Goal: Transaction & Acquisition: Purchase product/service

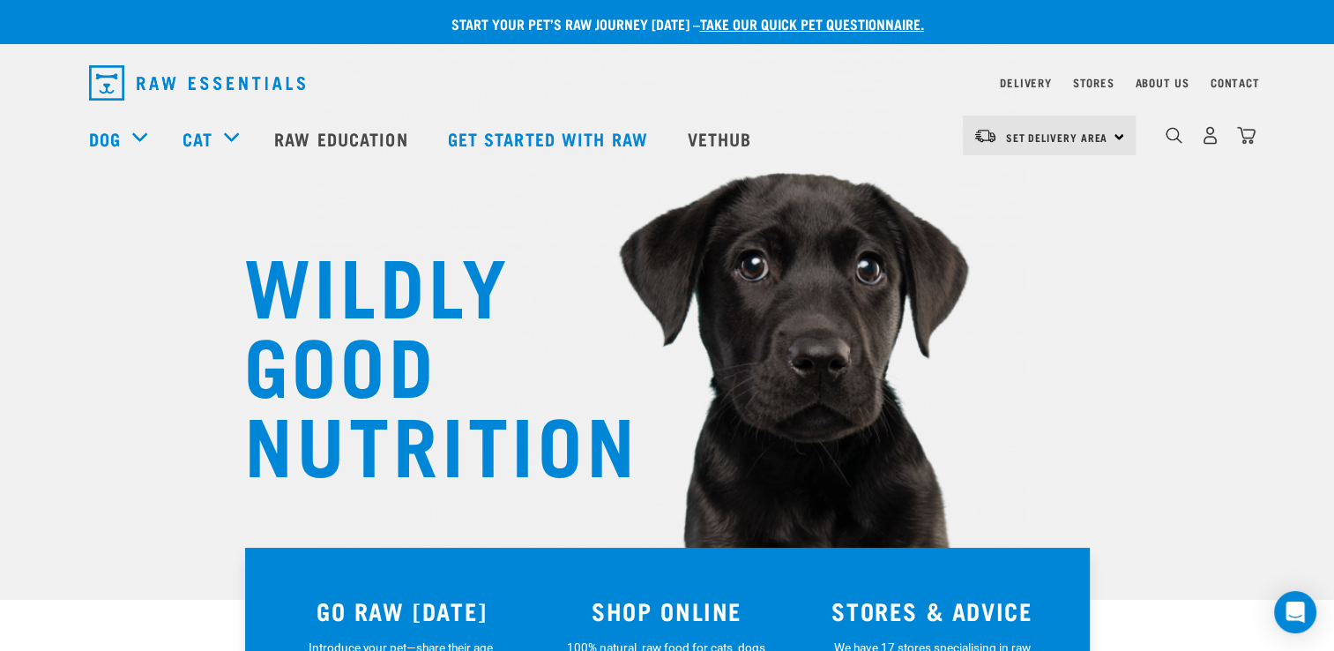
click at [1112, 139] on div "Set Delivery Area North Island South Island" at bounding box center [1049, 136] width 173 height 40
click at [1086, 188] on link "[GEOGRAPHIC_DATA]" at bounding box center [1047, 185] width 169 height 39
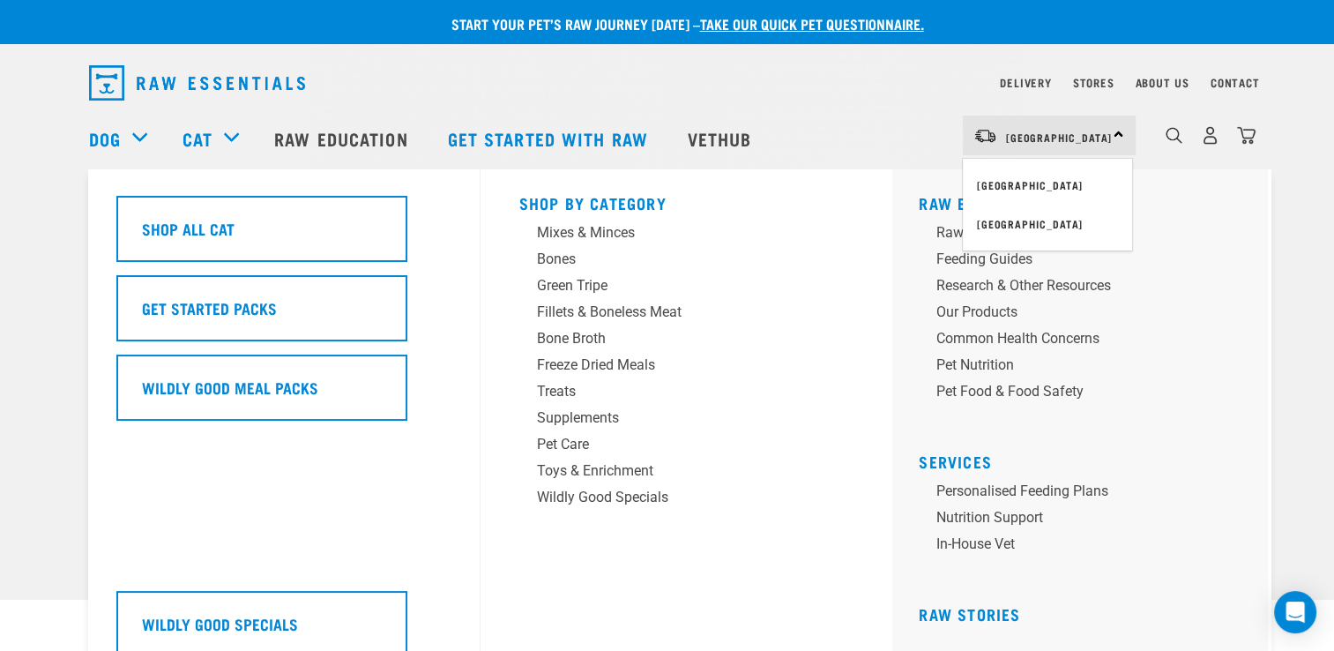
click at [226, 136] on div "Cat" at bounding box center [220, 138] width 74 height 71
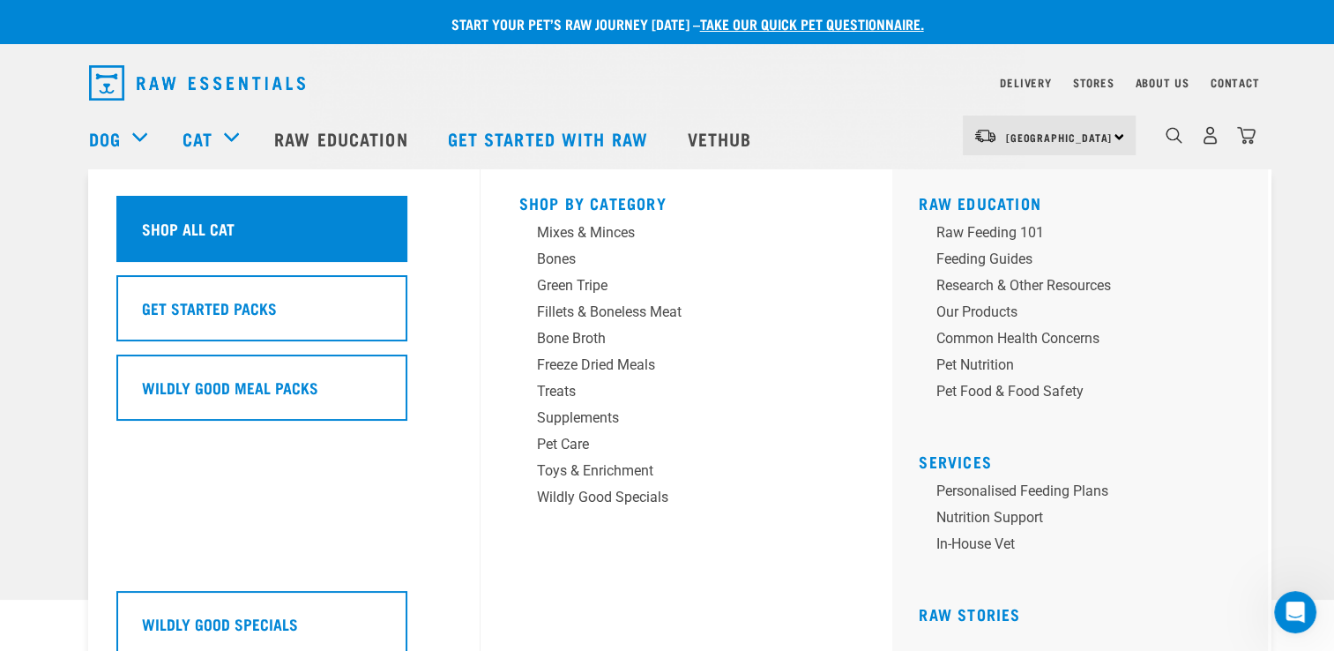
click at [231, 223] on h5 "Shop All Cat" at bounding box center [188, 228] width 93 height 23
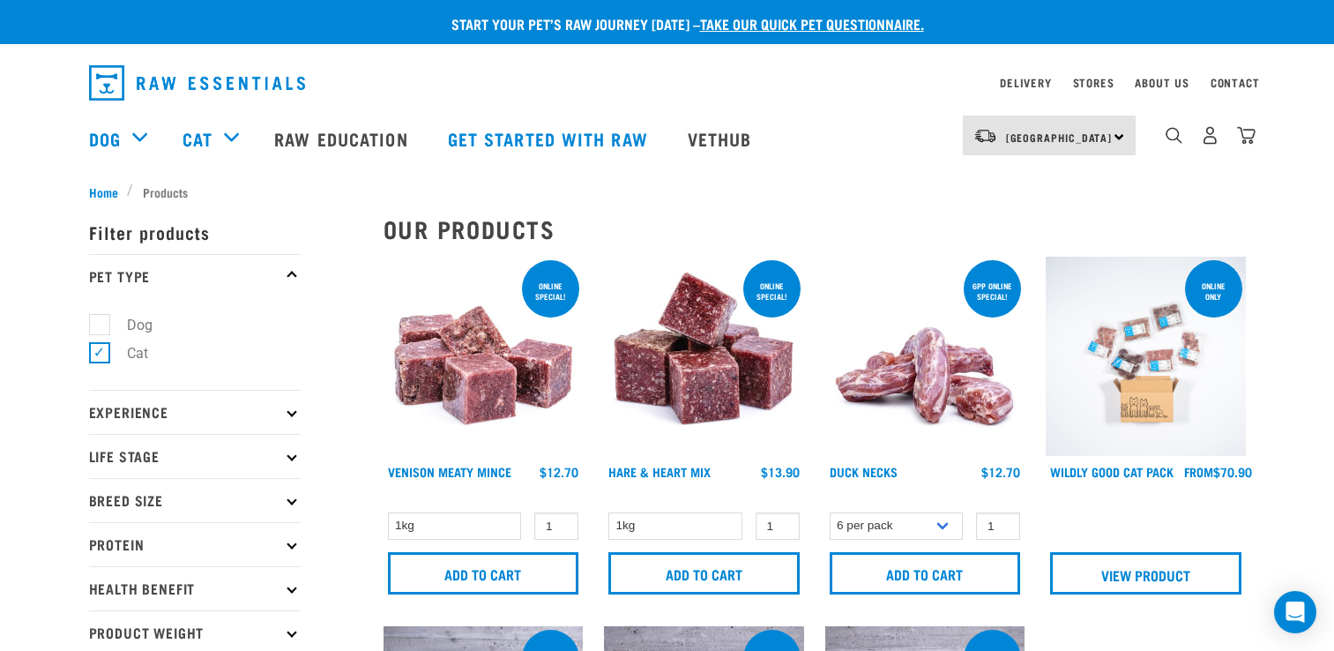
click at [200, 230] on p "Filter products" at bounding box center [195, 232] width 212 height 44
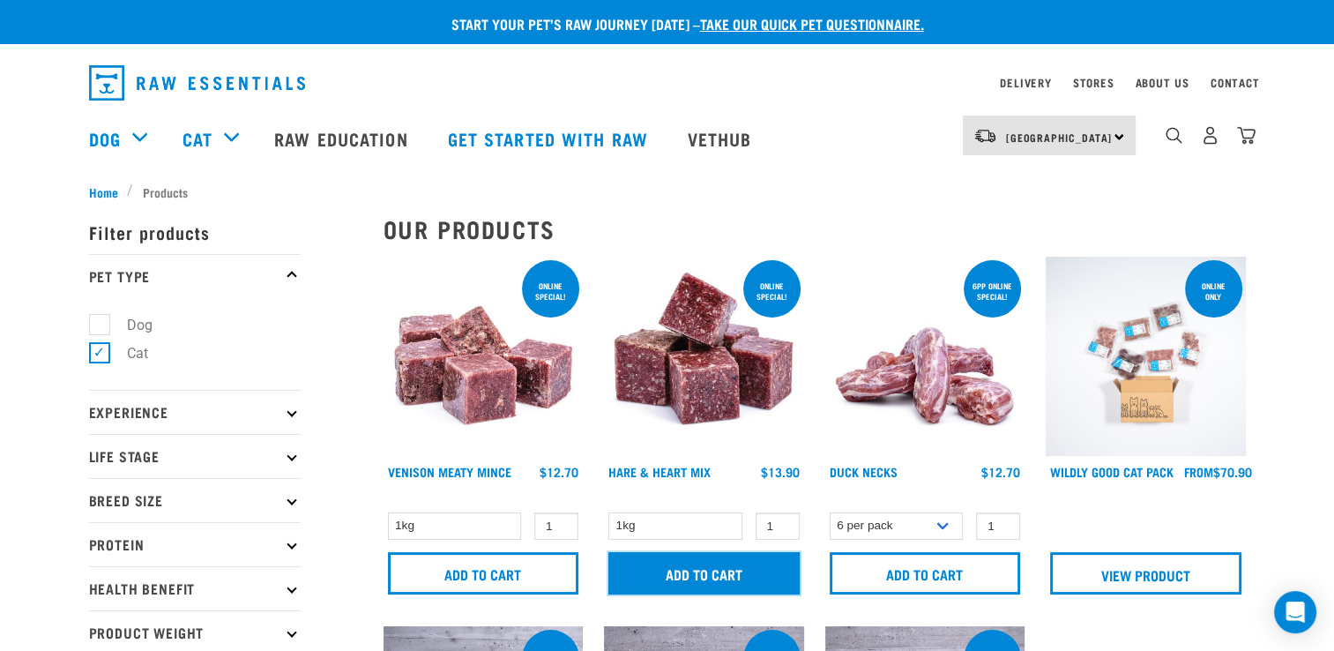
click at [764, 574] on input "Add to cart" at bounding box center [703, 573] width 191 height 42
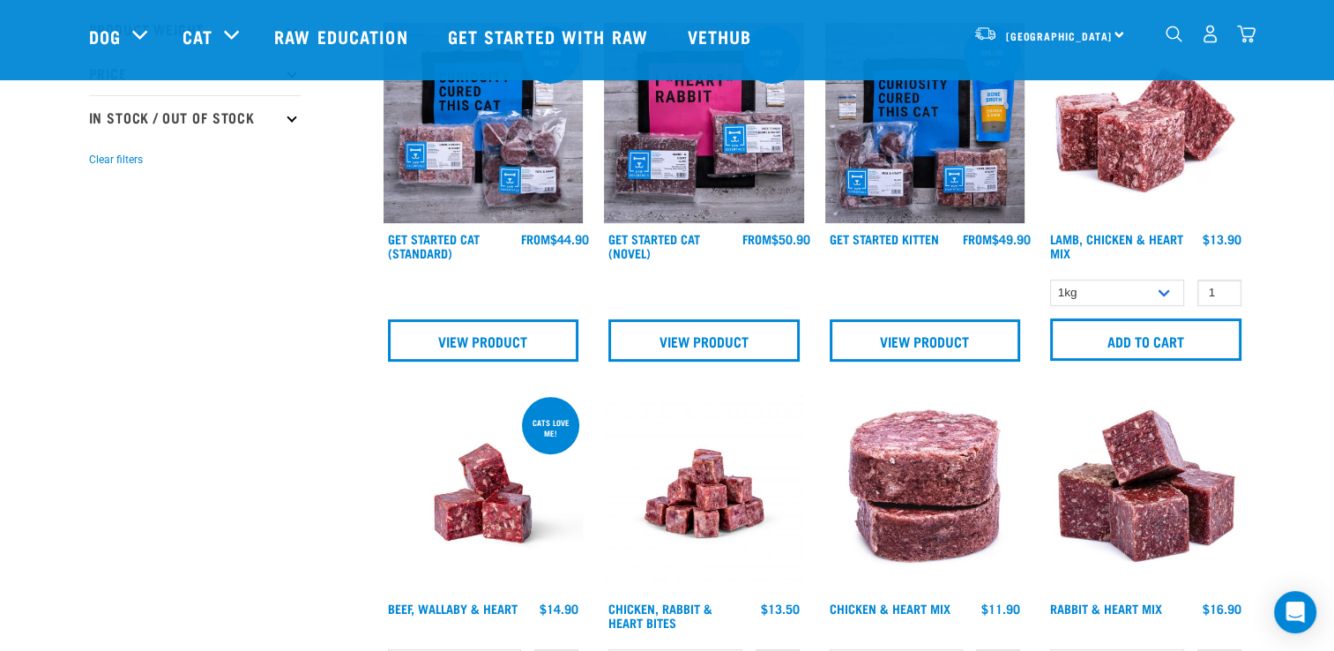
scroll to position [479, 0]
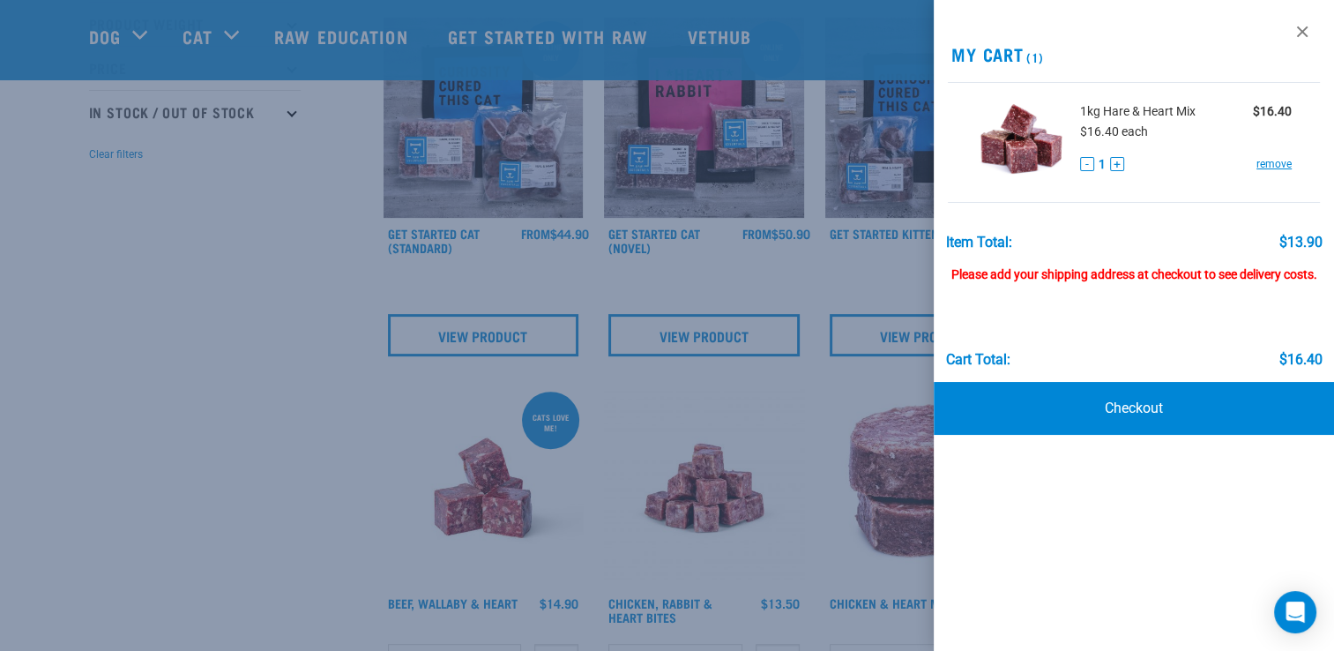
click at [347, 268] on div at bounding box center [667, 325] width 1334 height 651
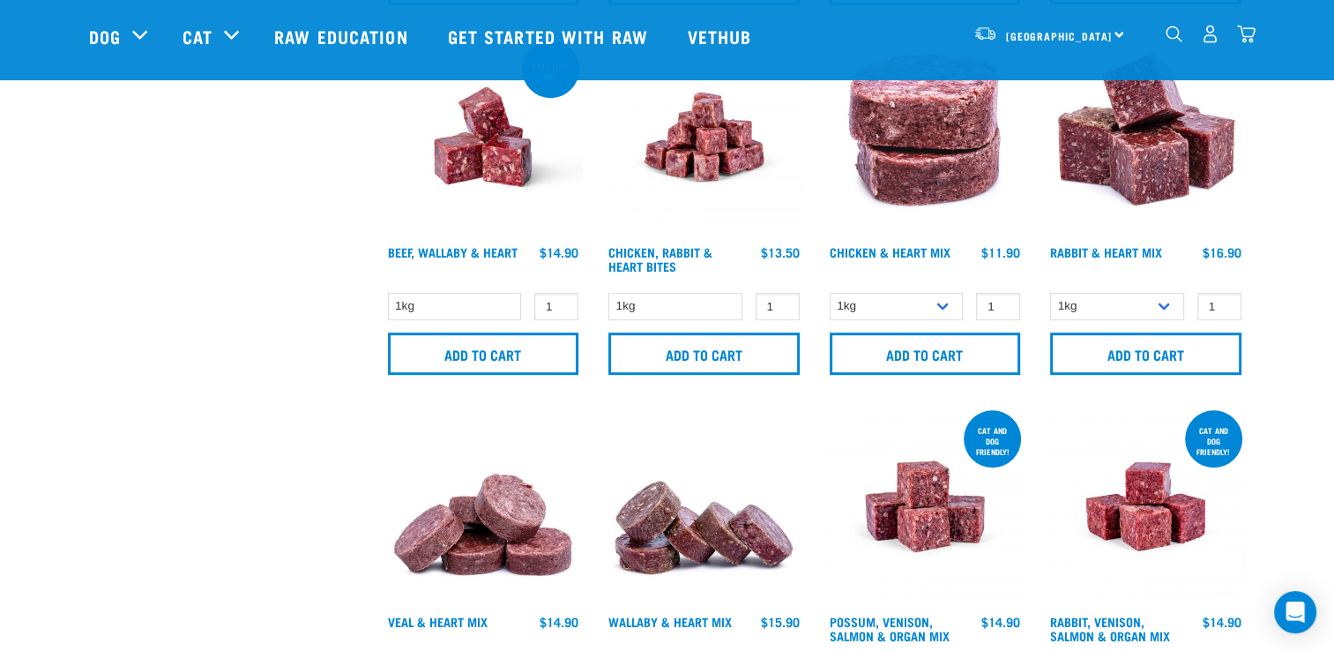
scroll to position [851, 0]
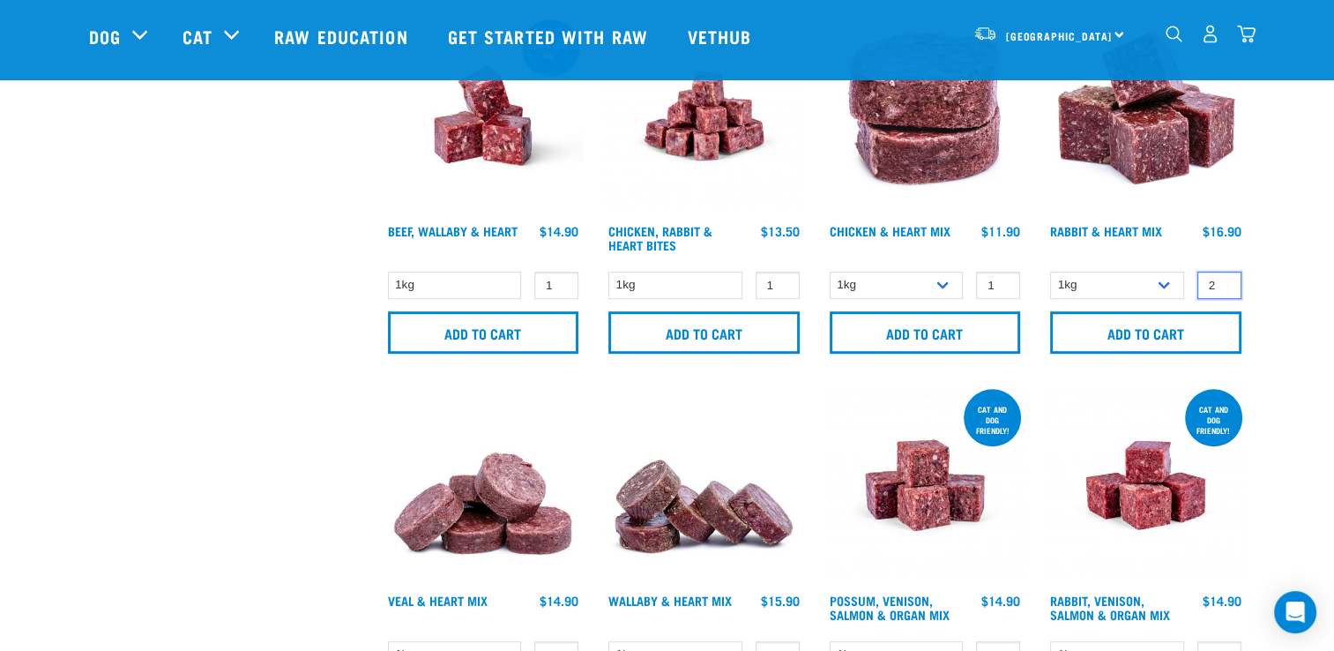
type input "2"
click at [1220, 277] on input "2" at bounding box center [1219, 285] width 44 height 27
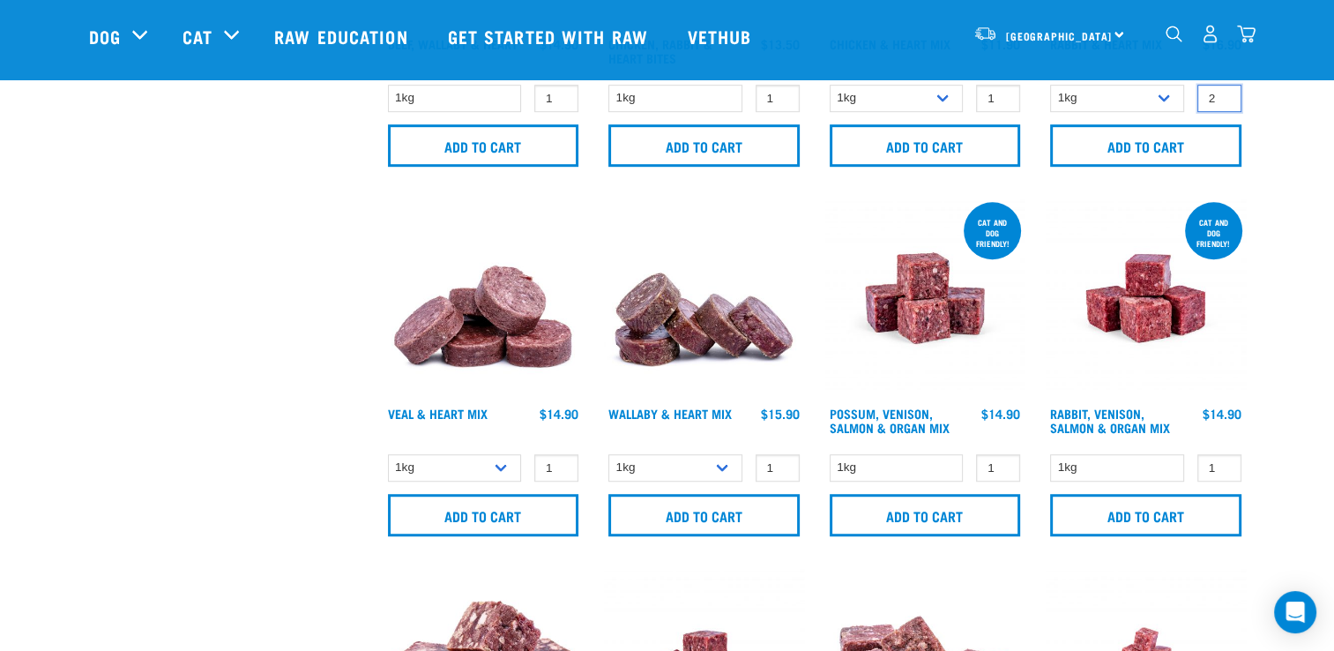
scroll to position [1044, 0]
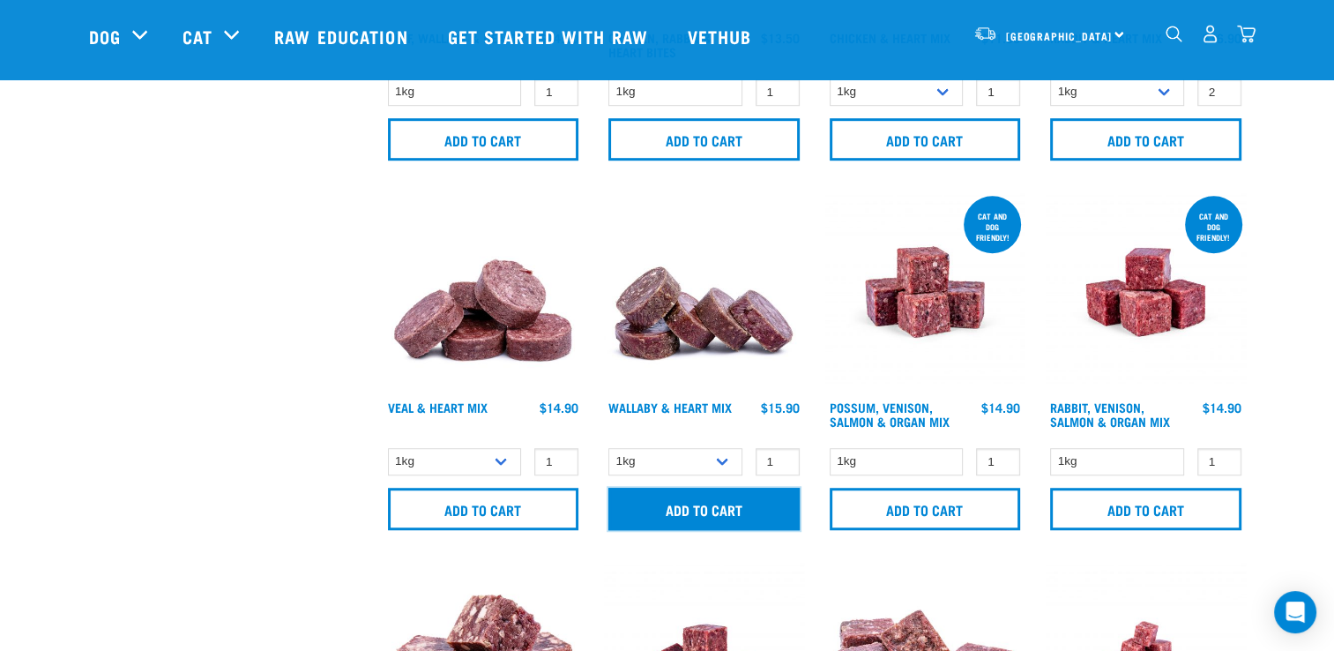
click at [763, 493] on input "Add to cart" at bounding box center [703, 509] width 191 height 42
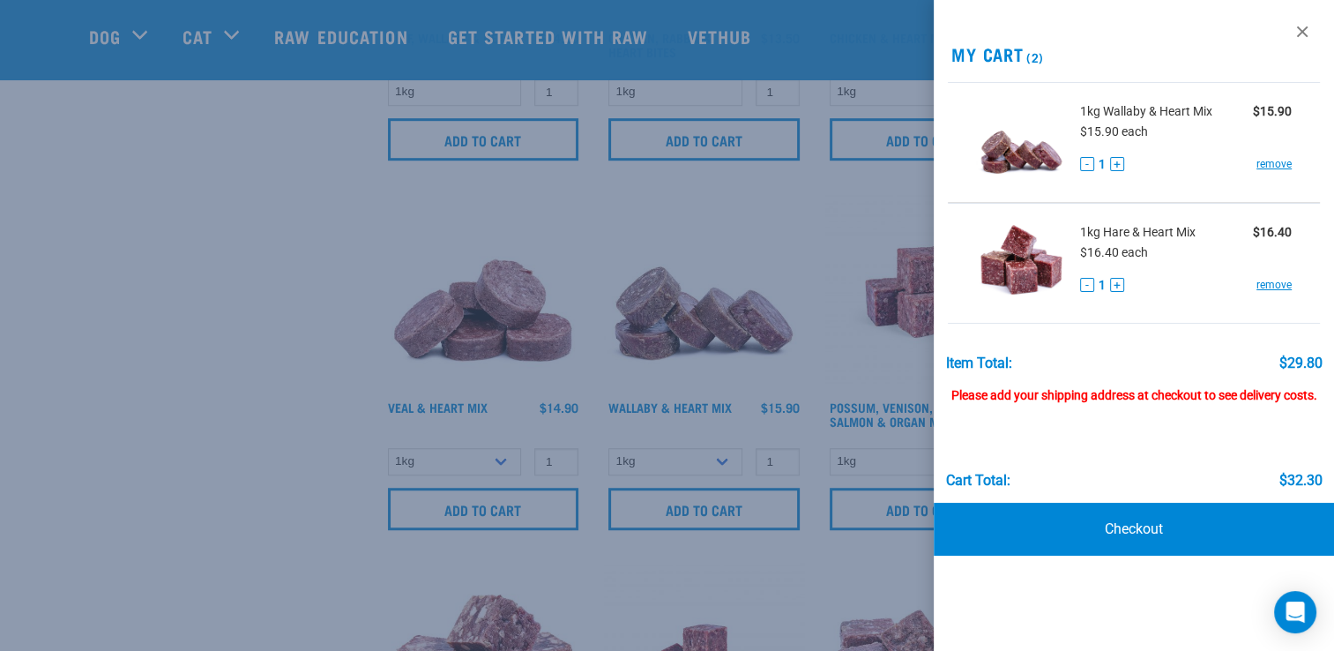
click at [480, 513] on div at bounding box center [667, 325] width 1334 height 651
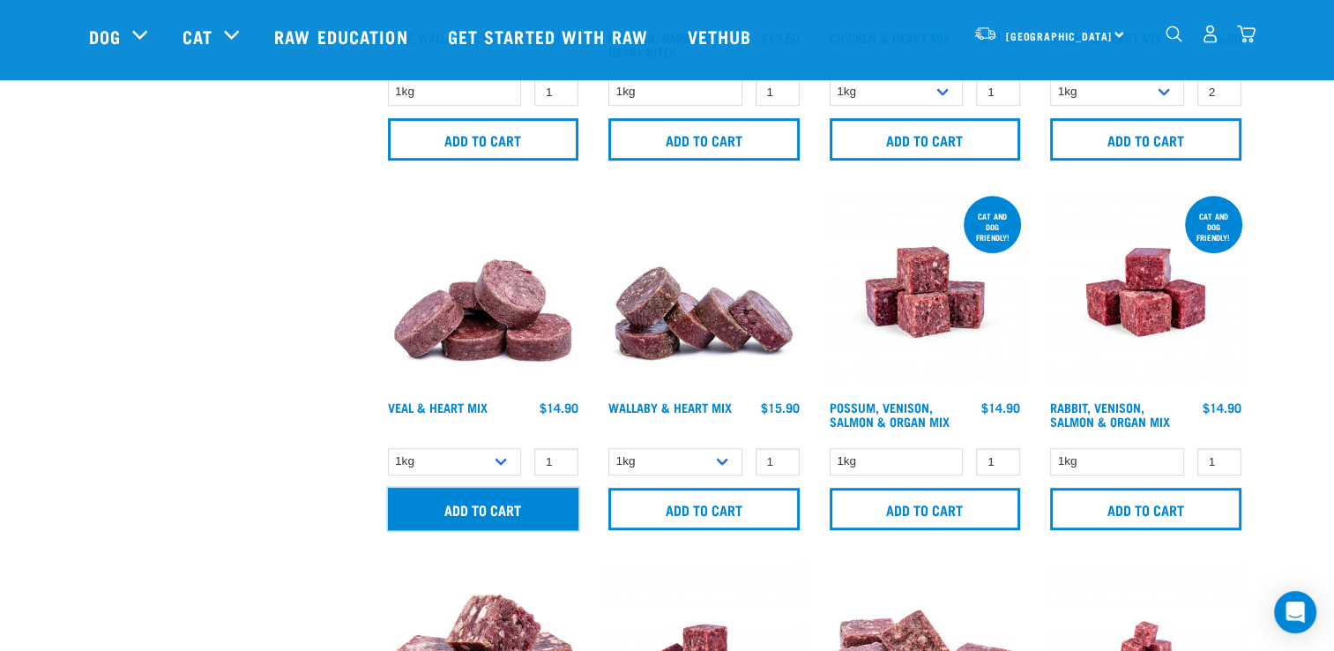
click at [507, 510] on input "Add to cart" at bounding box center [483, 509] width 191 height 42
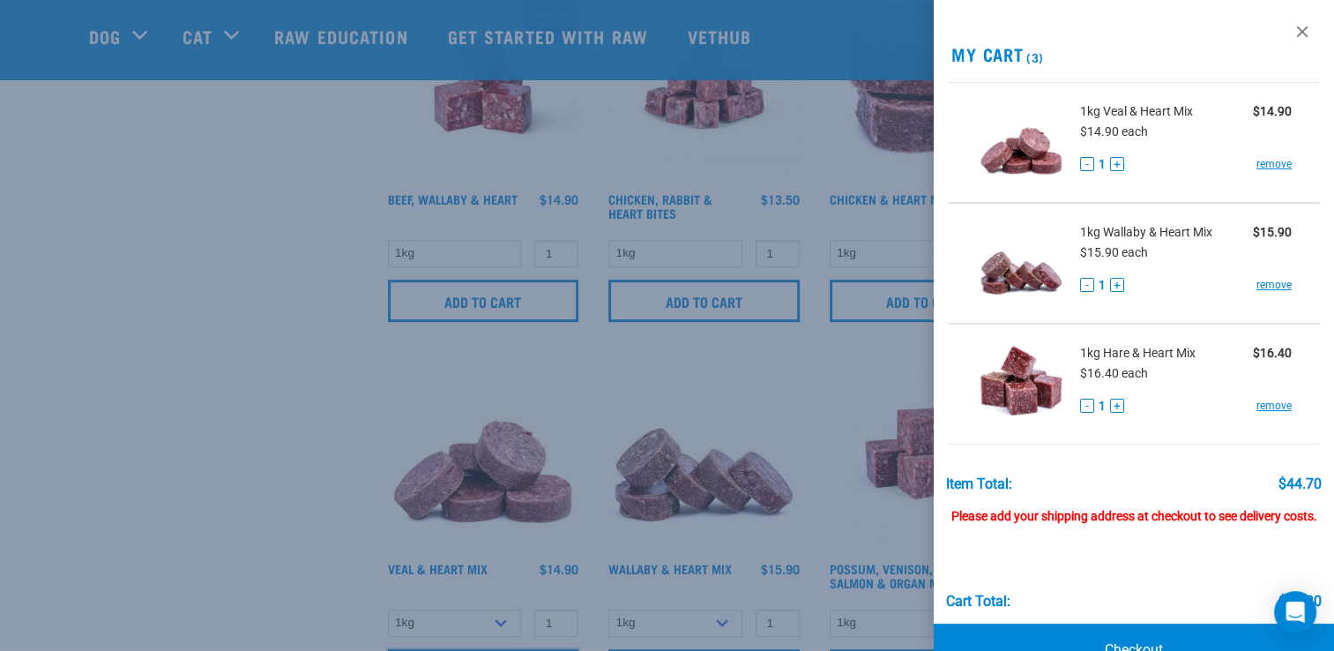
scroll to position [888, 0]
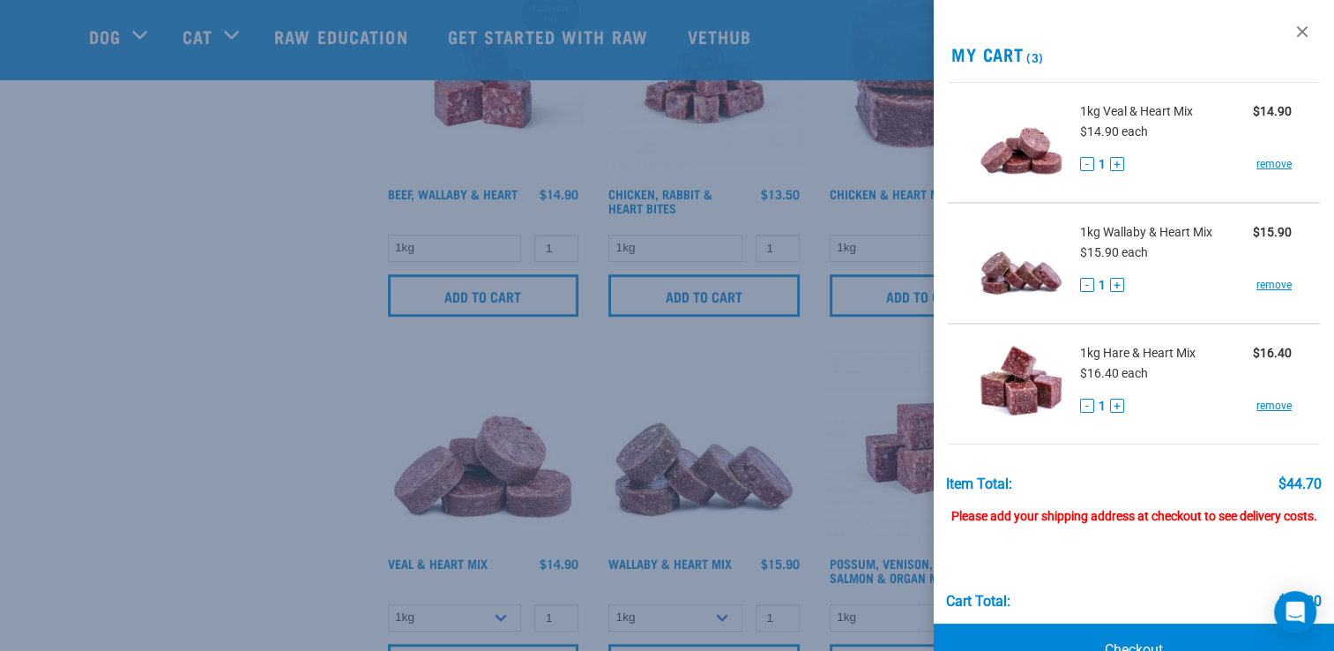
click at [771, 325] on div at bounding box center [667, 325] width 1334 height 651
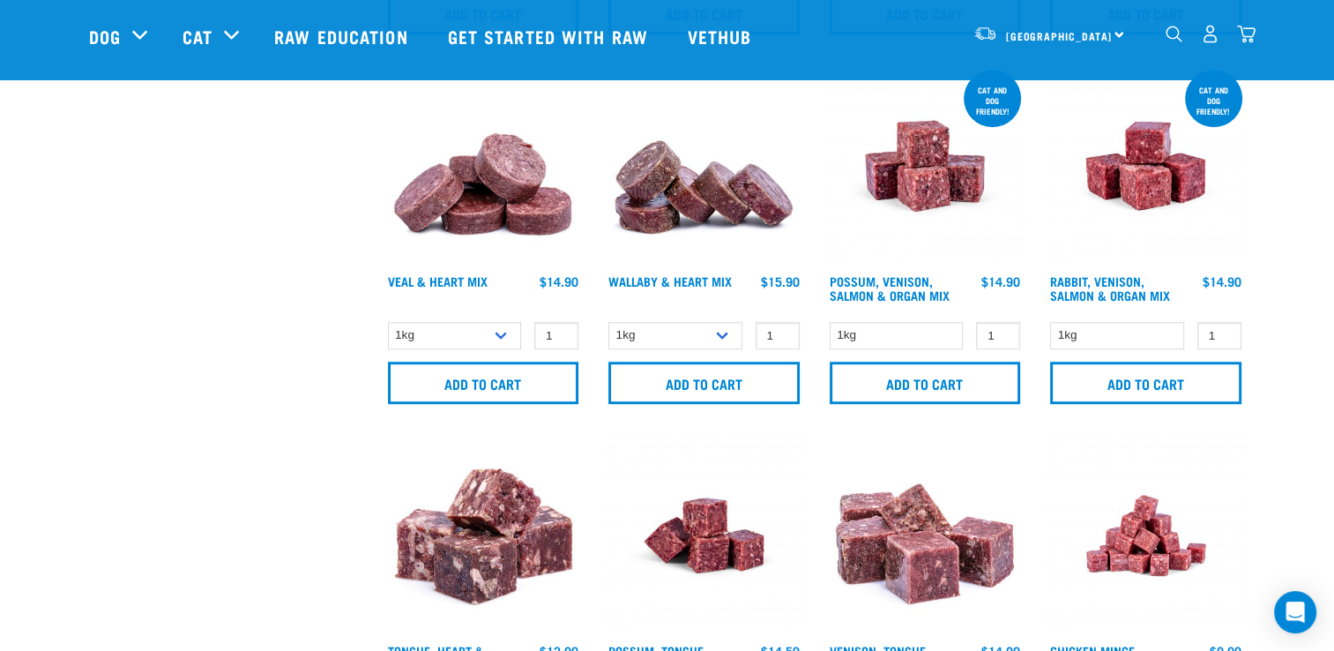
scroll to position [1205, 0]
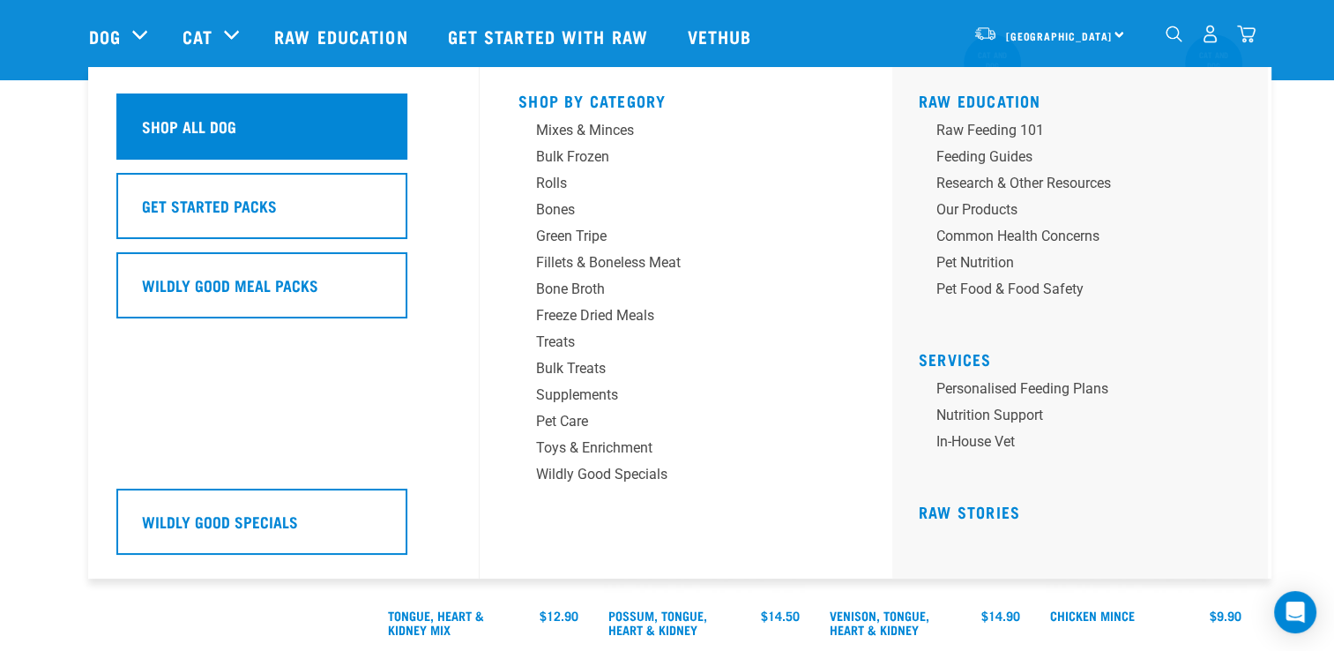
click at [166, 136] on h5 "Shop All Dog" at bounding box center [189, 126] width 94 height 23
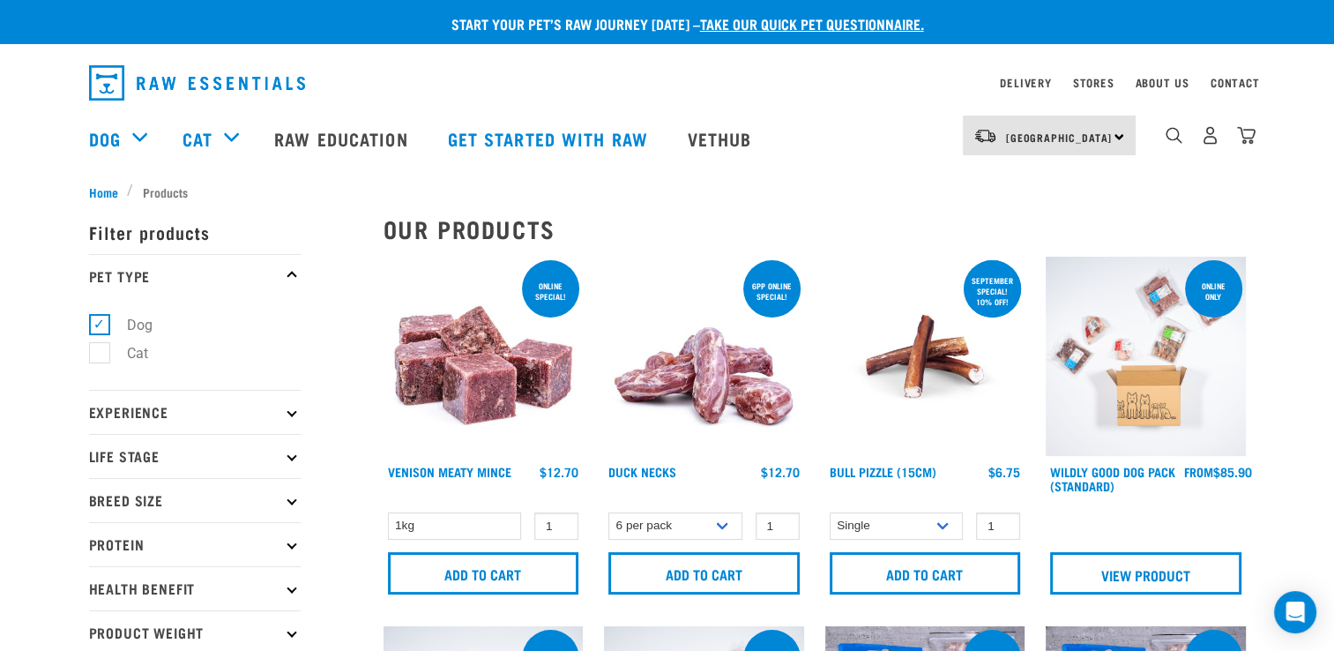
click at [99, 317] on label "Dog" at bounding box center [129, 325] width 61 height 22
click at [96, 317] on input "Dog" at bounding box center [94, 321] width 11 height 11
checkbox input "false"
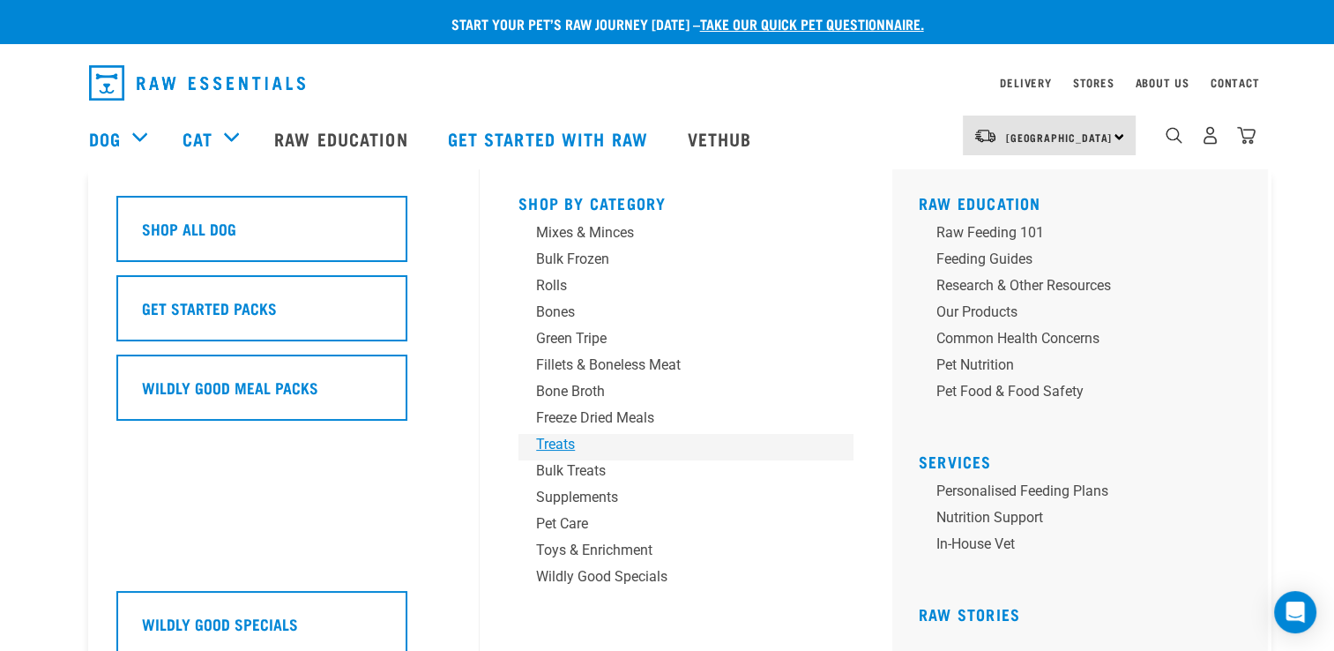
click at [558, 444] on div "Treats" at bounding box center [673, 444] width 275 height 21
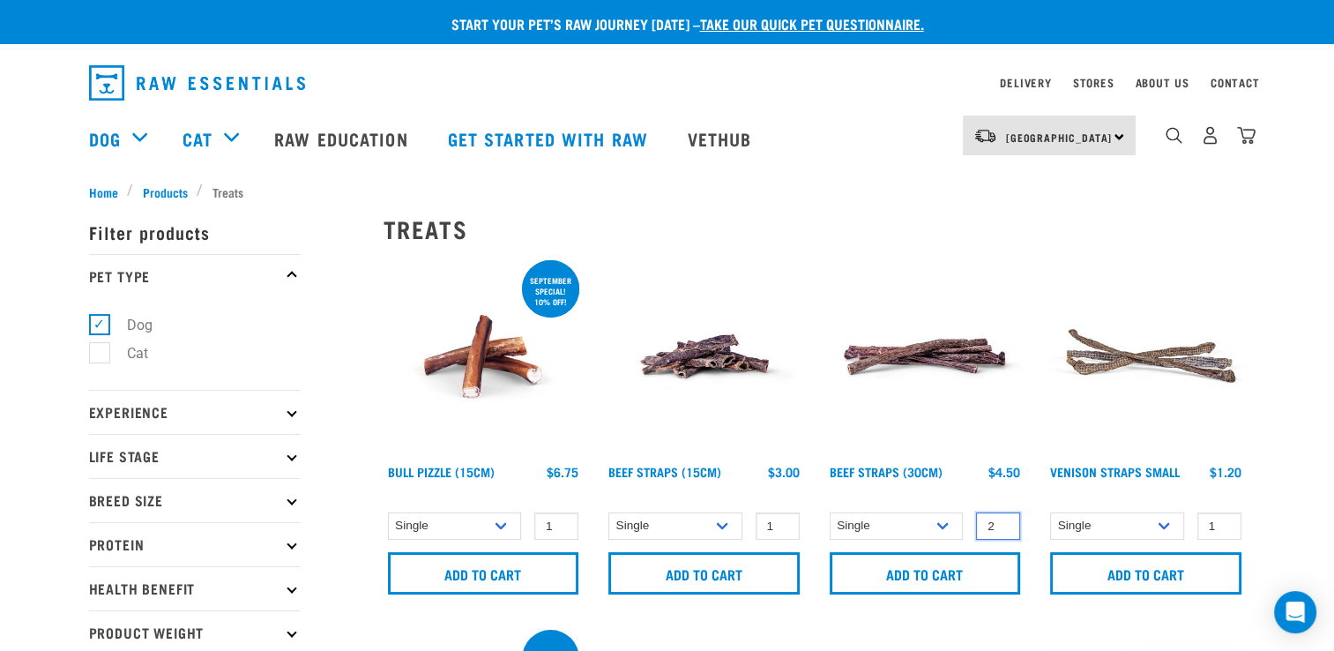
click at [1002, 524] on input "2" at bounding box center [998, 525] width 44 height 27
click at [1002, 524] on input "3" at bounding box center [998, 525] width 44 height 27
type input "4"
click at [1002, 524] on input "4" at bounding box center [998, 525] width 44 height 27
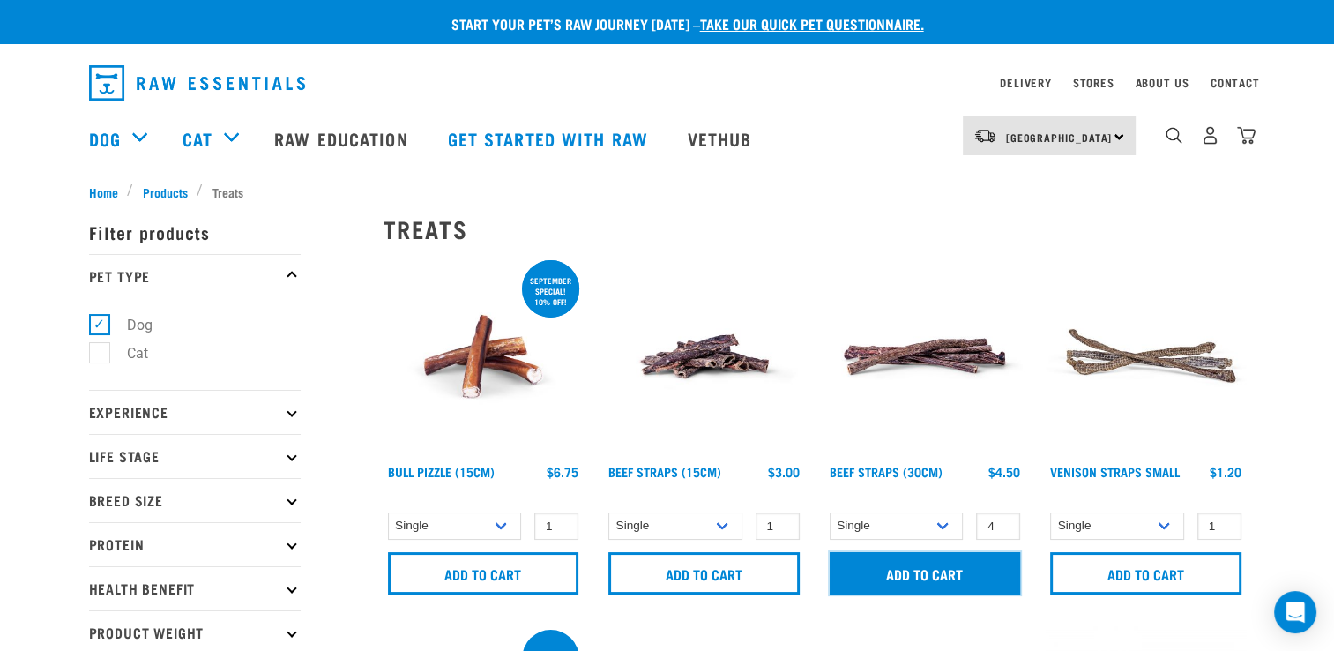
click at [958, 569] on input "Add to cart" at bounding box center [925, 573] width 191 height 42
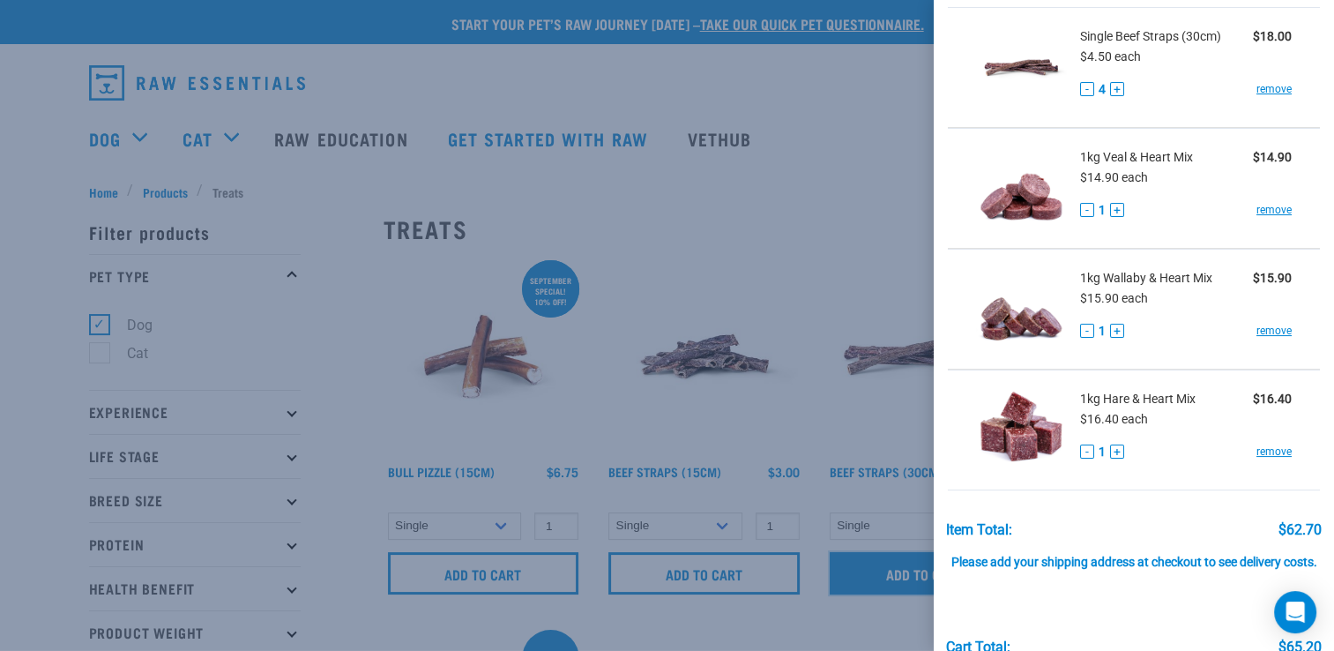
scroll to position [46, 0]
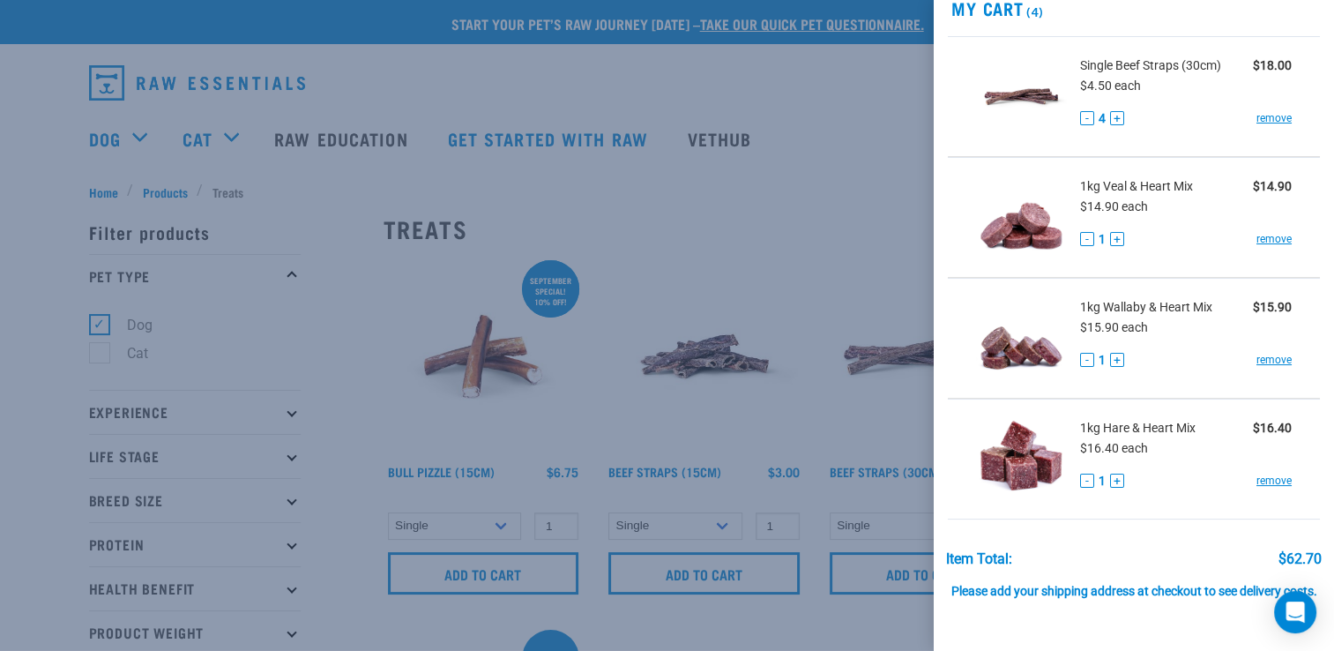
click at [95, 353] on div at bounding box center [667, 325] width 1334 height 651
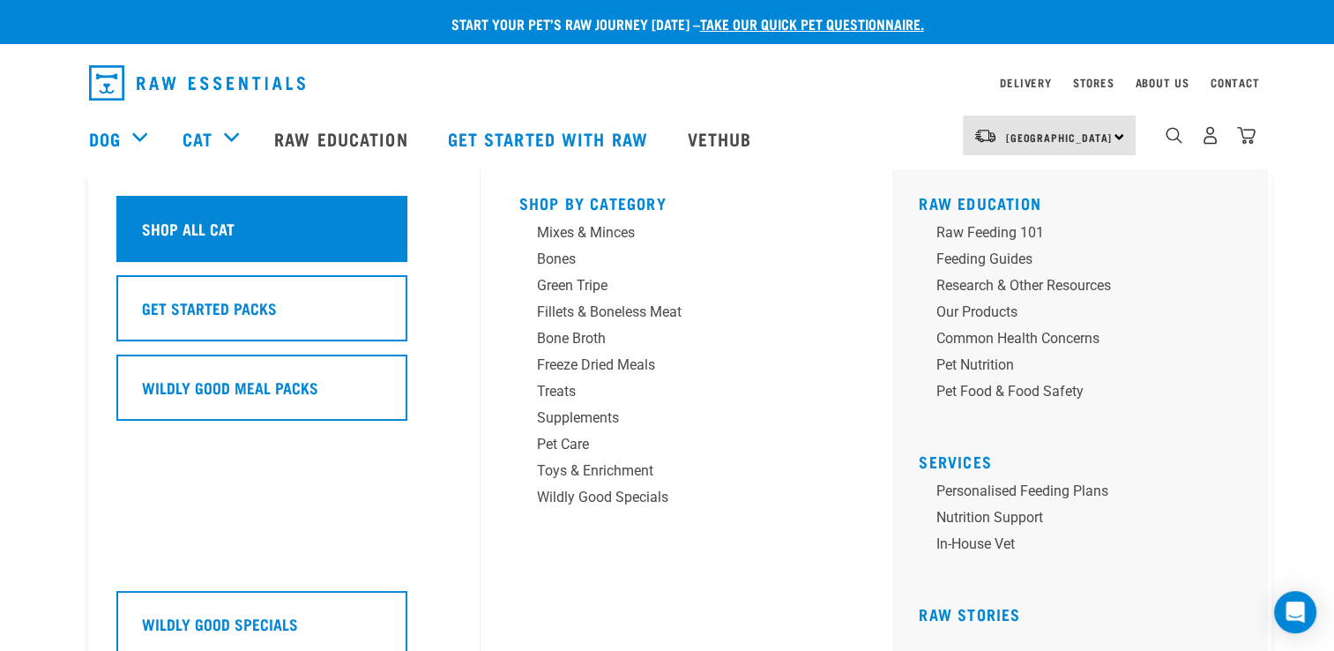
click at [251, 230] on div "Shop All Cat" at bounding box center [261, 229] width 291 height 66
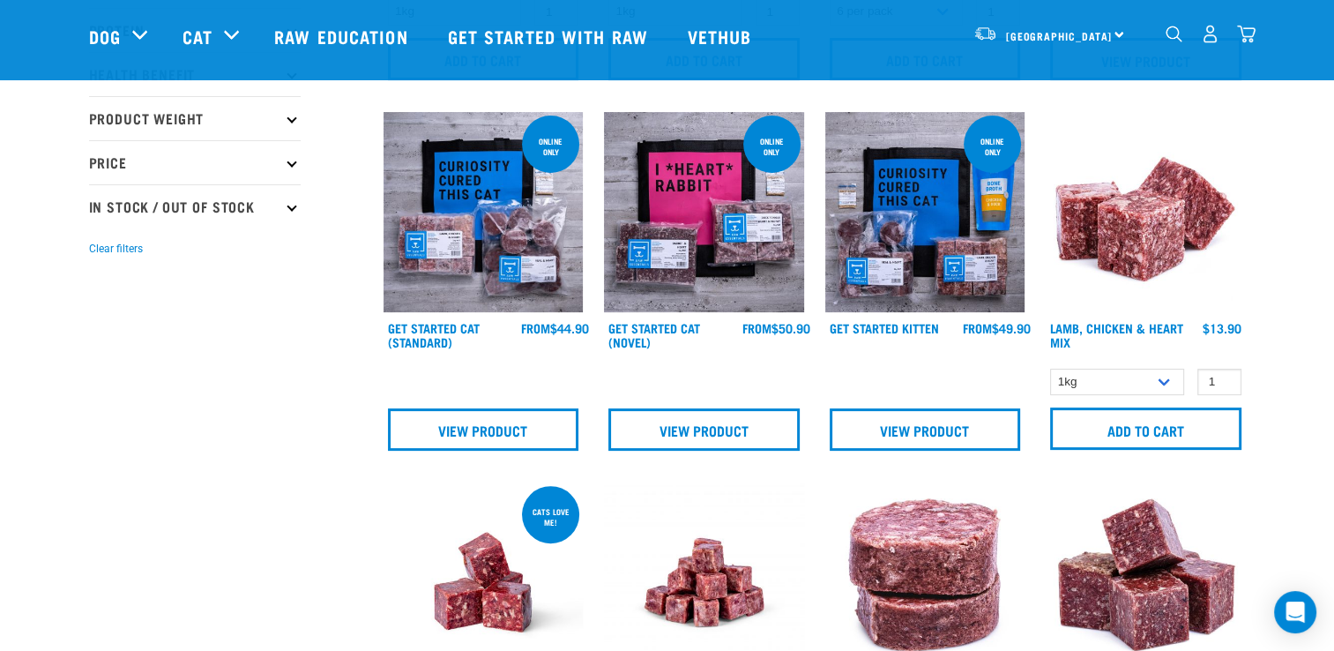
scroll to position [953, 0]
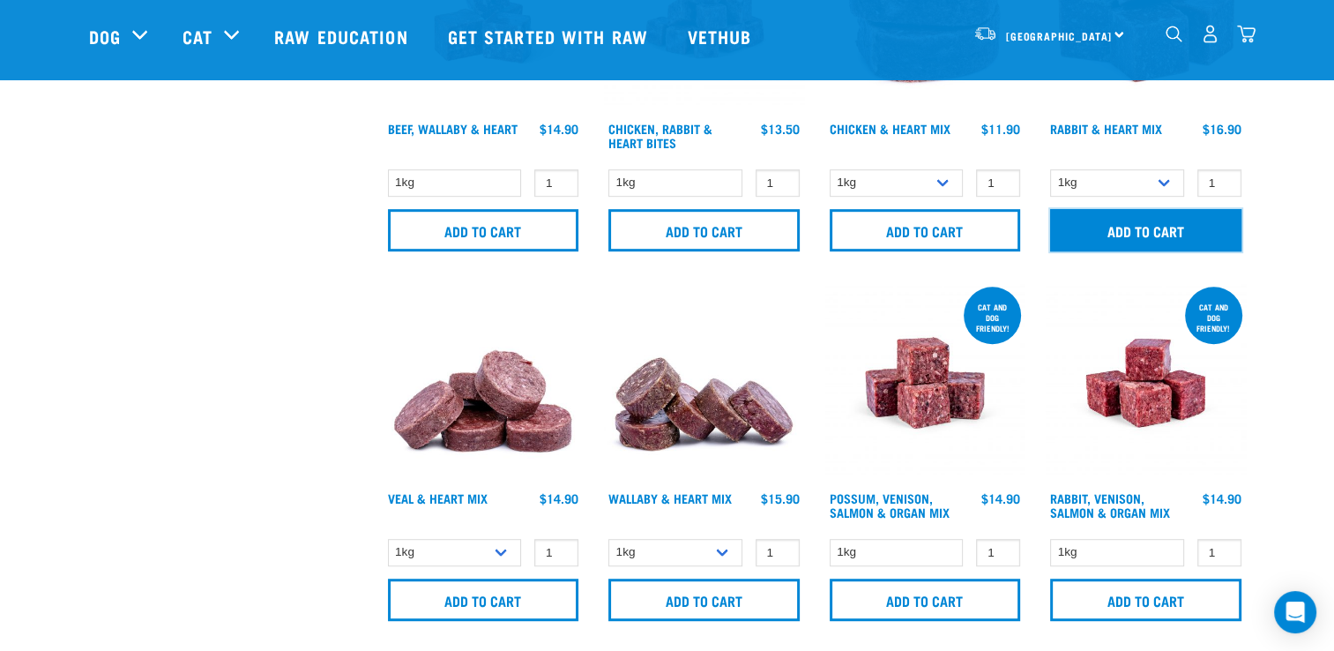
click at [1155, 234] on input "Add to cart" at bounding box center [1145, 230] width 191 height 42
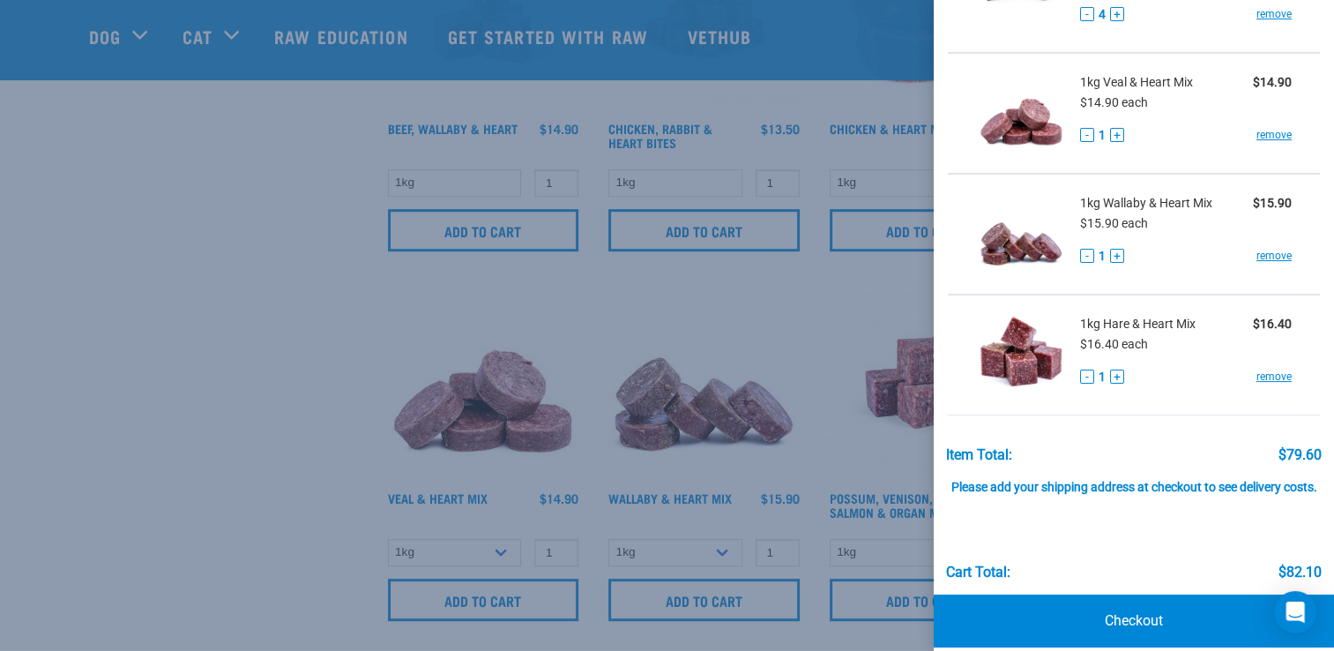
scroll to position [271, 0]
click at [1143, 630] on link "Checkout" at bounding box center [1134, 620] width 400 height 53
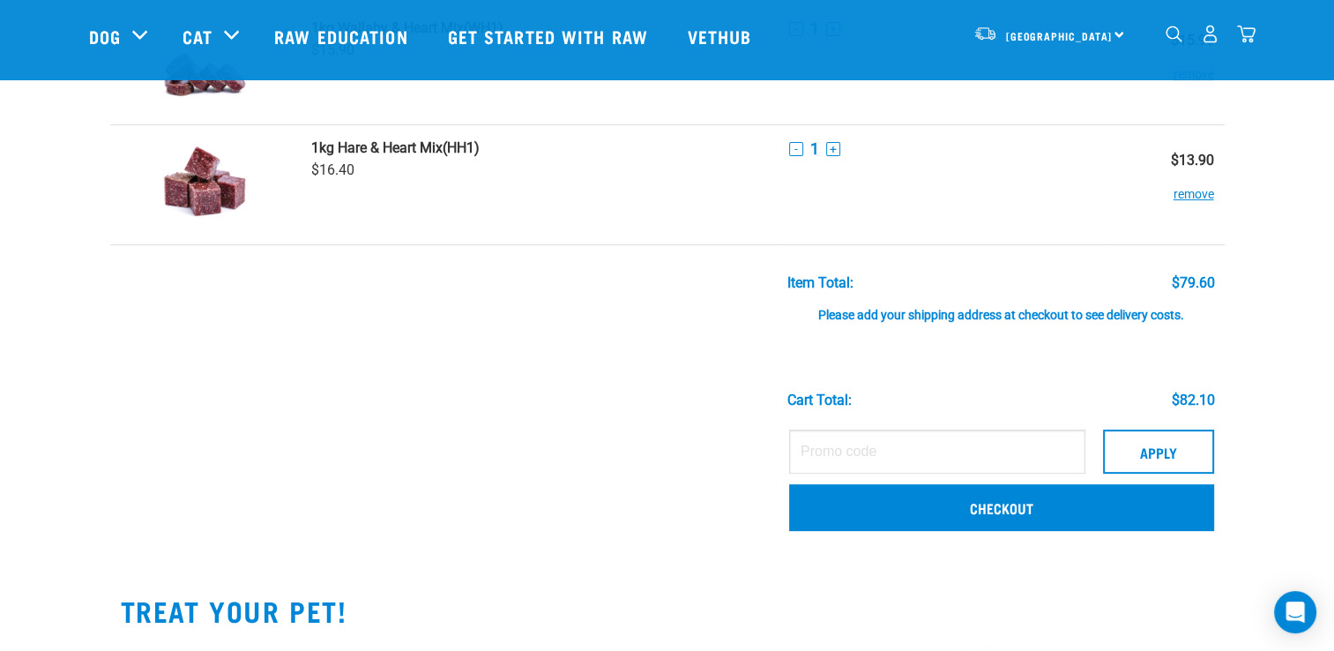
scroll to position [514, 0]
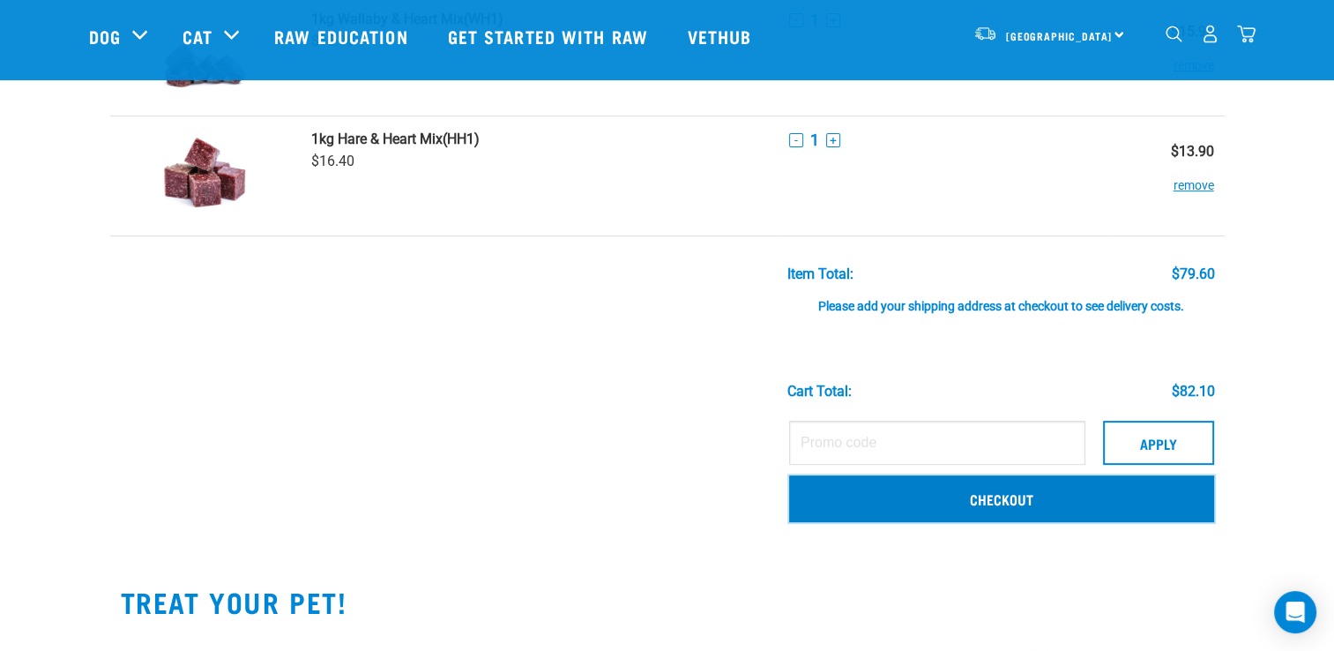
click at [987, 502] on link "Checkout" at bounding box center [1001, 498] width 425 height 46
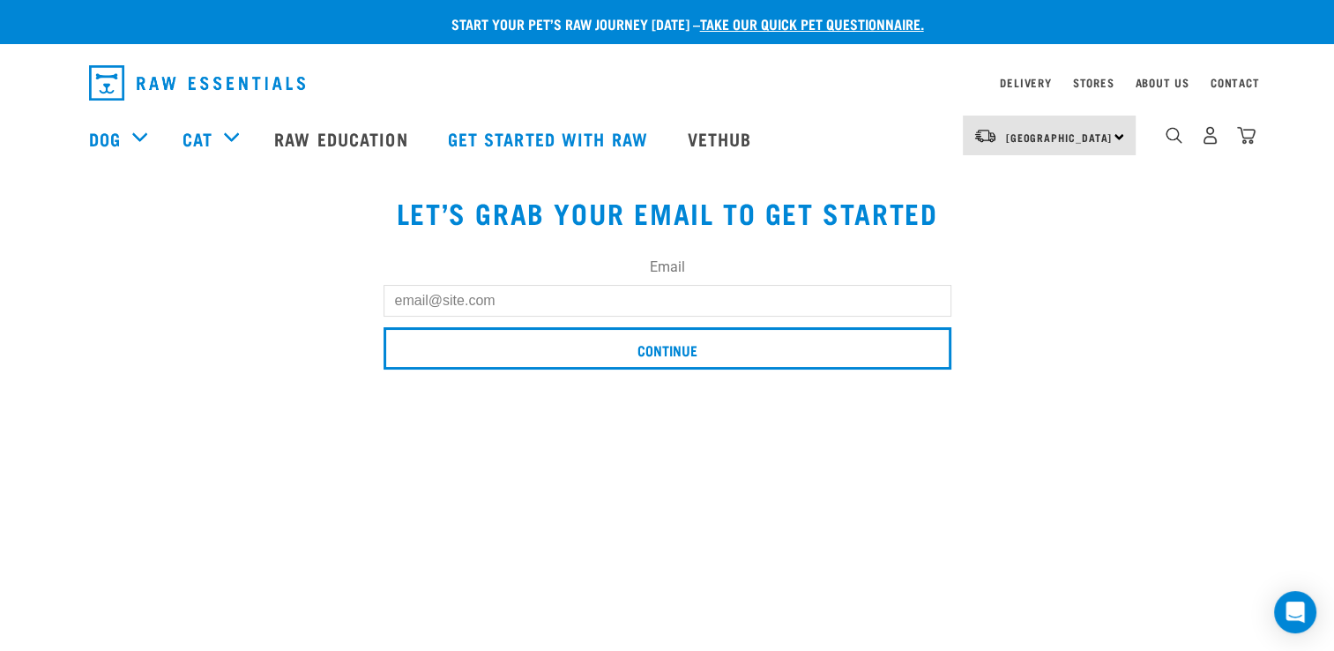
click at [396, 300] on input "Email" at bounding box center [668, 301] width 568 height 32
type input "dtbdiezel@gmail.com"
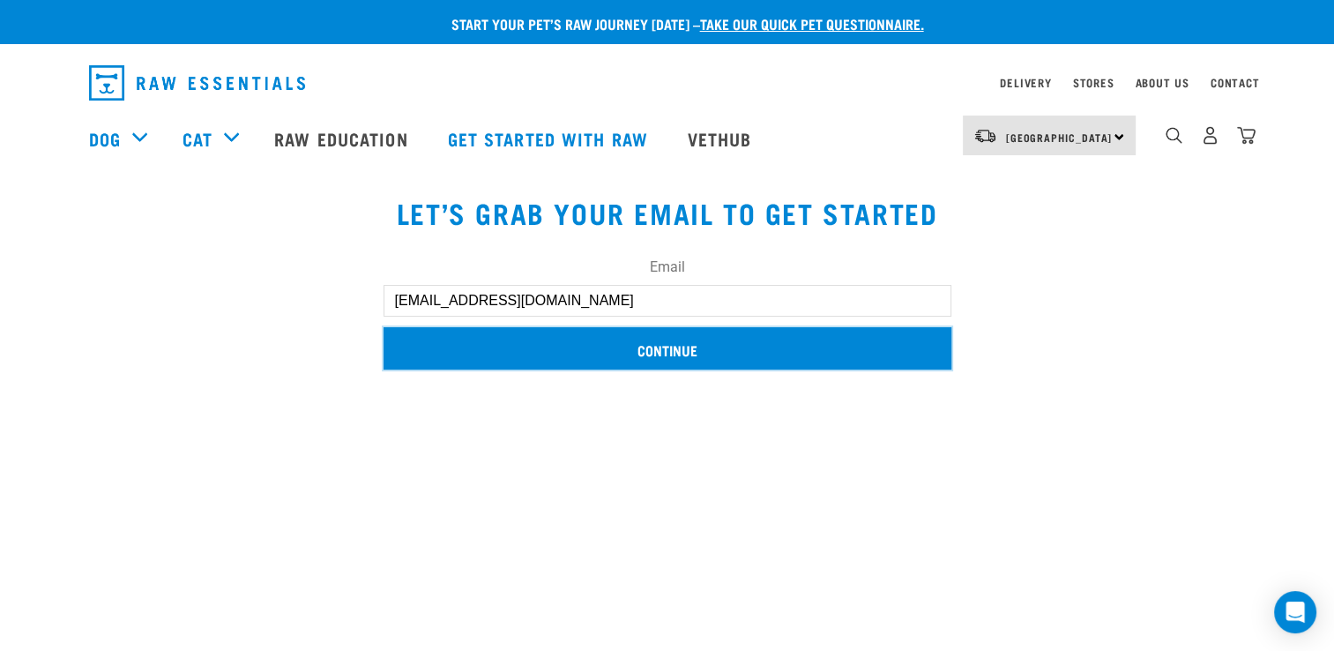
click at [676, 338] on input "Continue" at bounding box center [668, 348] width 568 height 42
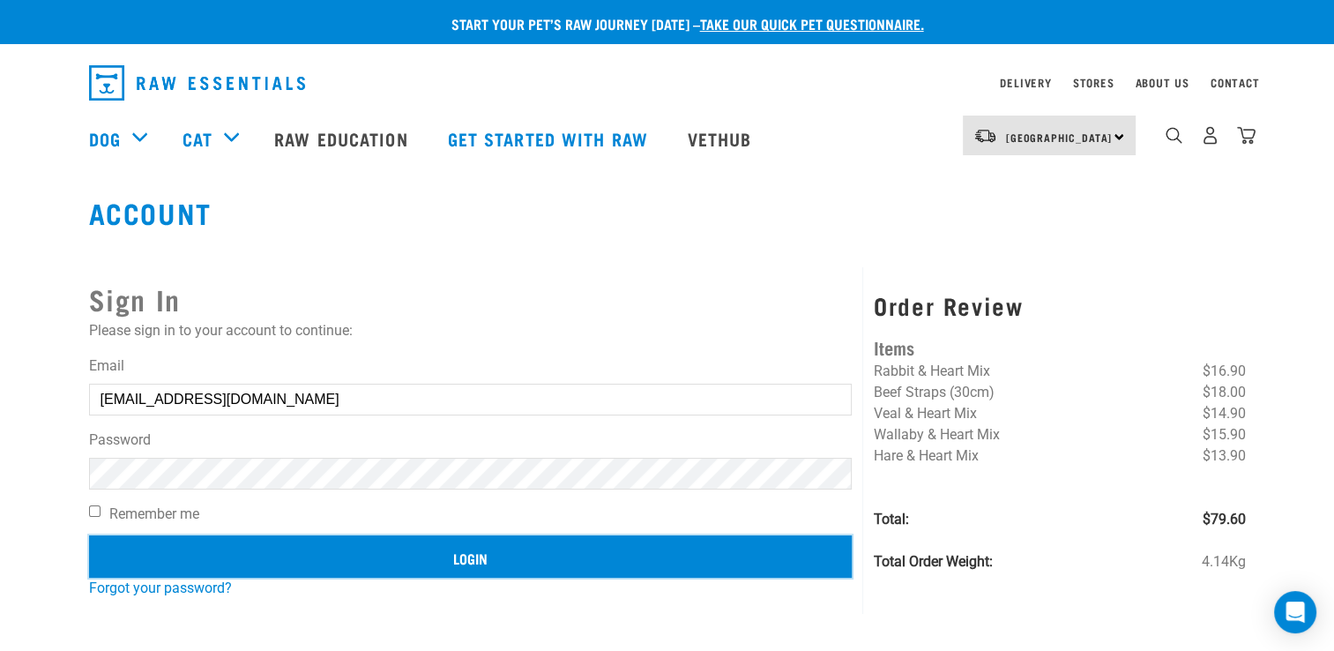
click at [463, 558] on input "Login" at bounding box center [471, 556] width 764 height 42
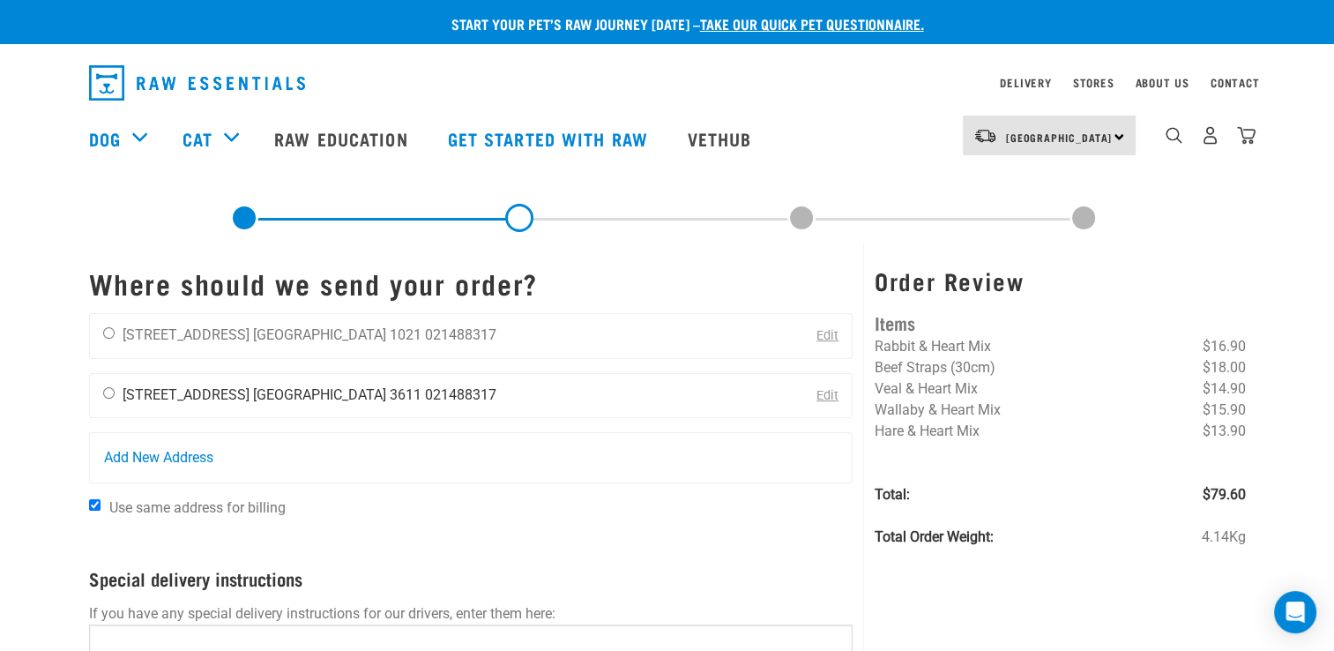
click at [108, 389] on input "radio" at bounding box center [108, 392] width 11 height 11
radio input "true"
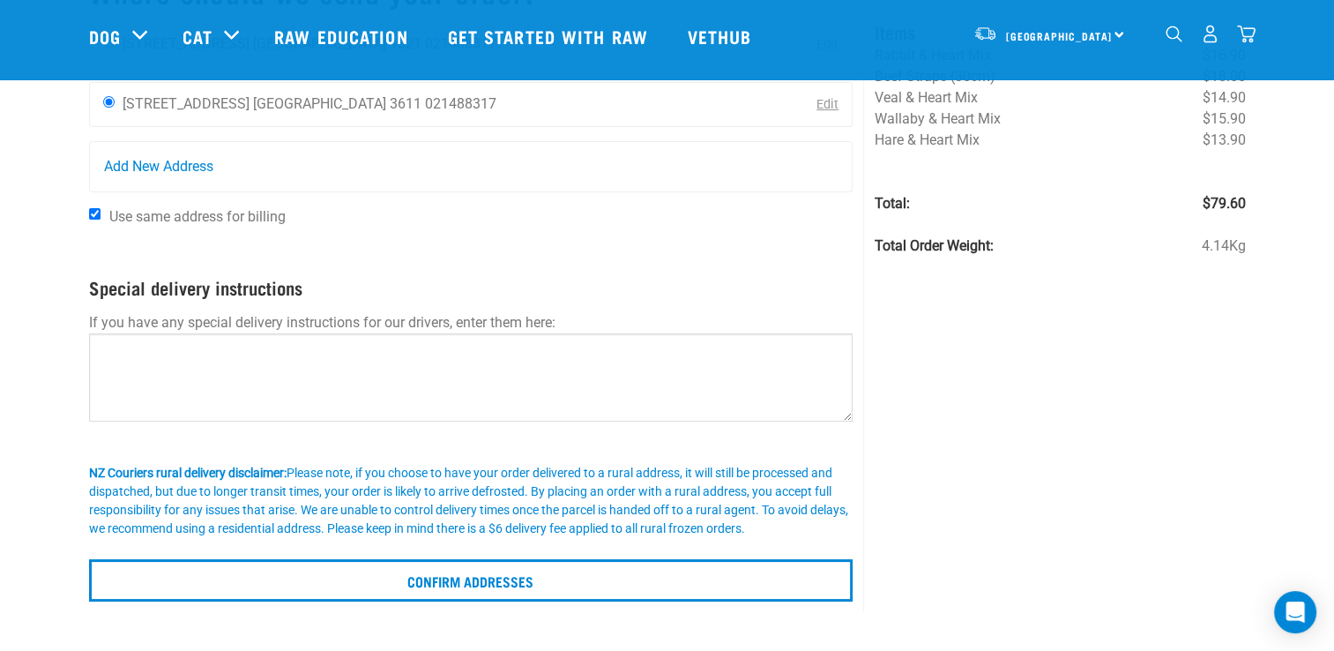
scroll to position [167, 0]
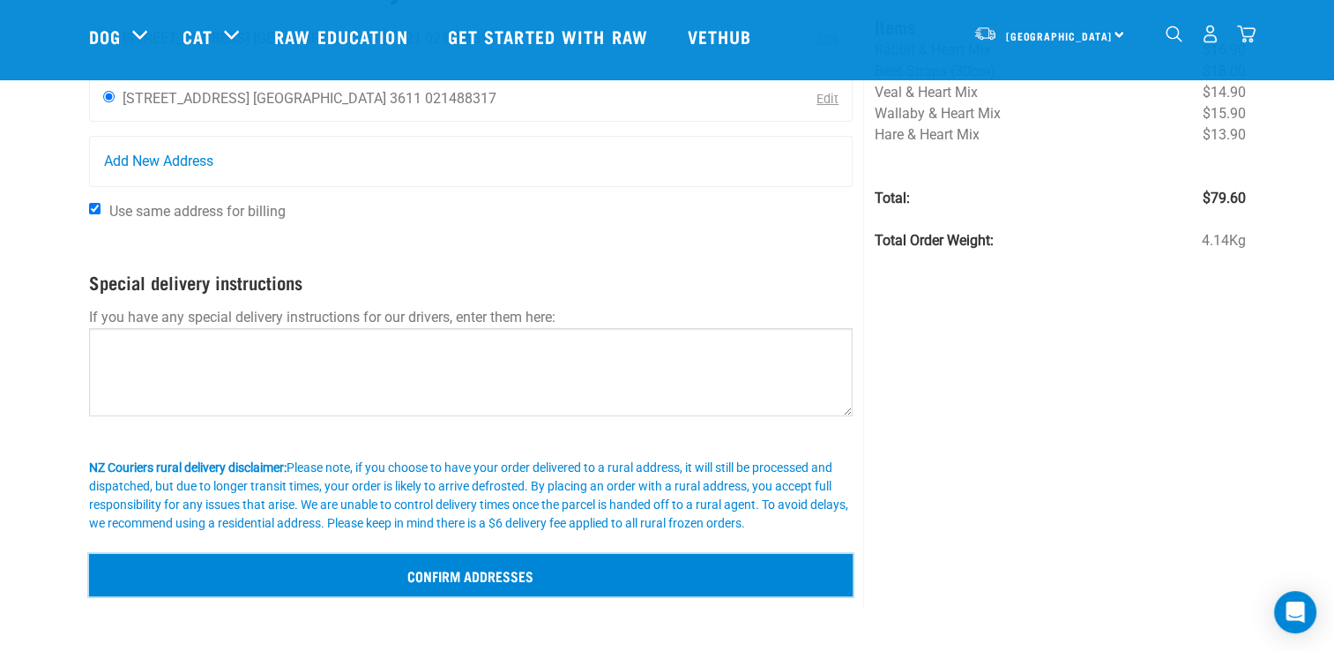
click at [409, 578] on input "Confirm addresses" at bounding box center [471, 575] width 764 height 42
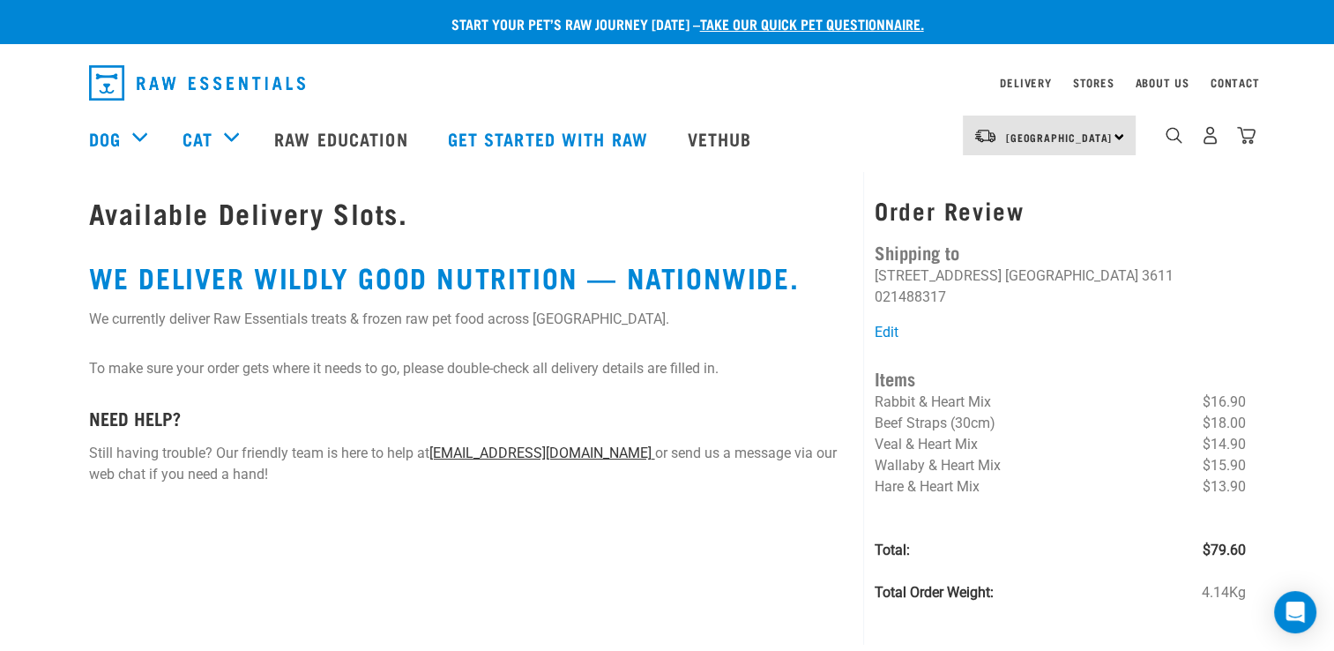
click at [496, 451] on link "[EMAIL_ADDRESS][DOMAIN_NAME]" at bounding box center [542, 452] width 226 height 17
click at [497, 451] on link "[EMAIL_ADDRESS][DOMAIN_NAME]" at bounding box center [542, 452] width 226 height 17
click at [453, 450] on link "[EMAIL_ADDRESS][DOMAIN_NAME]" at bounding box center [542, 452] width 226 height 17
click at [518, 452] on link "[EMAIL_ADDRESS][DOMAIN_NAME]" at bounding box center [542, 452] width 226 height 17
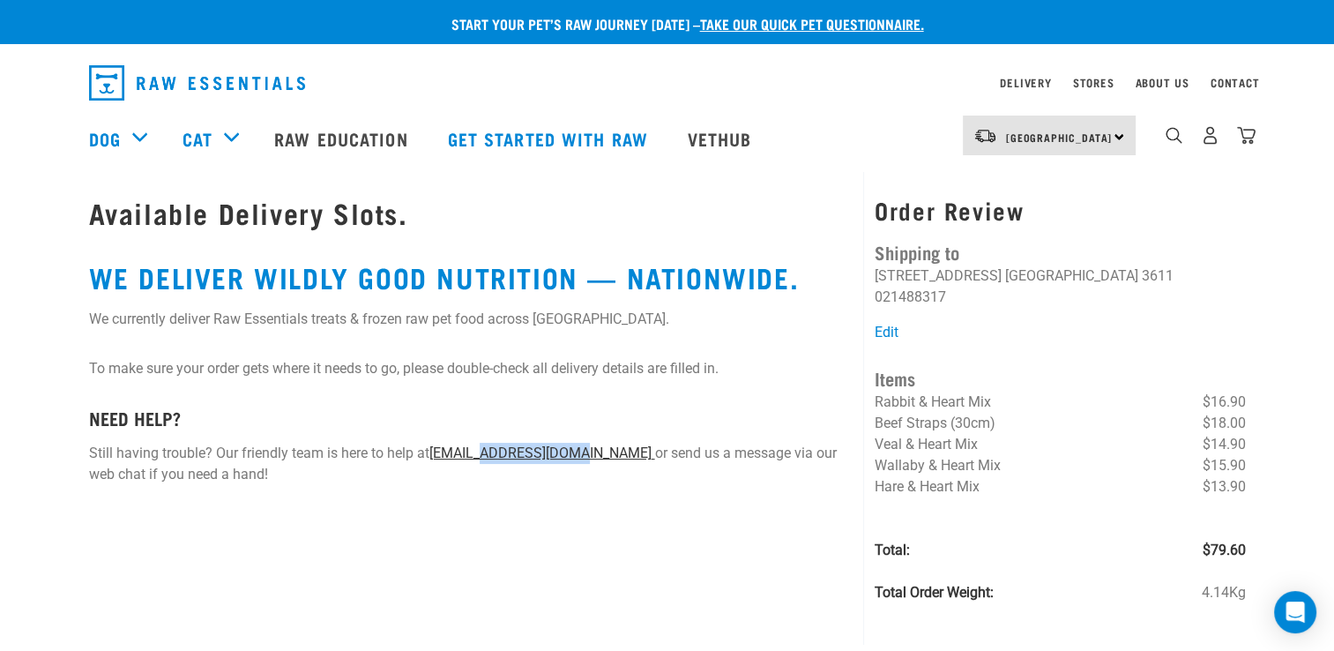
click at [518, 452] on link "[EMAIL_ADDRESS][DOMAIN_NAME]" at bounding box center [542, 452] width 226 height 17
click at [1249, 141] on img "dropdown navigation" at bounding box center [1246, 135] width 19 height 19
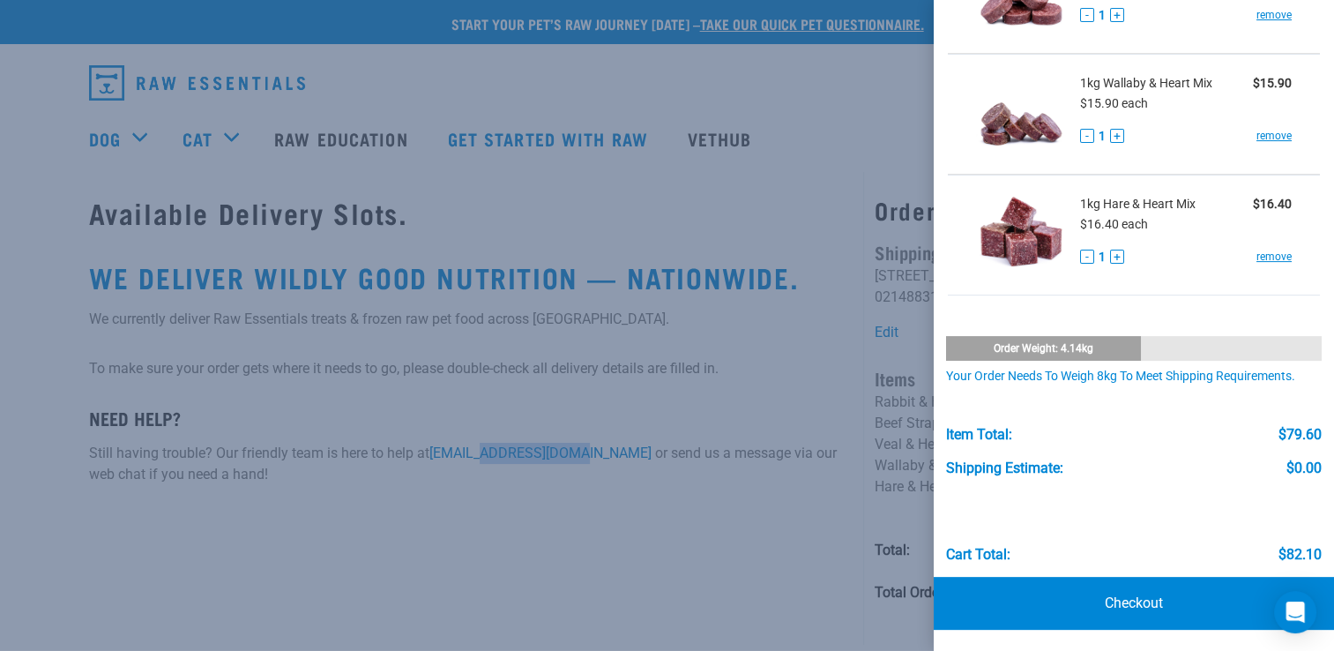
scroll to position [434, 0]
click at [1134, 614] on link "Checkout" at bounding box center [1134, 603] width 400 height 53
click at [1134, 604] on link "Checkout" at bounding box center [1134, 603] width 400 height 53
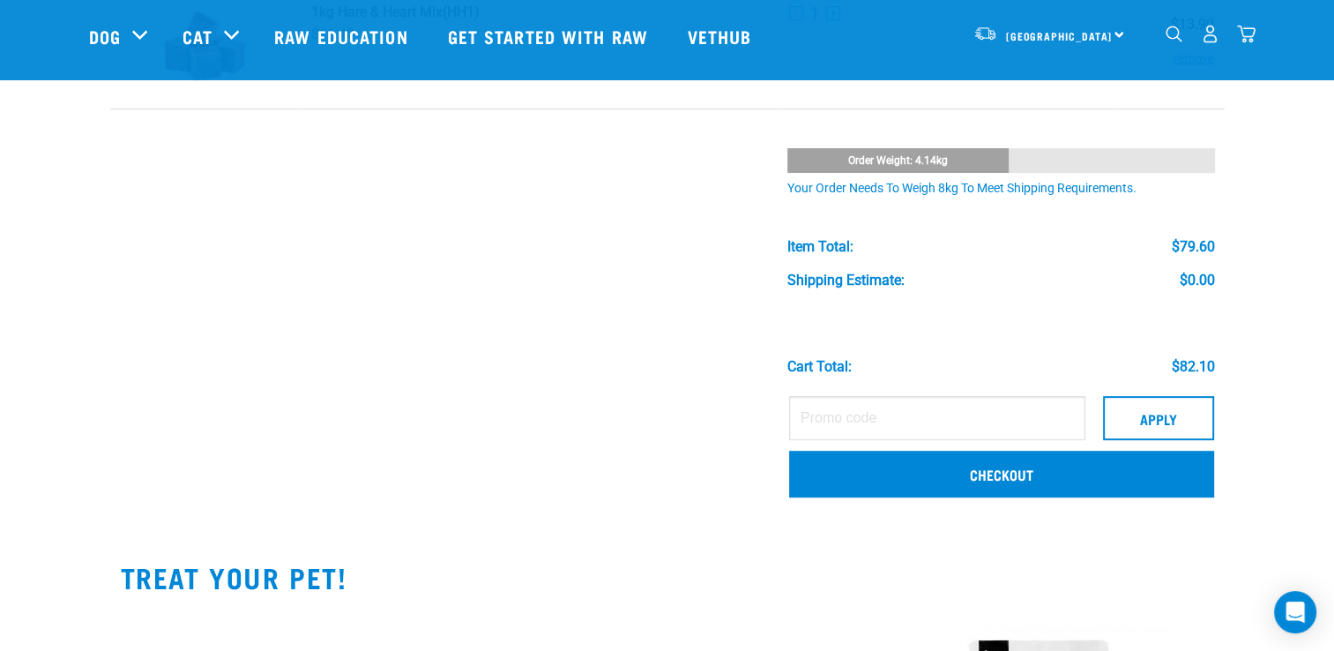
scroll to position [647, 0]
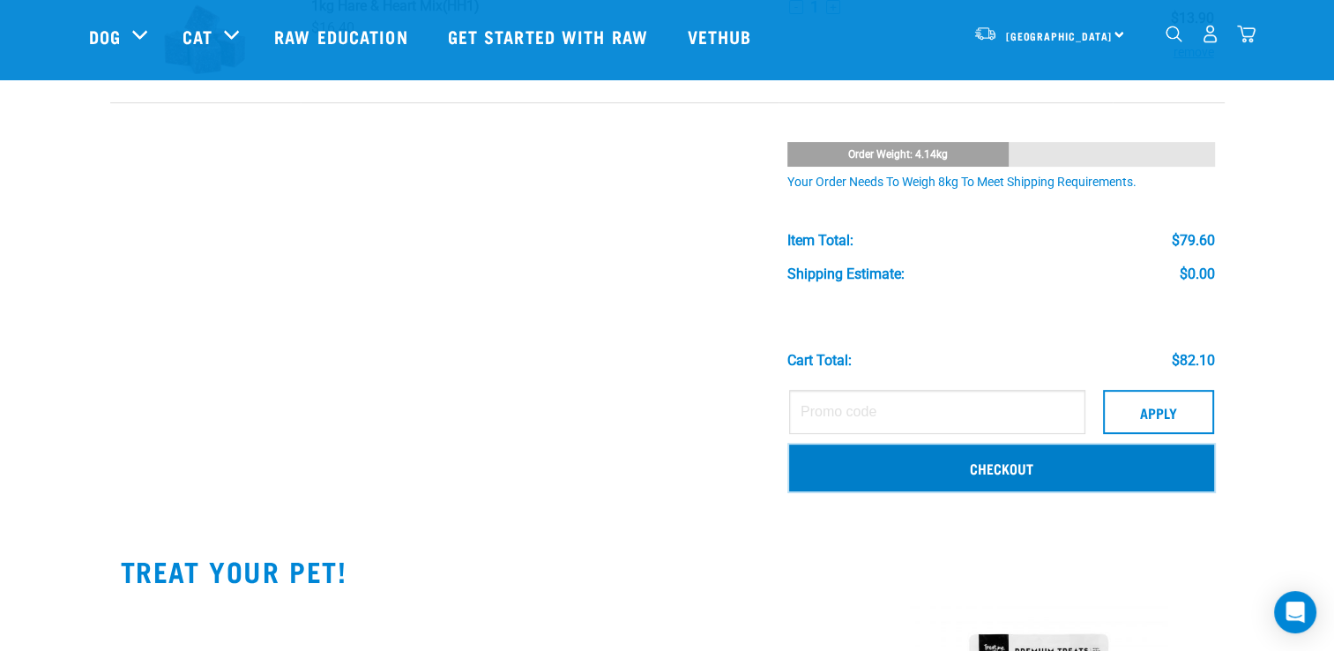
click at [972, 467] on link "Checkout" at bounding box center [1001, 467] width 425 height 46
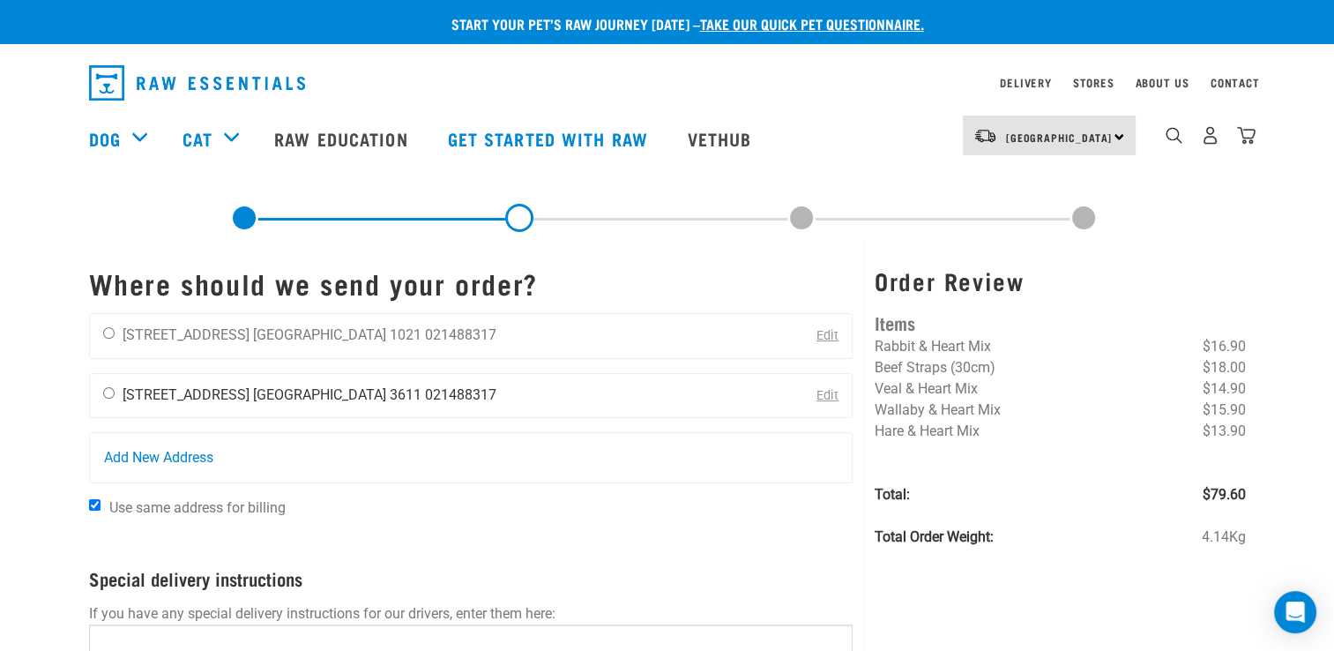
click at [111, 392] on input "radio" at bounding box center [108, 392] width 11 height 11
radio input "true"
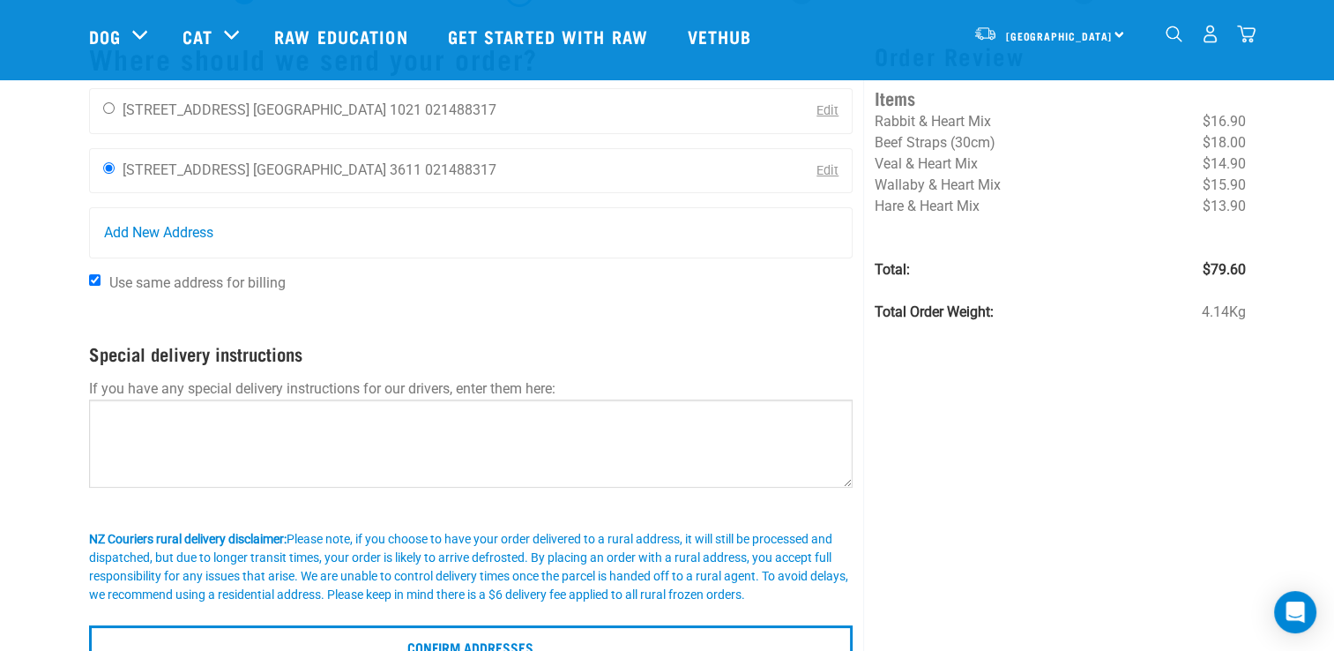
scroll to position [106, 0]
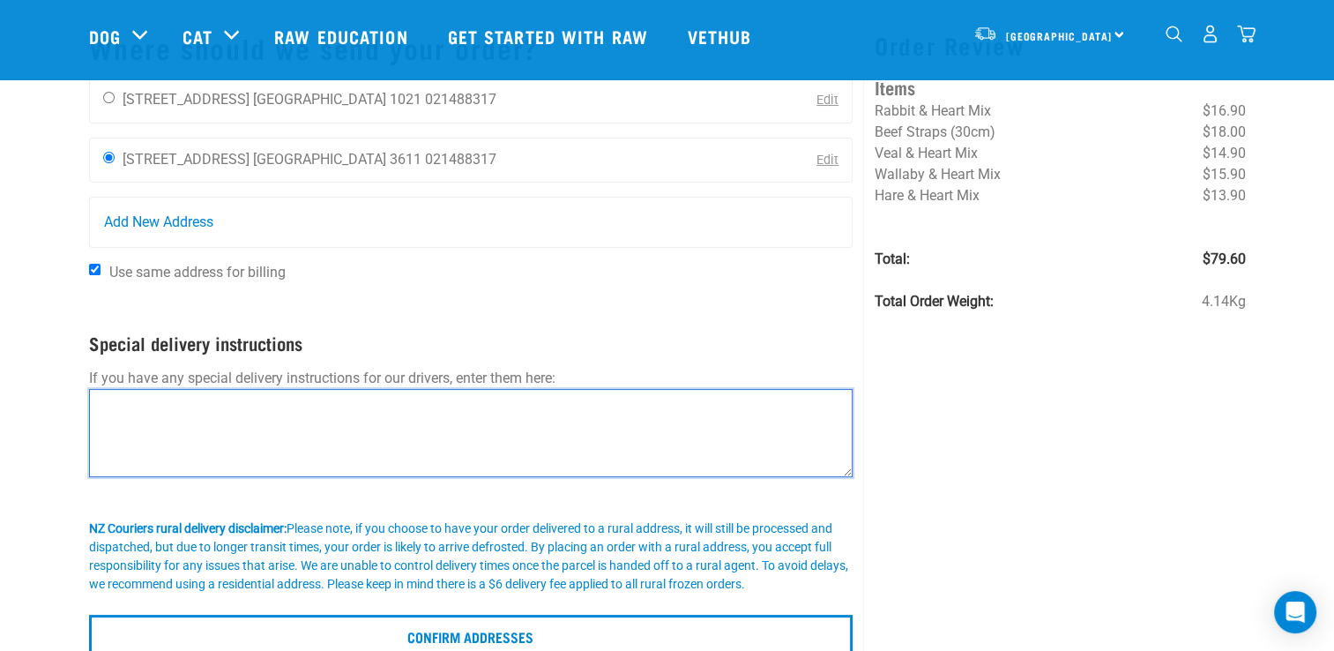
click at [305, 423] on textarea at bounding box center [471, 433] width 764 height 88
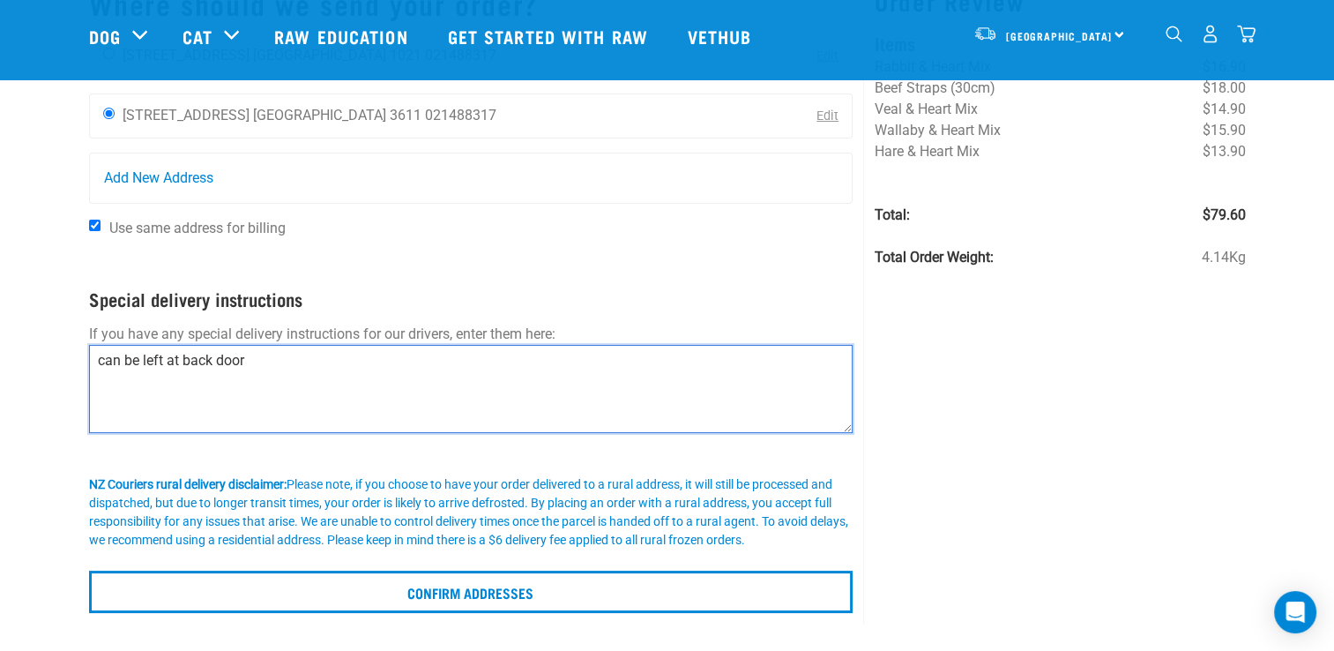
scroll to position [272, 0]
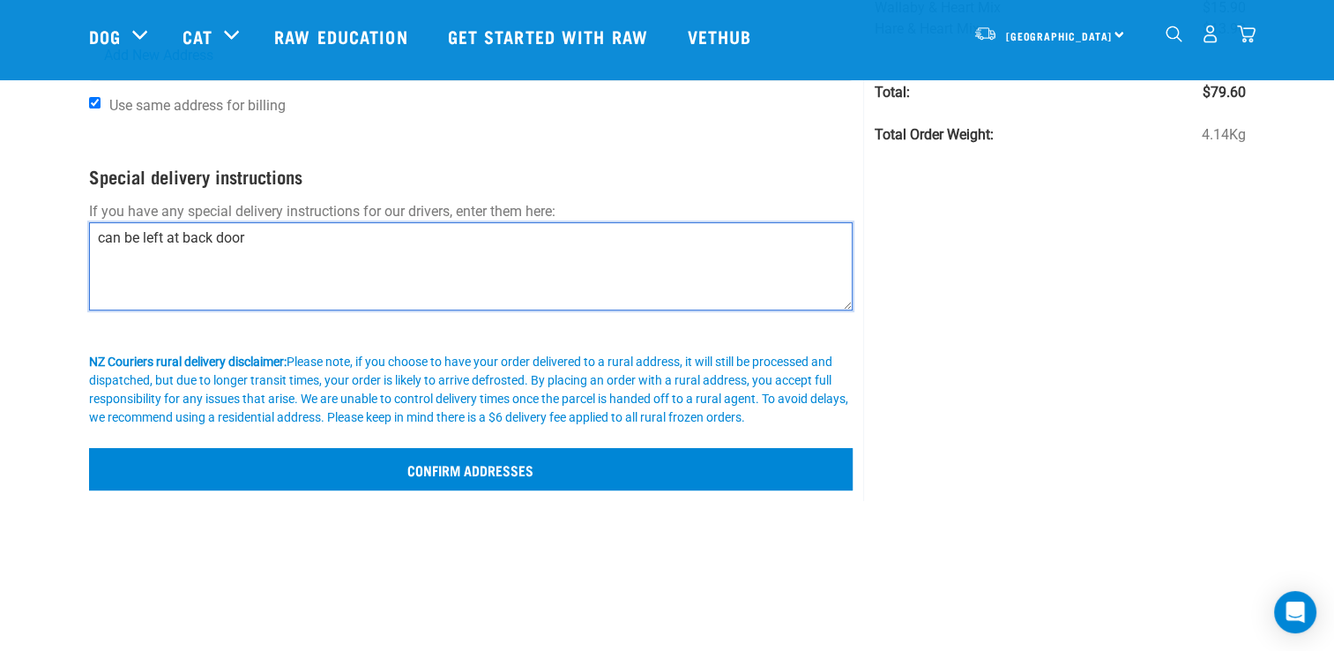
type textarea "can be left at back door"
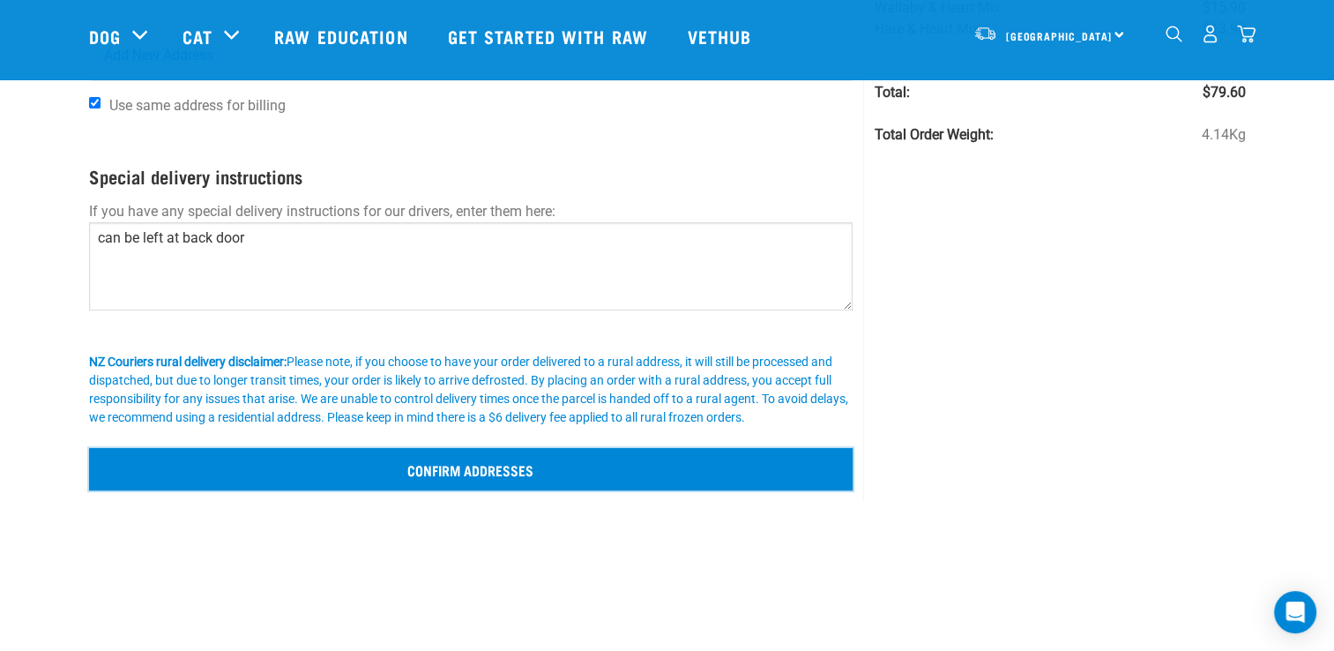
click at [445, 474] on input "Confirm addresses" at bounding box center [471, 469] width 764 height 42
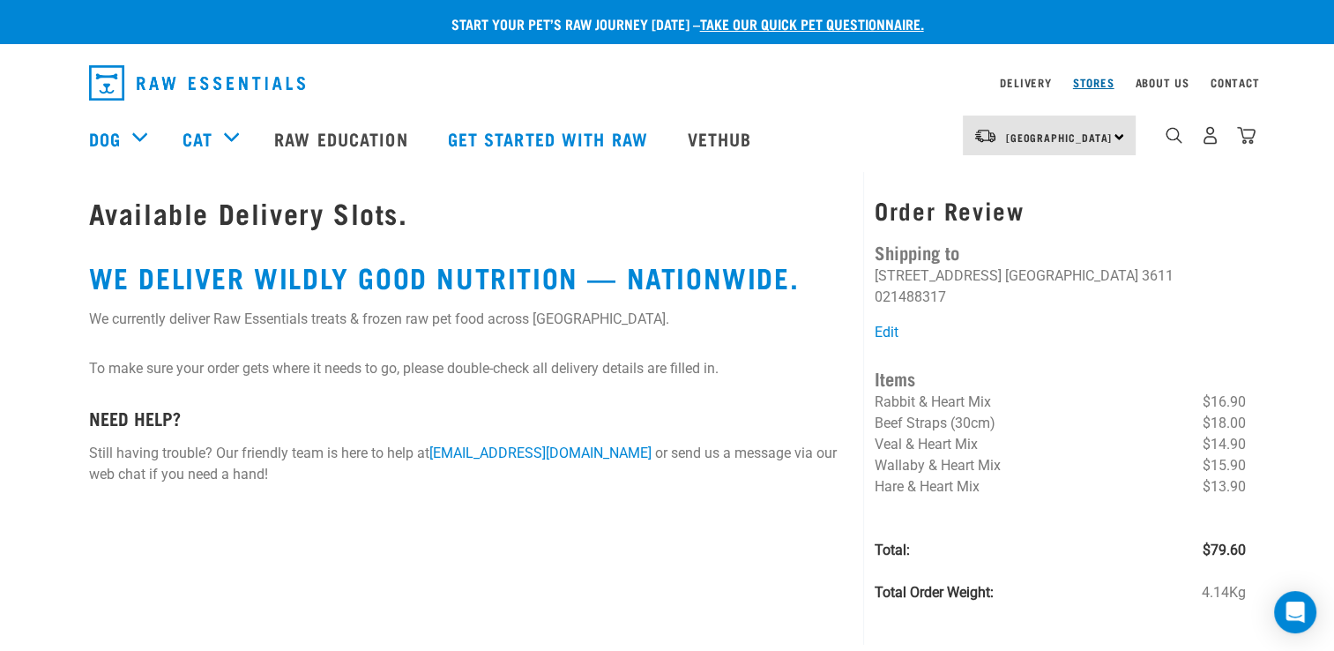
click at [1093, 83] on link "Stores" at bounding box center [1093, 82] width 41 height 6
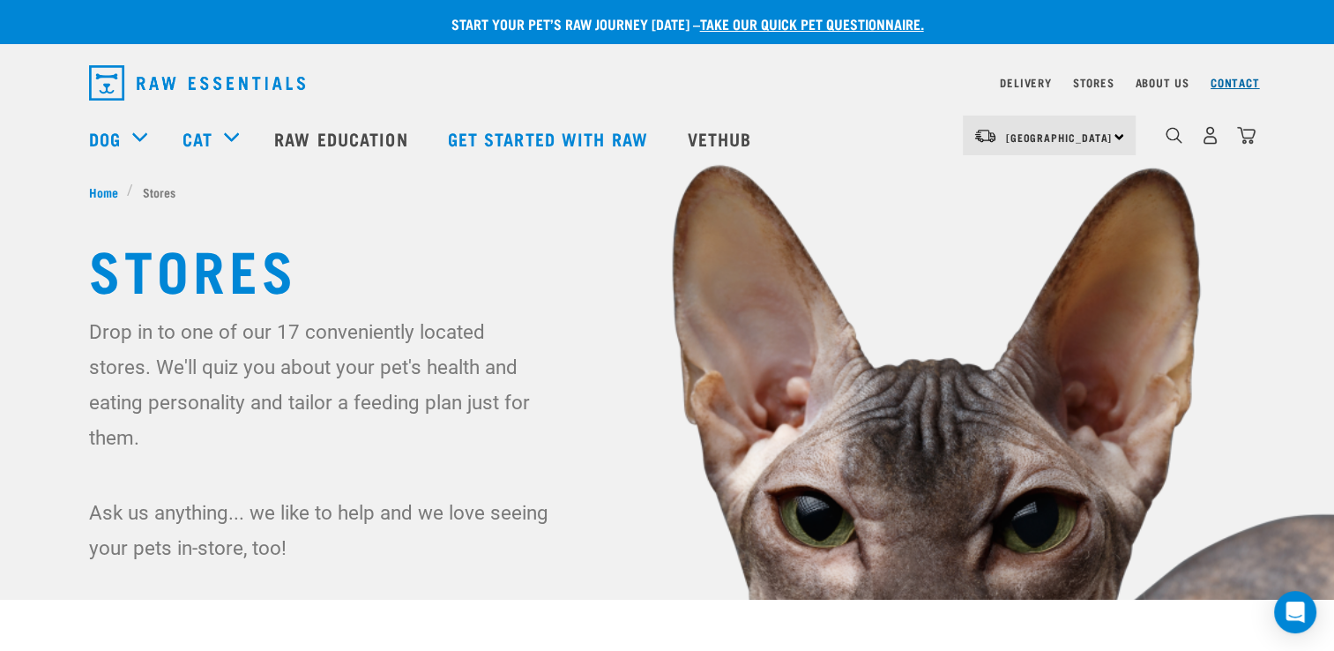
click at [1238, 83] on link "Contact" at bounding box center [1235, 82] width 49 height 6
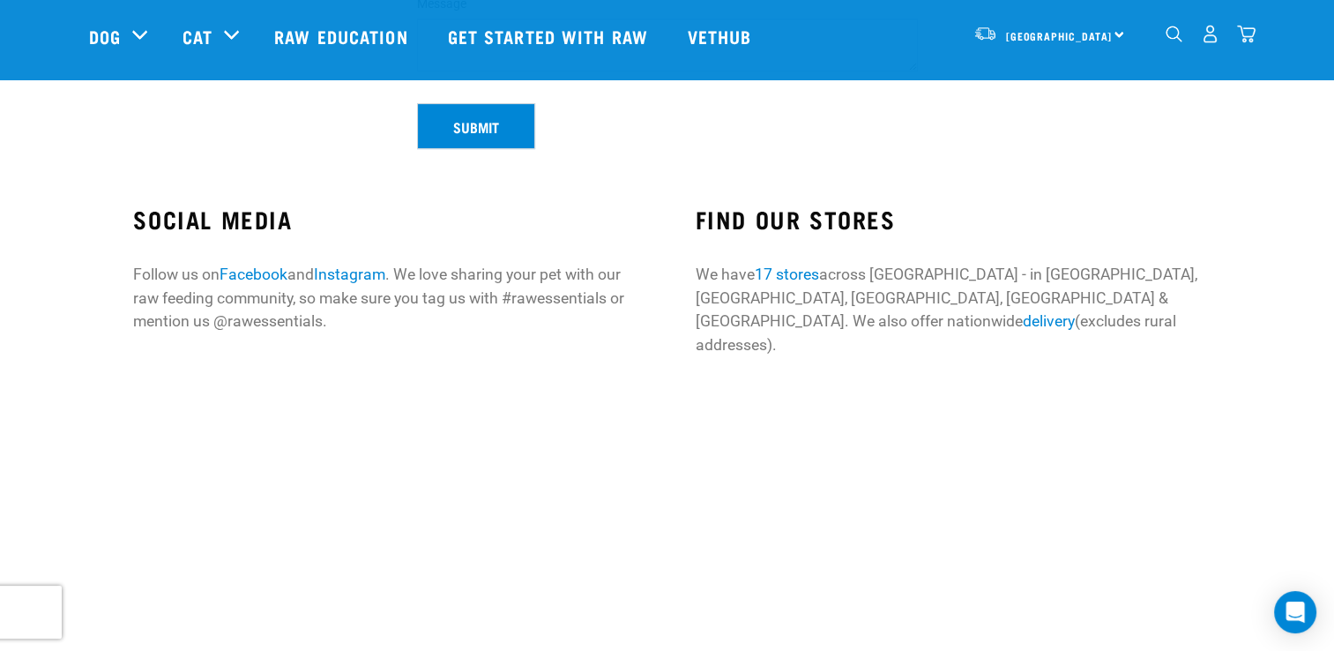
scroll to position [505, 0]
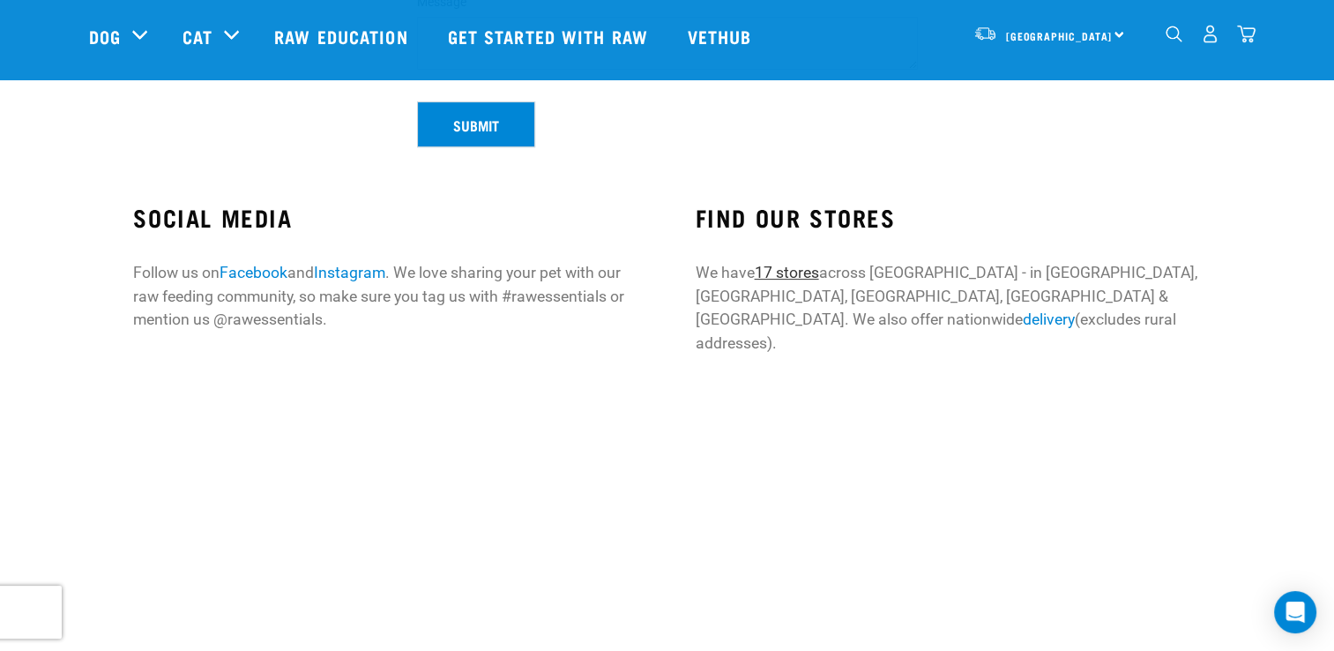
click at [797, 272] on link "17 stores" at bounding box center [786, 273] width 64 height 18
click at [798, 270] on link "17 stores" at bounding box center [786, 273] width 64 height 18
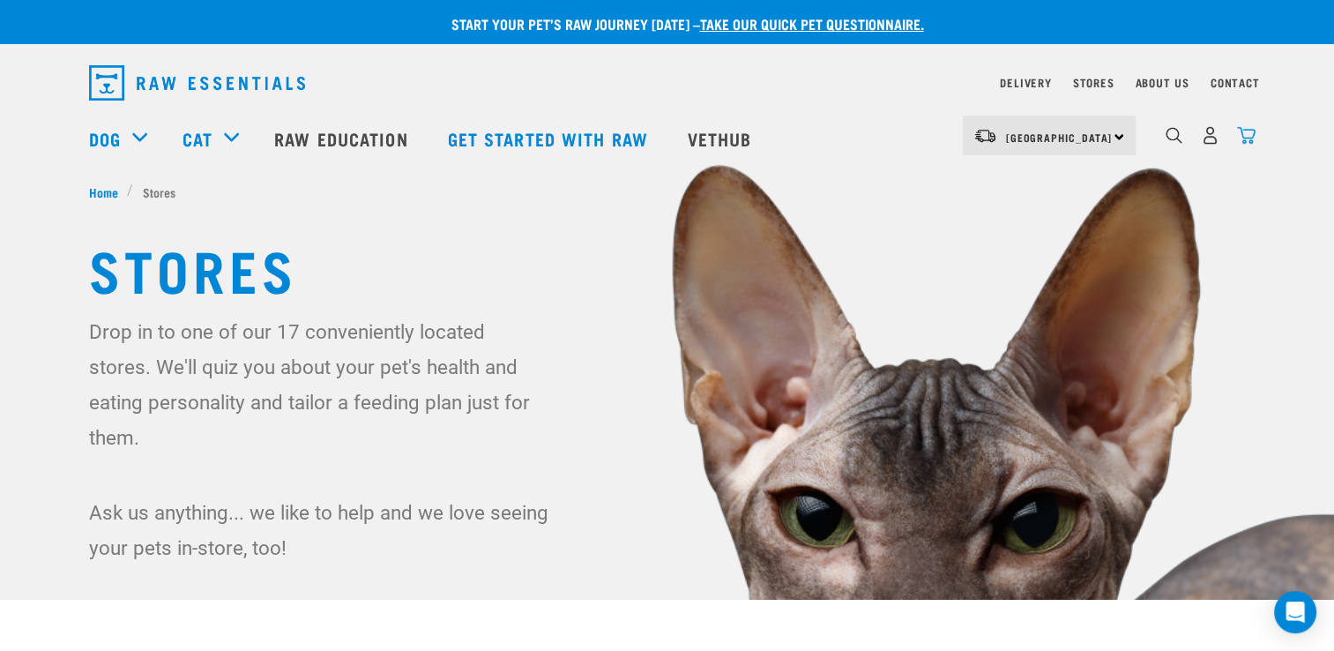
click at [1245, 139] on img "dropdown navigation" at bounding box center [1246, 135] width 19 height 19
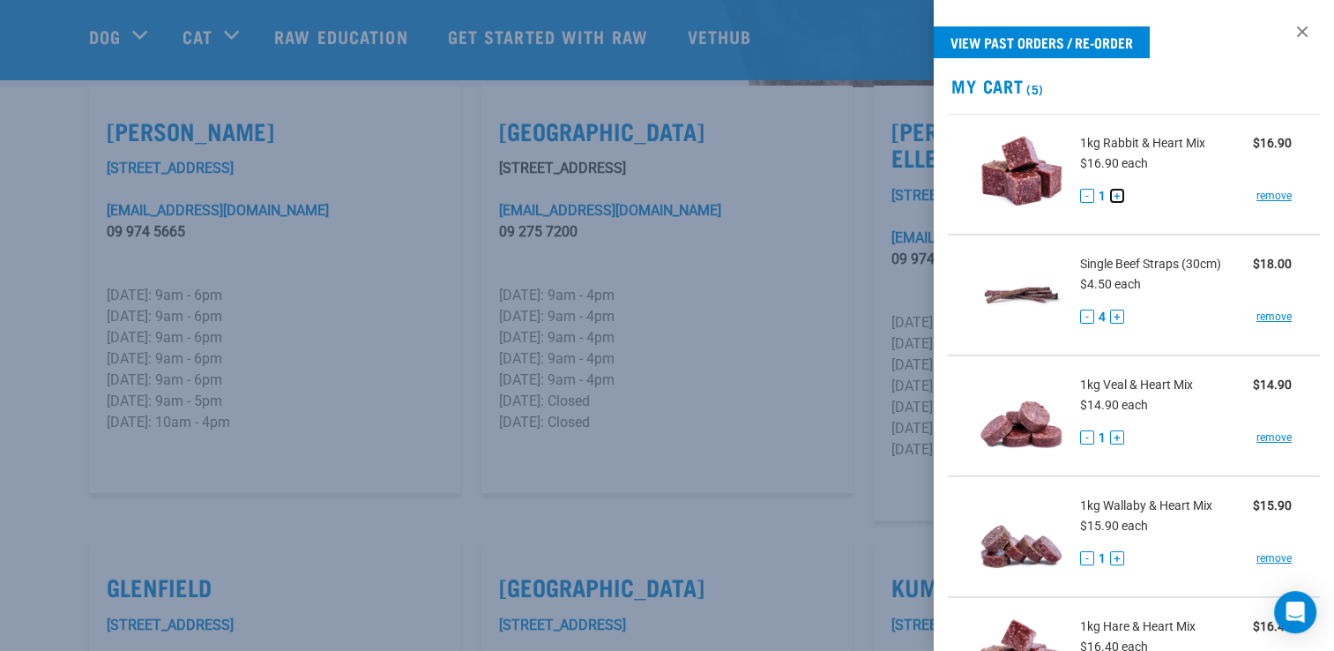
click at [1115, 199] on button "+" at bounding box center [1117, 196] width 14 height 14
click at [1116, 439] on button "+" at bounding box center [1117, 437] width 14 height 14
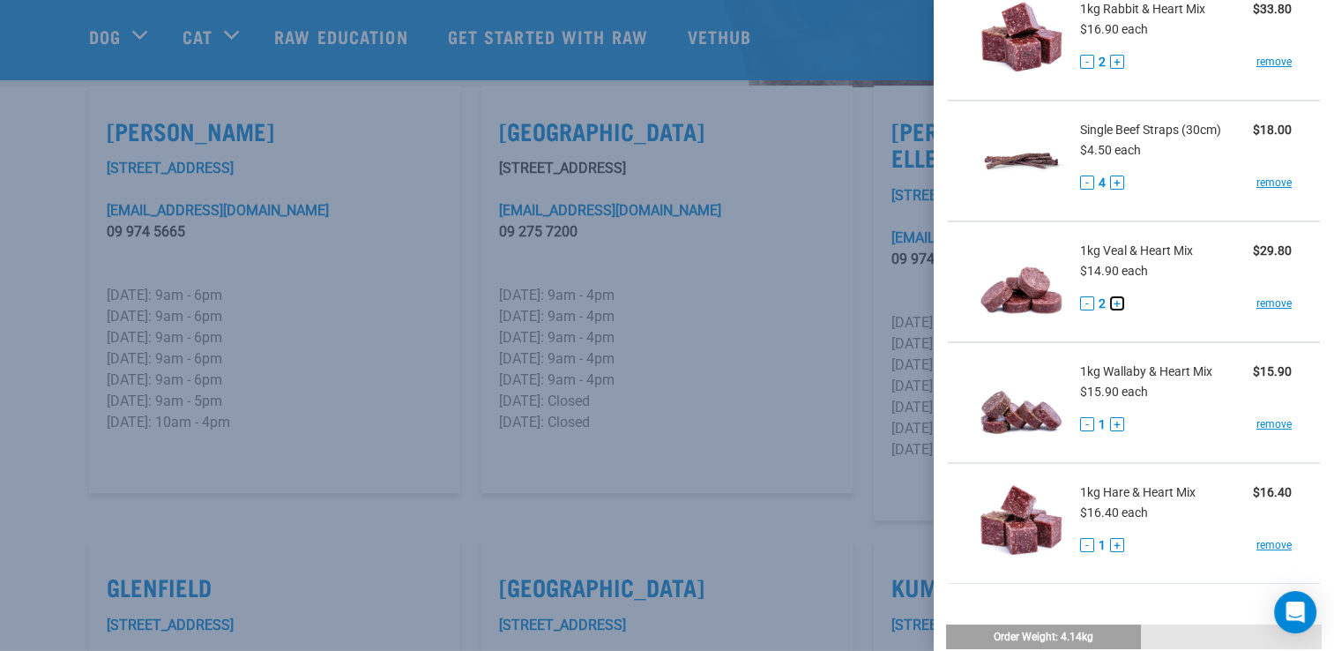
scroll to position [136, 0]
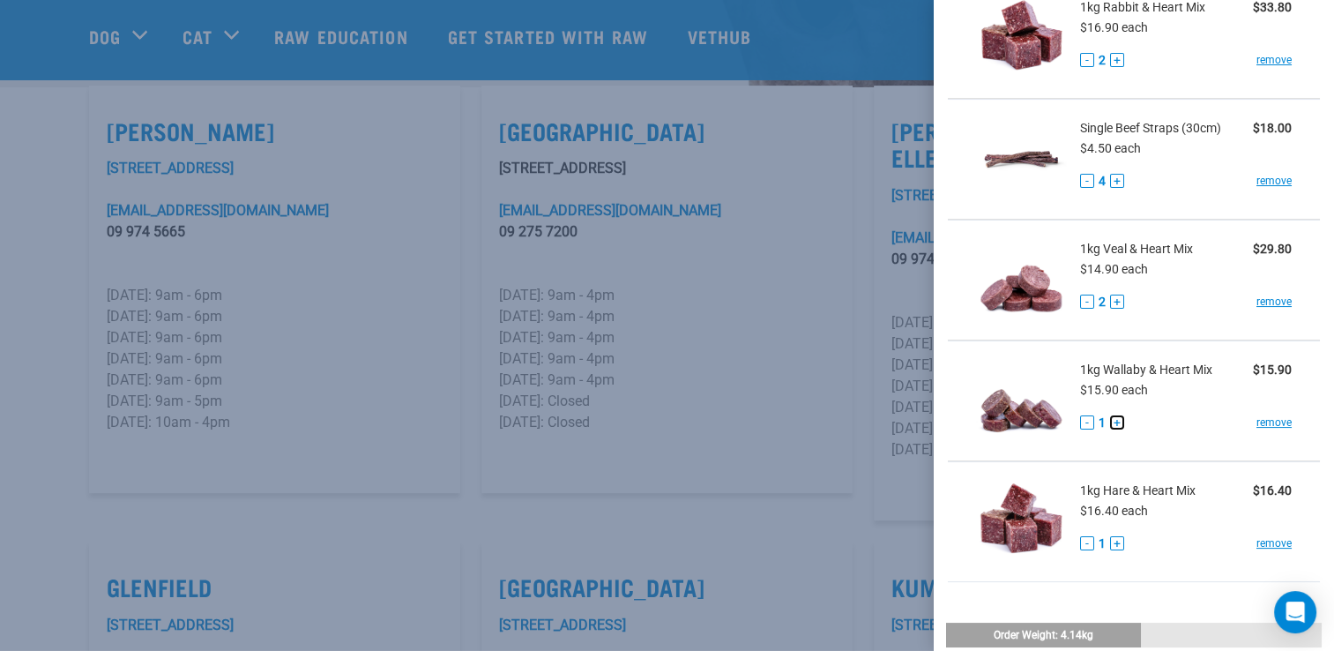
click at [1115, 424] on button "+" at bounding box center [1117, 422] width 14 height 14
click at [1118, 544] on button "+" at bounding box center [1117, 543] width 14 height 14
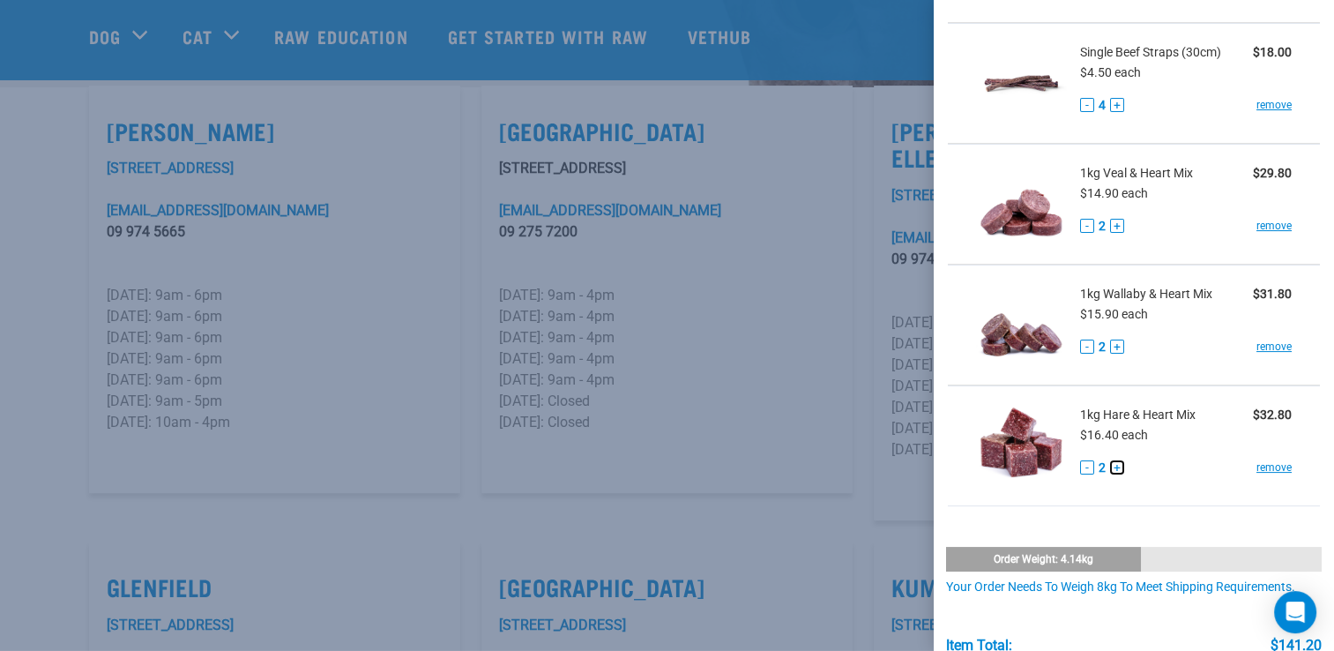
scroll to position [262, 0]
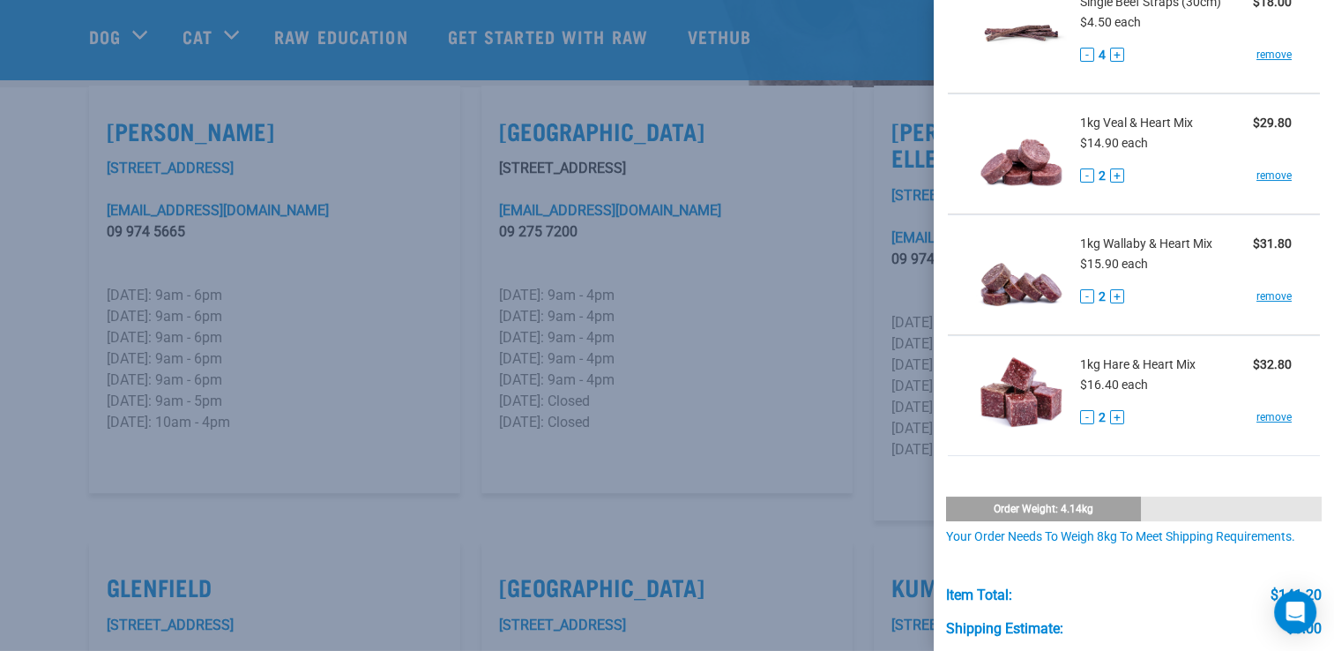
click at [1057, 530] on div "Your order needs to weigh 8kg to meet shipping requirements." at bounding box center [1134, 537] width 377 height 14
click at [1047, 499] on div "Order weight: 4.14kg" at bounding box center [1043, 508] width 195 height 25
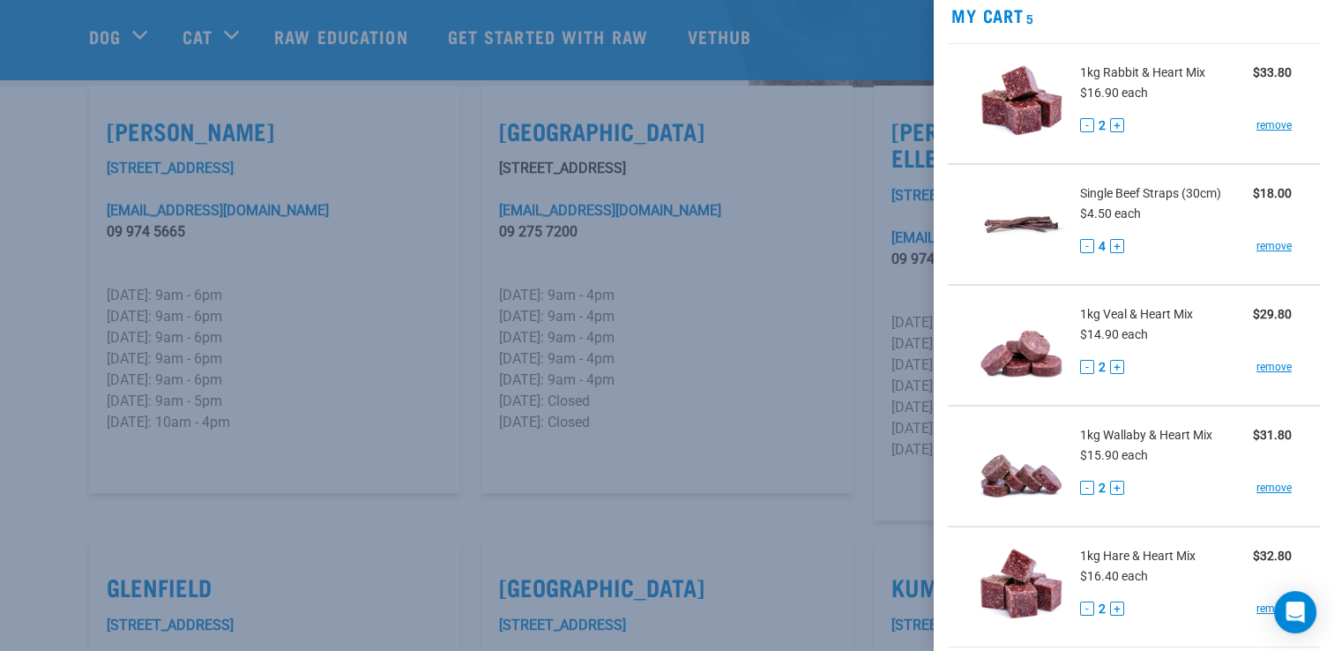
scroll to position [41, 0]
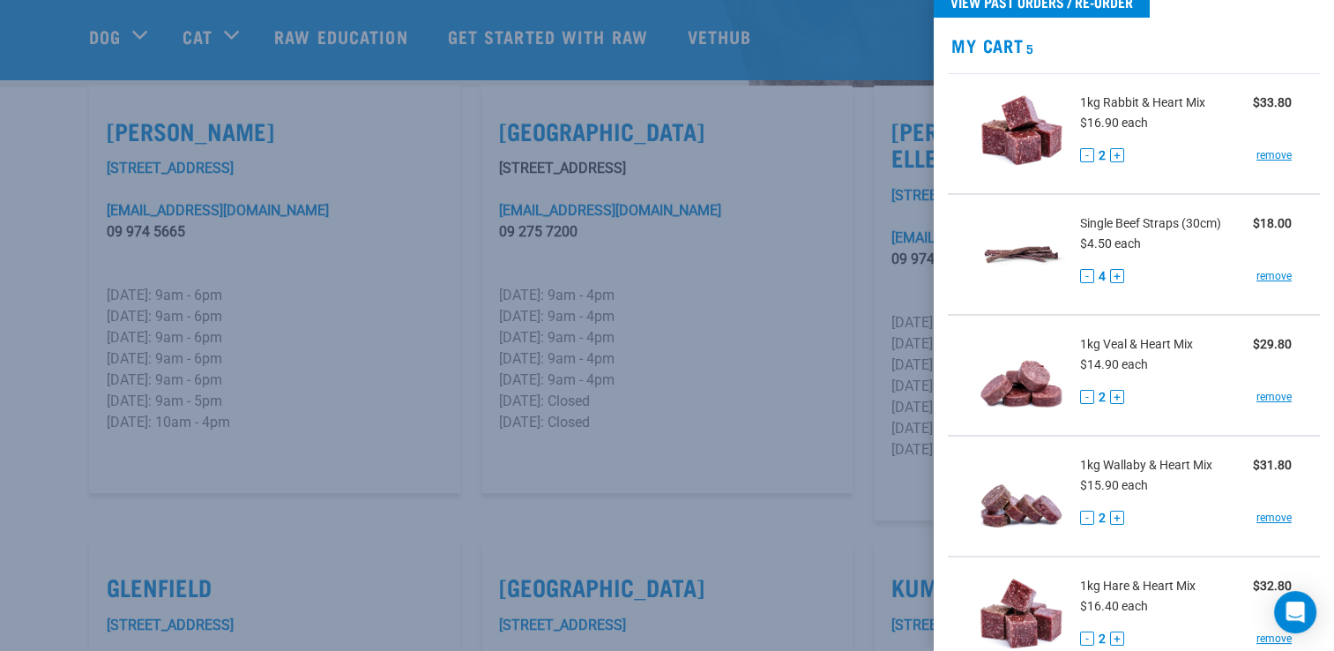
click at [736, 272] on div at bounding box center [667, 325] width 1334 height 651
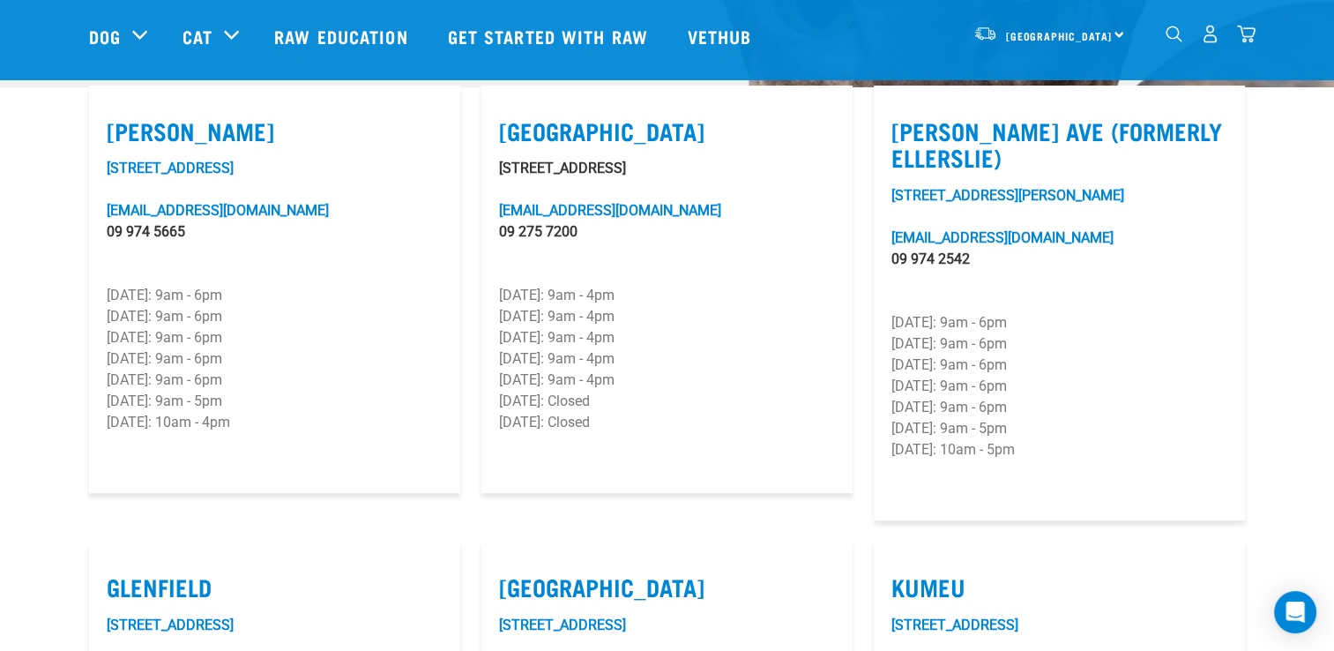
click at [1251, 34] on img "dropdown navigation" at bounding box center [1246, 34] width 19 height 19
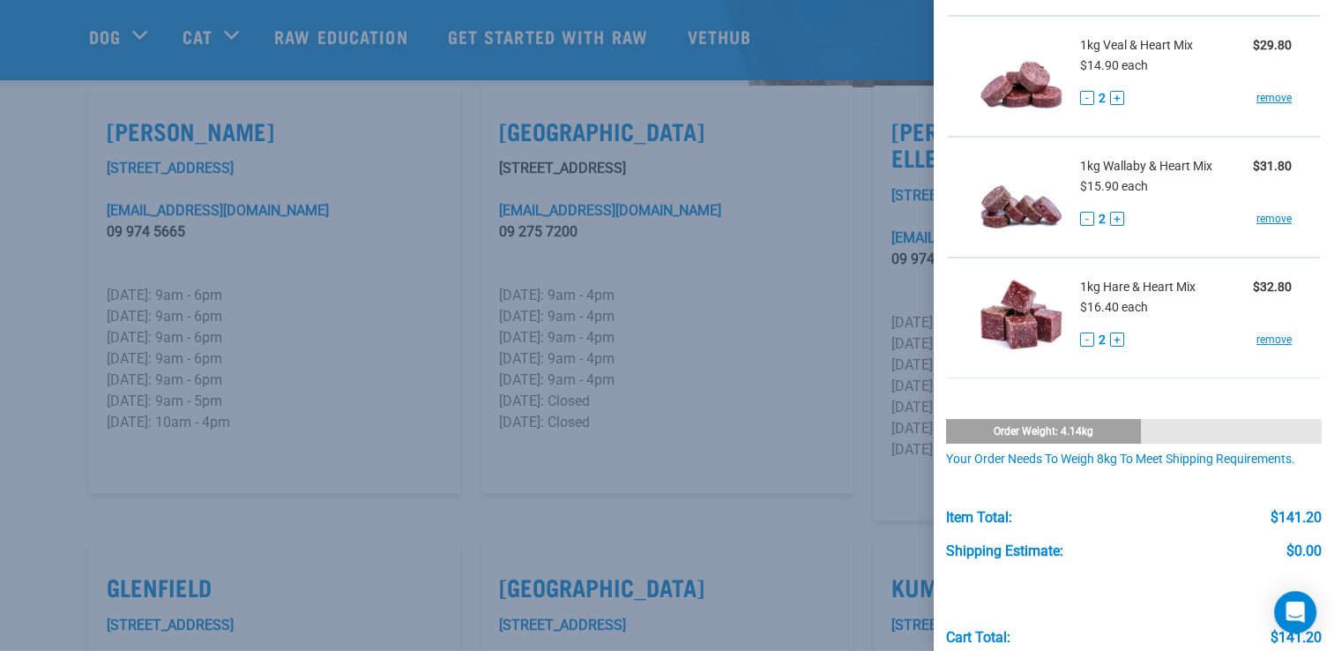
scroll to position [353, 0]
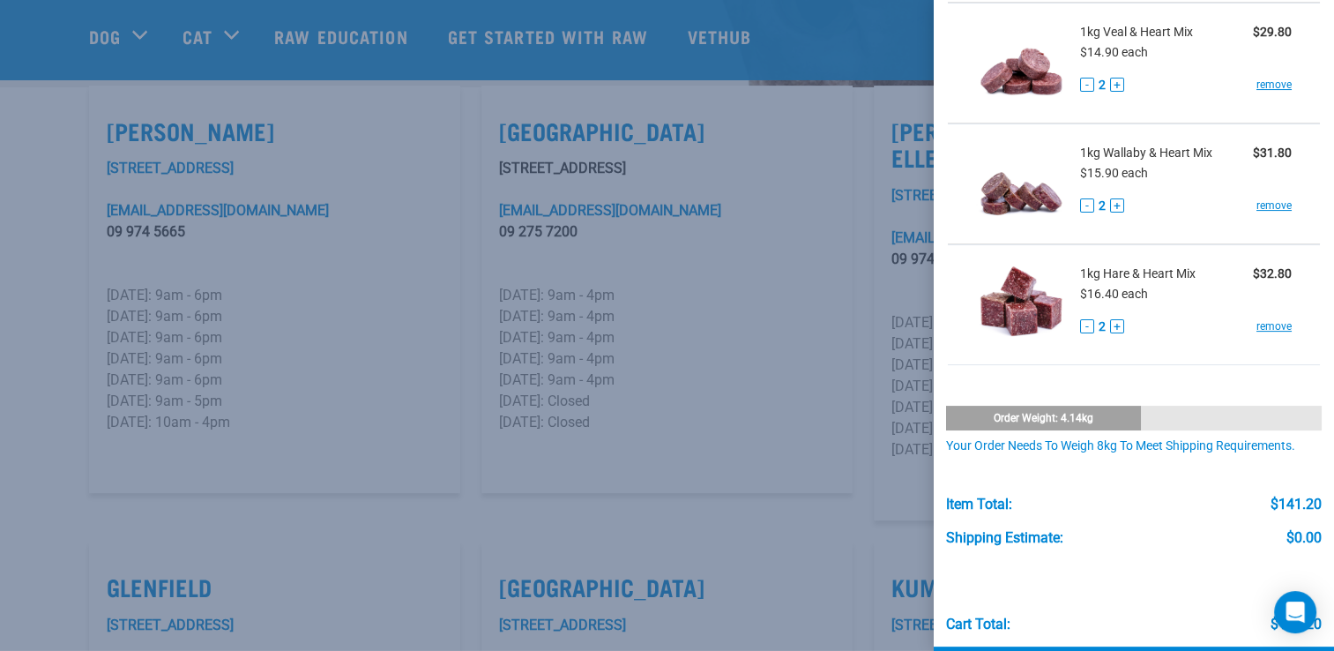
click at [1006, 414] on div "Order weight: 4.14kg" at bounding box center [1043, 418] width 195 height 25
click at [1264, 421] on div "Order weight: 4.14kg" at bounding box center [1134, 418] width 377 height 25
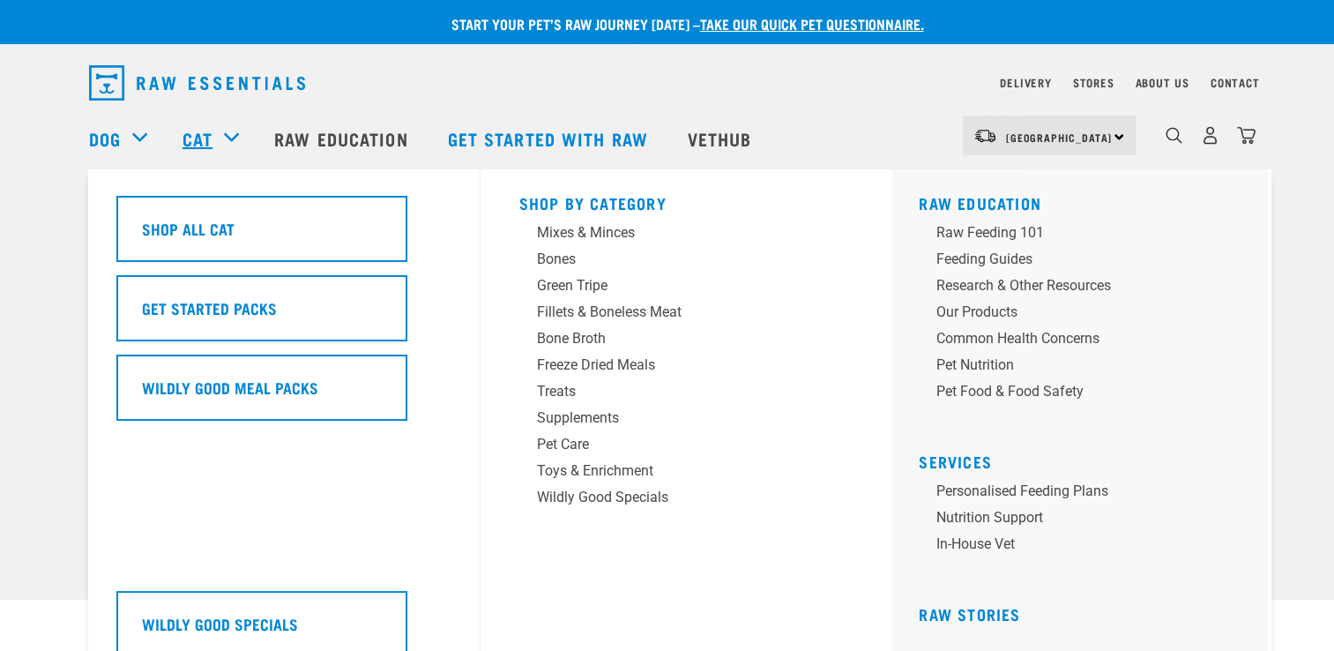
click at [200, 133] on link "Cat" at bounding box center [198, 138] width 30 height 26
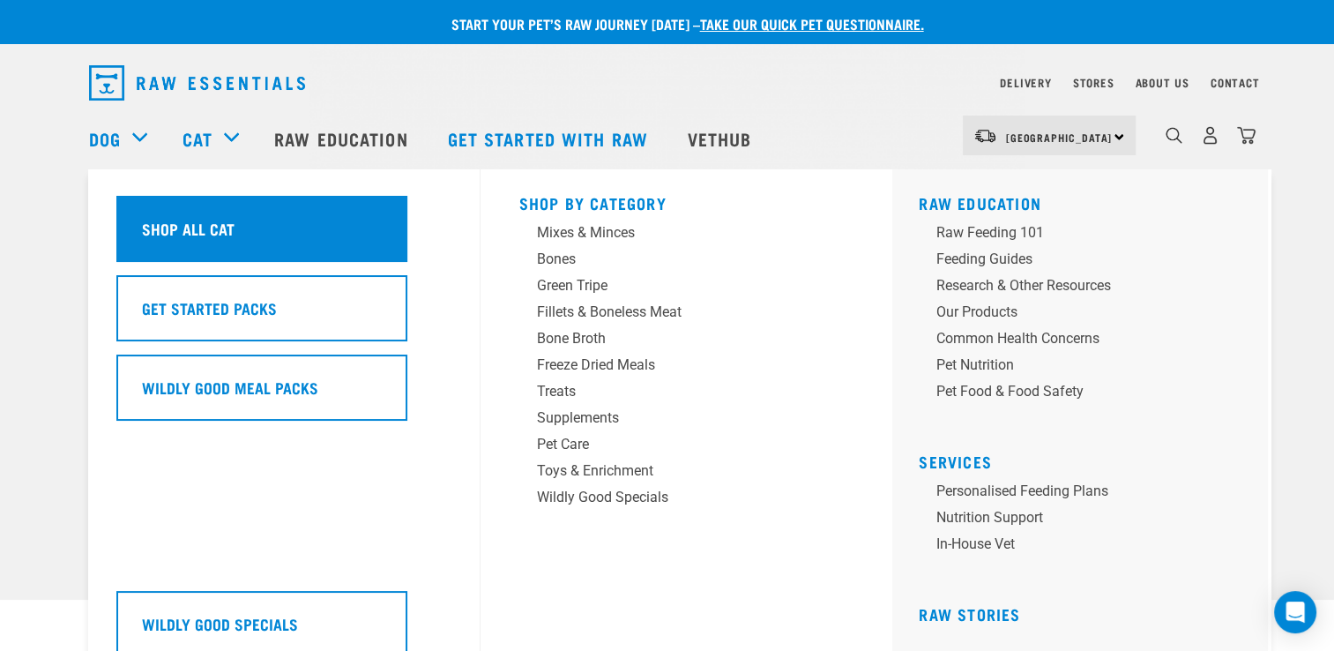
click at [224, 224] on h5 "Shop All Cat" at bounding box center [188, 228] width 93 height 23
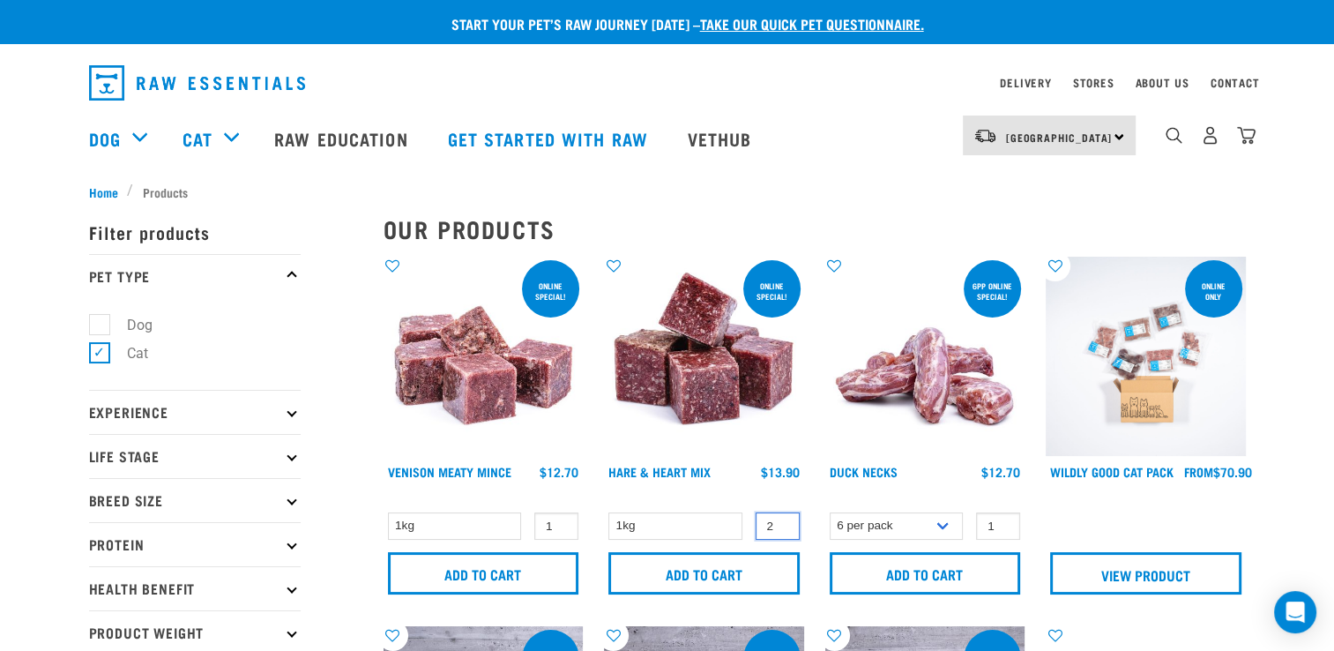
click at [783, 522] on input "2" at bounding box center [778, 525] width 44 height 27
click at [783, 522] on input "3" at bounding box center [778, 525] width 44 height 27
type input "2"
click at [783, 526] on input "2" at bounding box center [778, 525] width 44 height 27
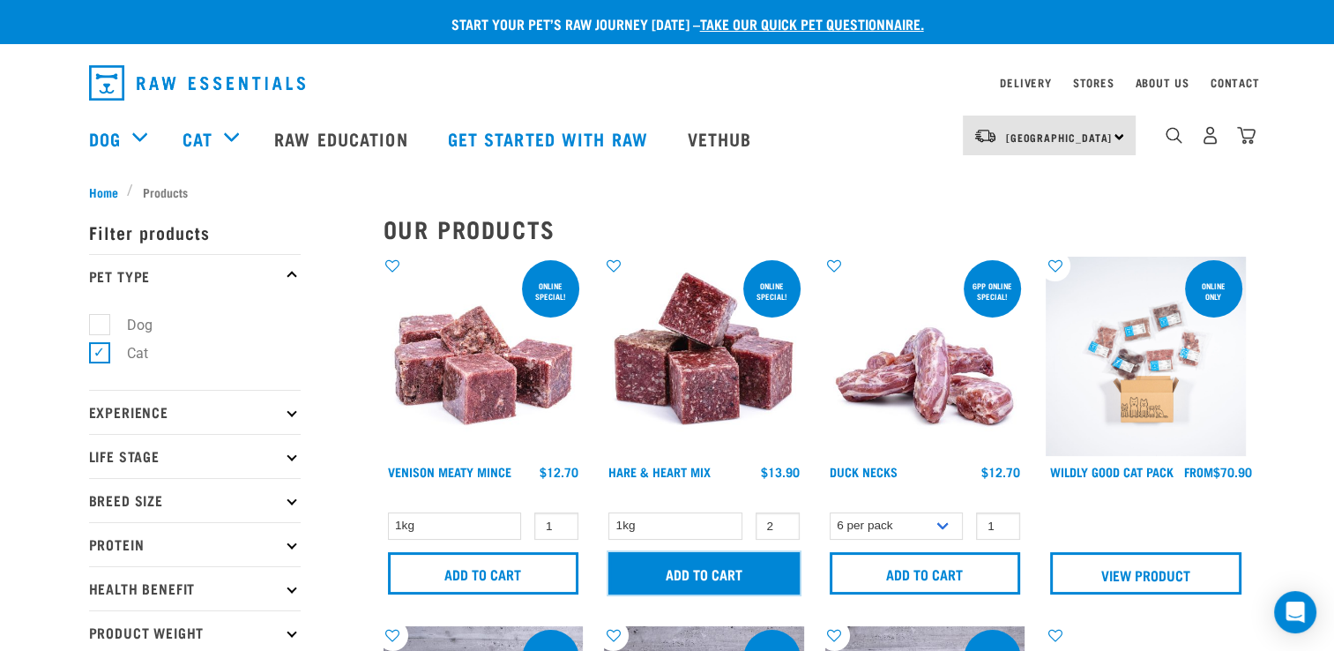
click at [720, 580] on input "Add to cart" at bounding box center [703, 573] width 191 height 42
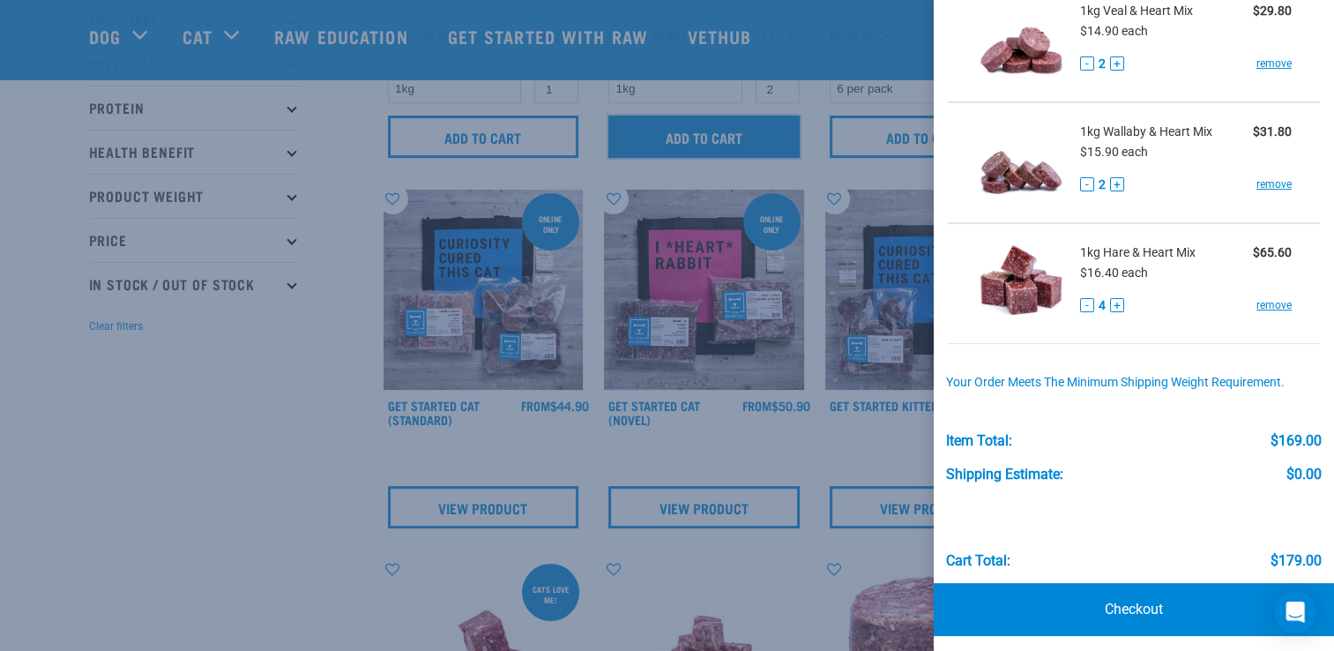
scroll to position [377, 0]
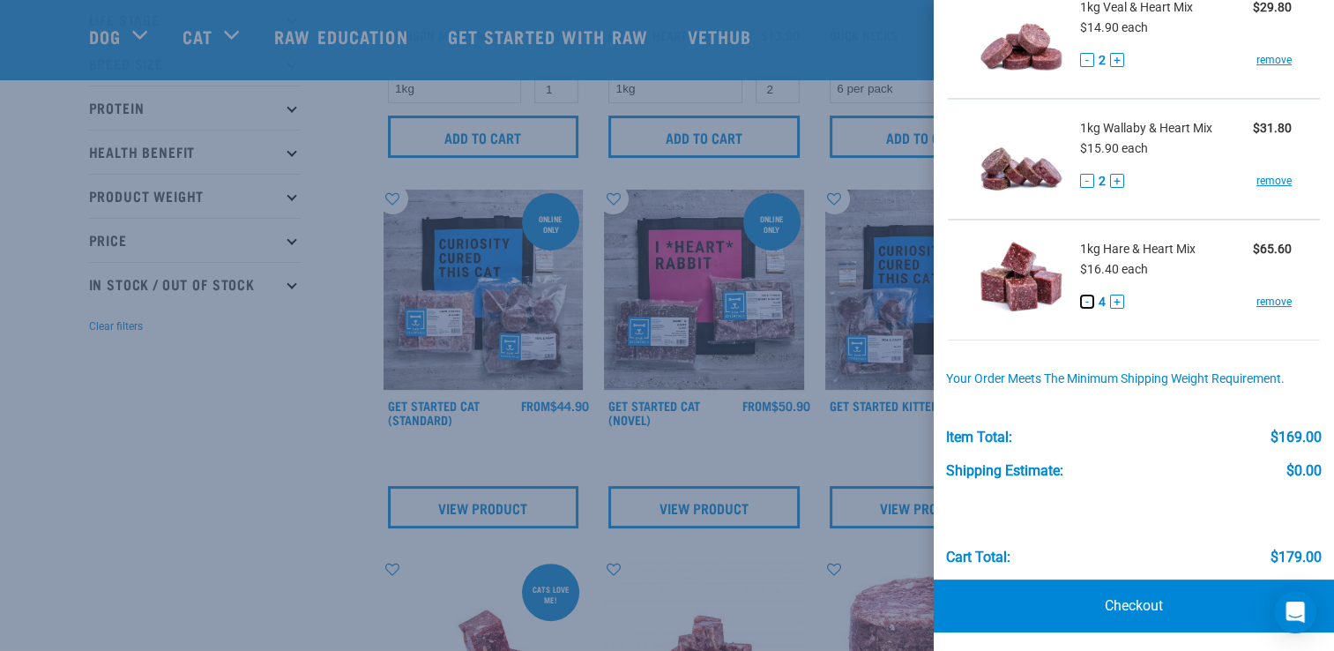
click at [1084, 302] on button "-" at bounding box center [1087, 302] width 14 height 14
click at [1123, 593] on link "Checkout" at bounding box center [1134, 605] width 400 height 53
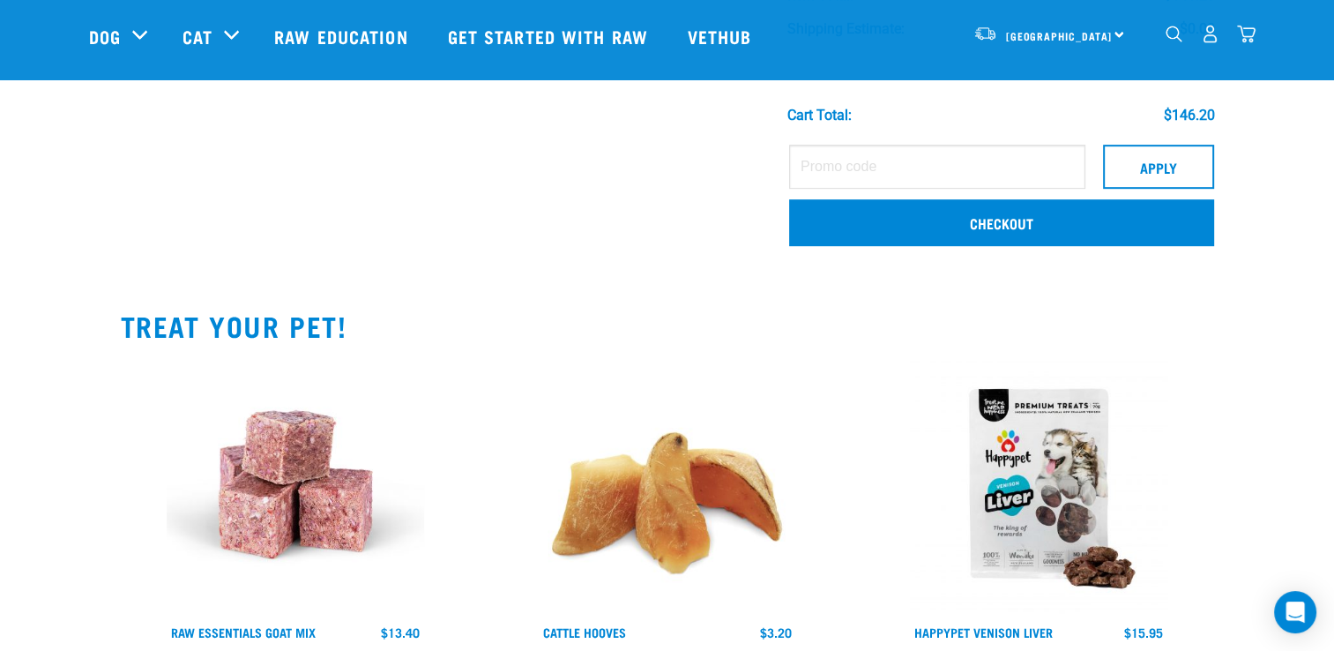
scroll to position [815, 0]
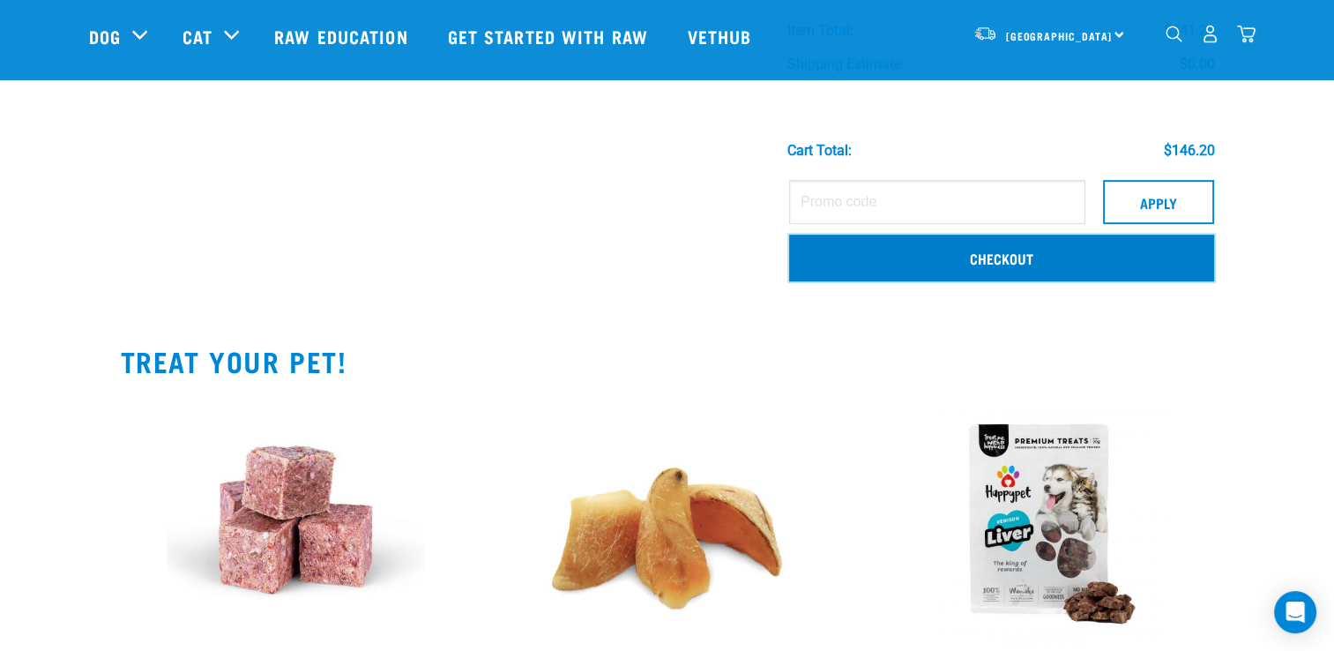
click at [1061, 252] on link "Checkout" at bounding box center [1001, 258] width 425 height 46
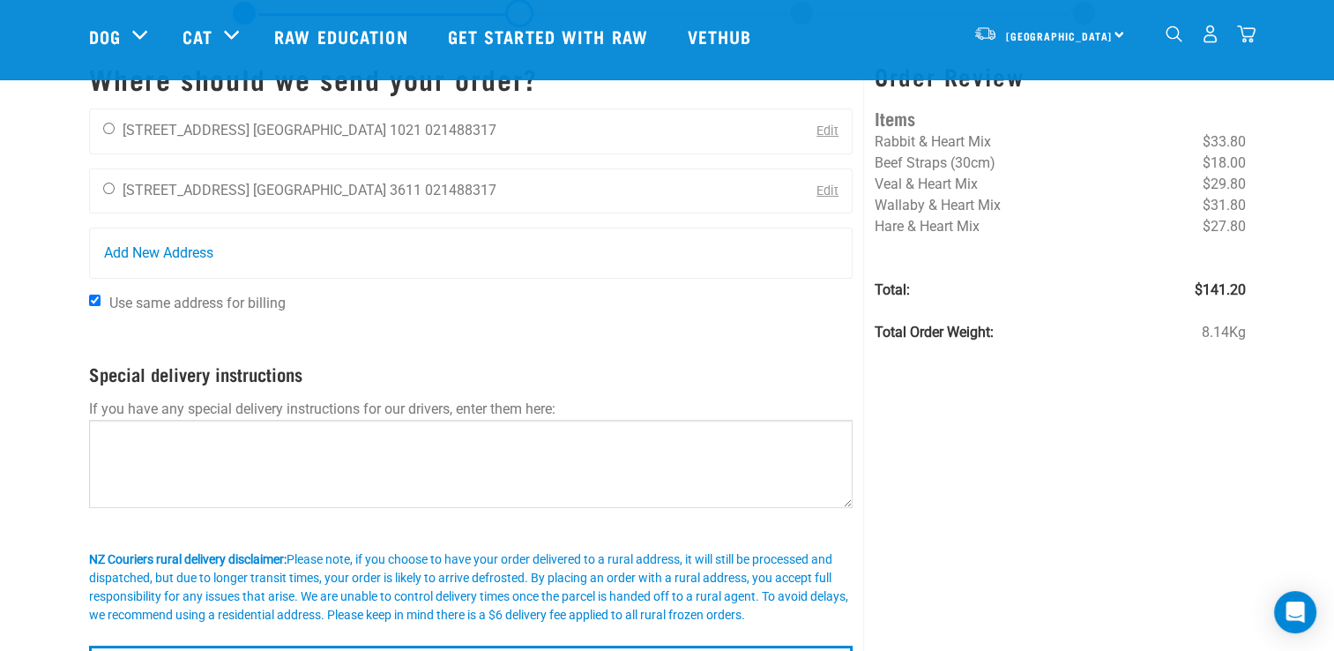
scroll to position [81, 0]
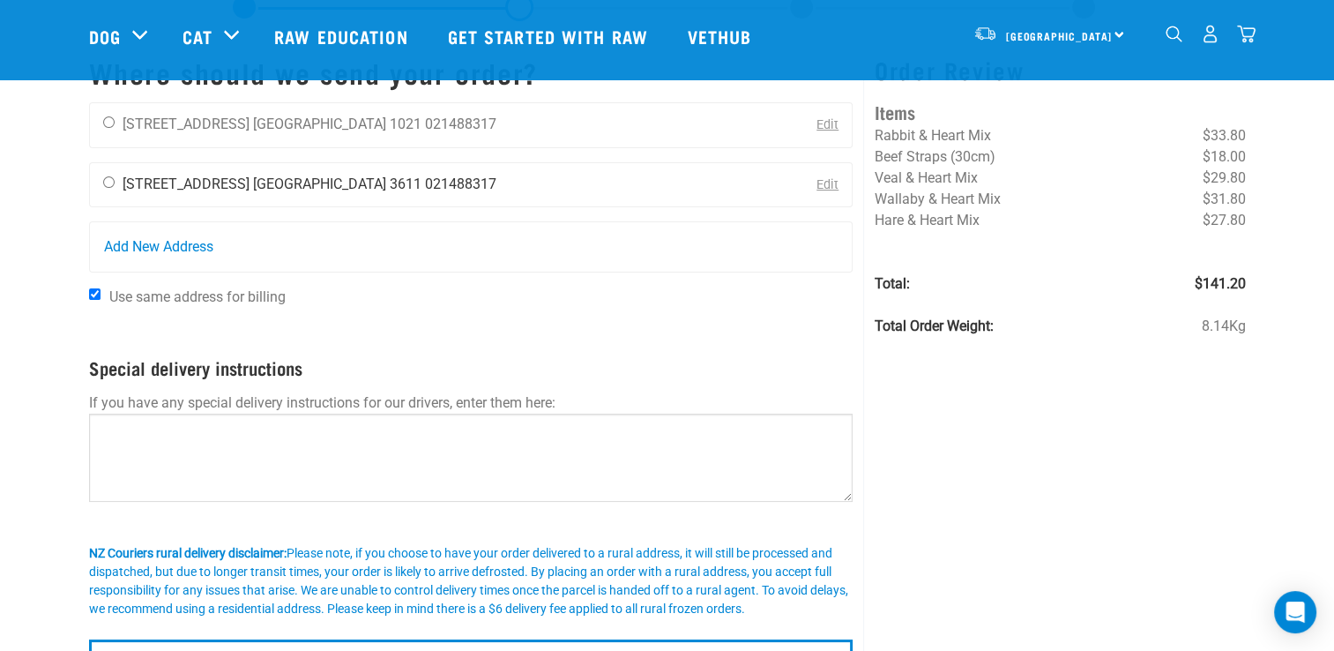
click at [106, 180] on input "radio" at bounding box center [108, 181] width 11 height 11
radio input "true"
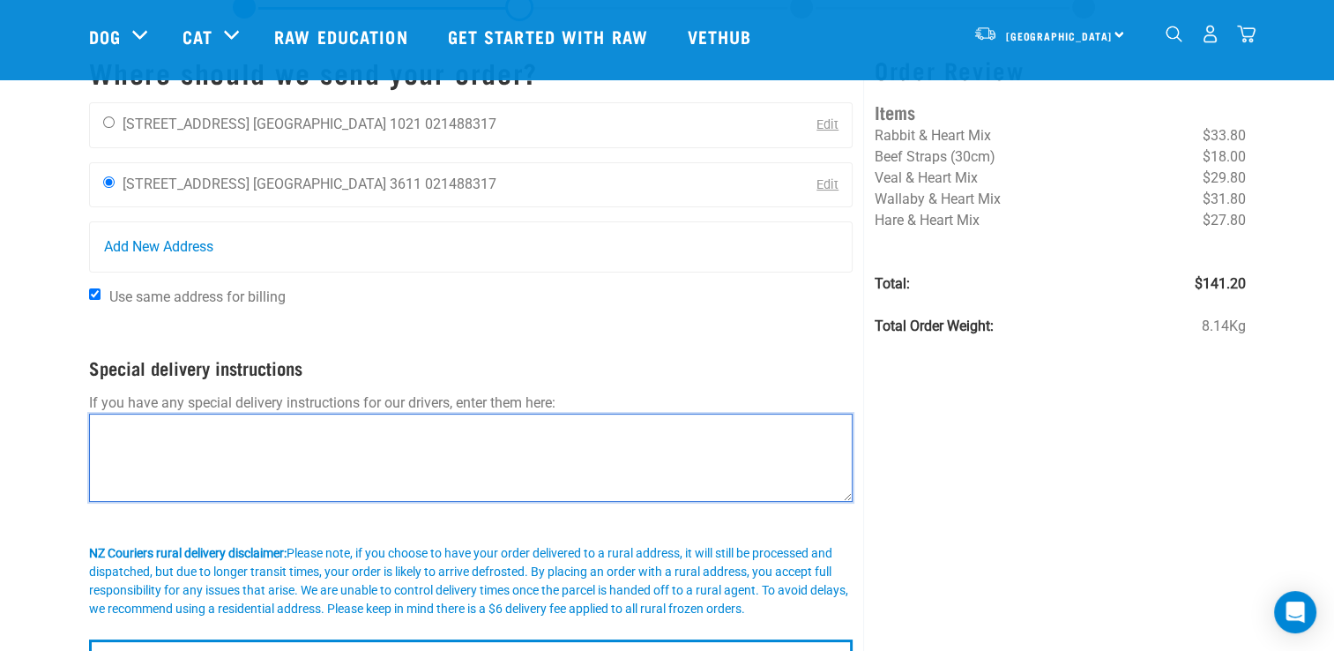
click at [109, 436] on textarea at bounding box center [471, 458] width 764 height 88
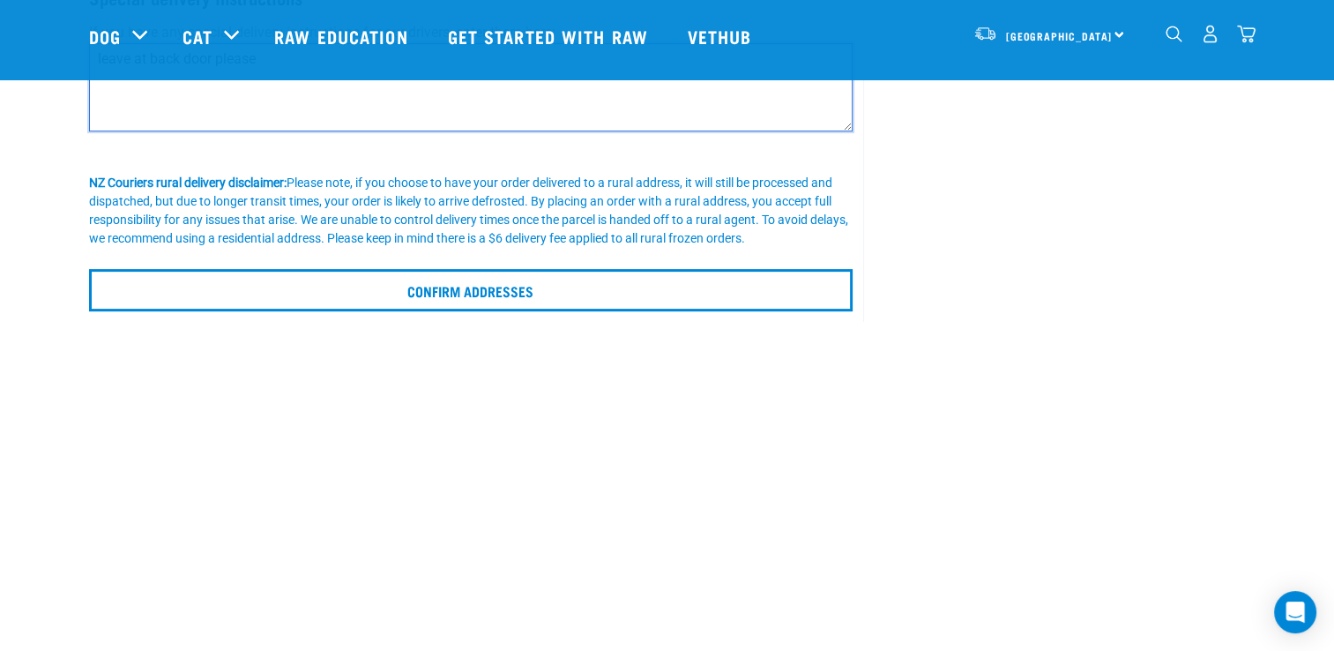
scroll to position [455, 0]
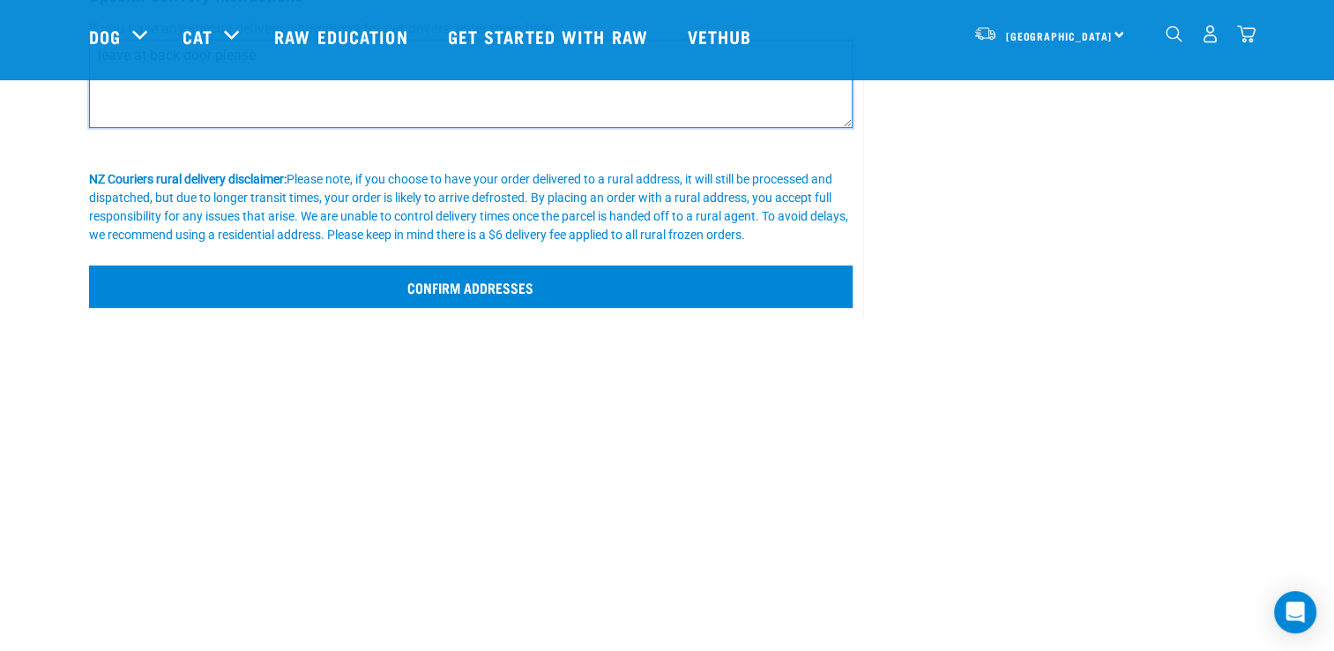
type textarea "leave at back door please"
click at [465, 284] on input "Confirm addresses" at bounding box center [471, 286] width 764 height 42
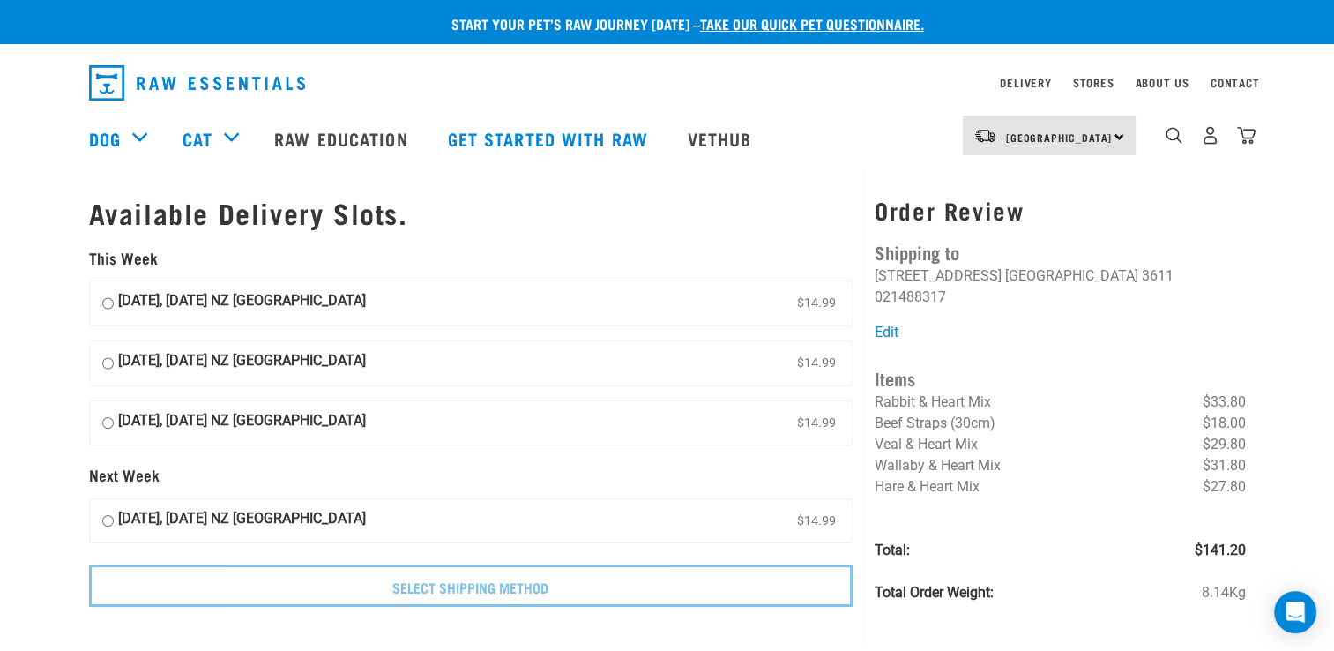
click at [504, 269] on form "This Week [DATE], [DATE] NZ [GEOGRAPHIC_DATA] $14.99 [DATE], [DATE] NZ [GEOGRAP…" at bounding box center [471, 428] width 764 height 357
click at [105, 302] on input "[DATE], [DATE] NZ [GEOGRAPHIC_DATA] $14.99" at bounding box center [107, 303] width 11 height 26
radio input "true"
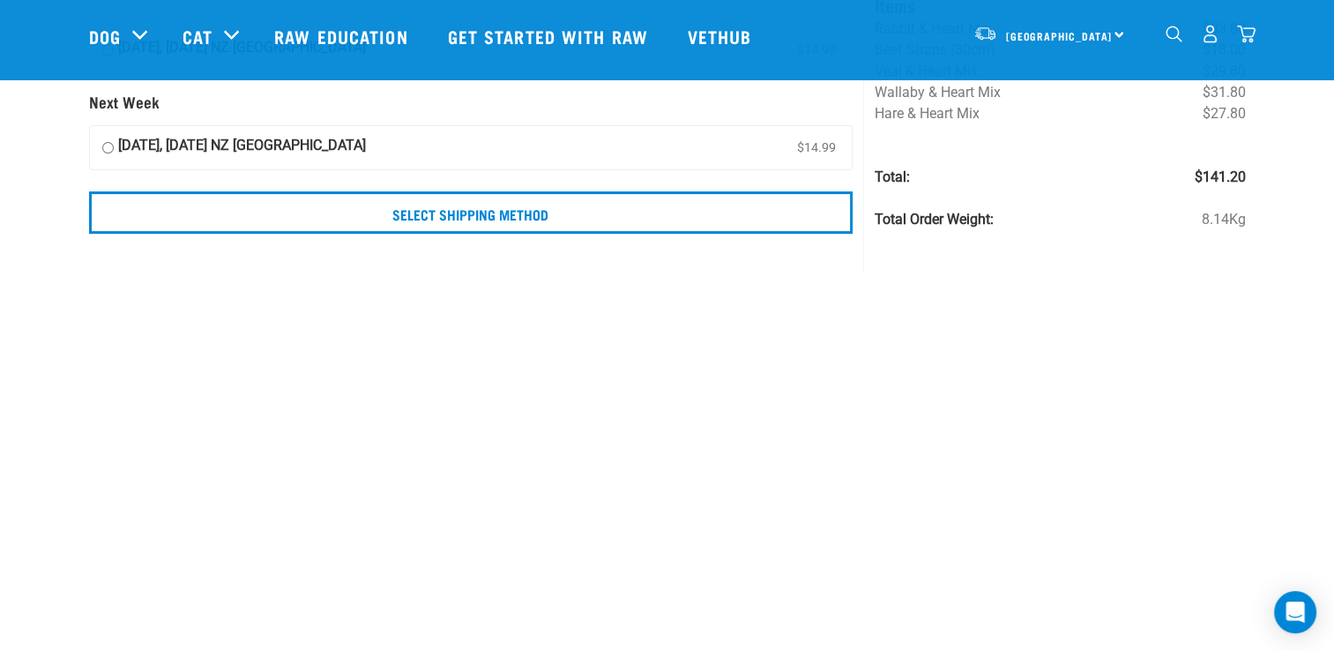
scroll to position [240, 0]
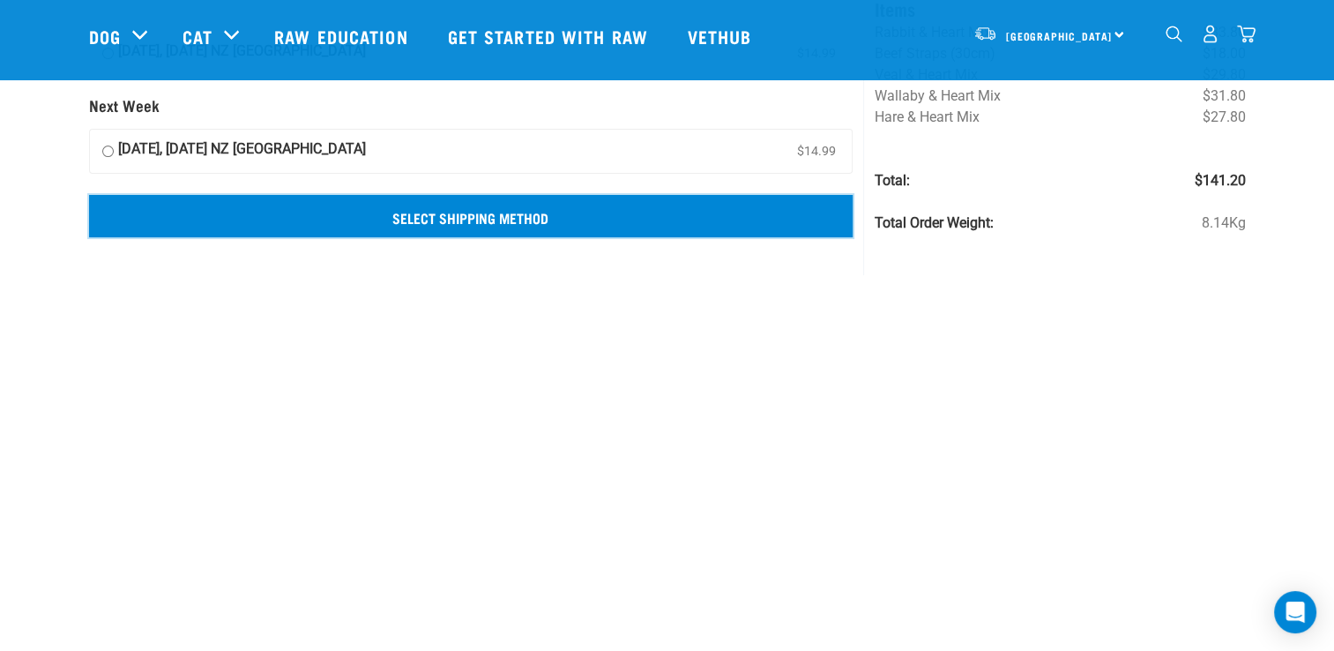
click at [508, 205] on input "Select Shipping Method" at bounding box center [471, 216] width 764 height 42
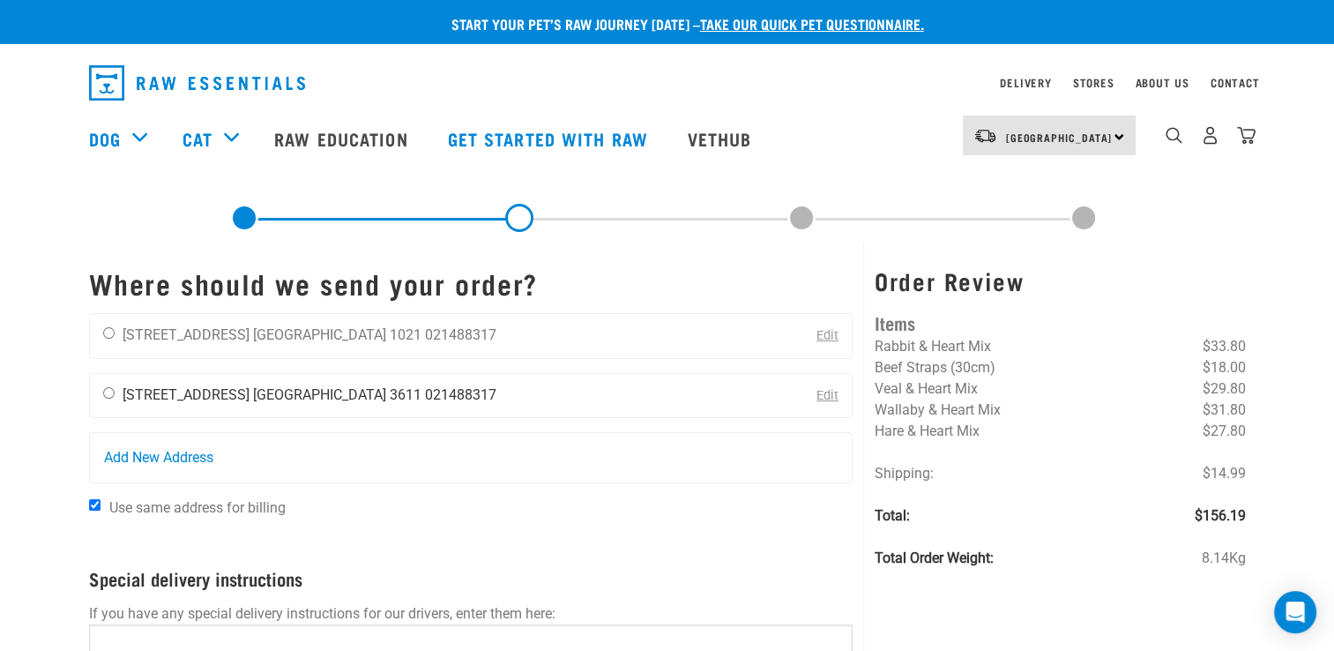
click at [105, 391] on input "radio" at bounding box center [108, 392] width 11 height 11
radio input "true"
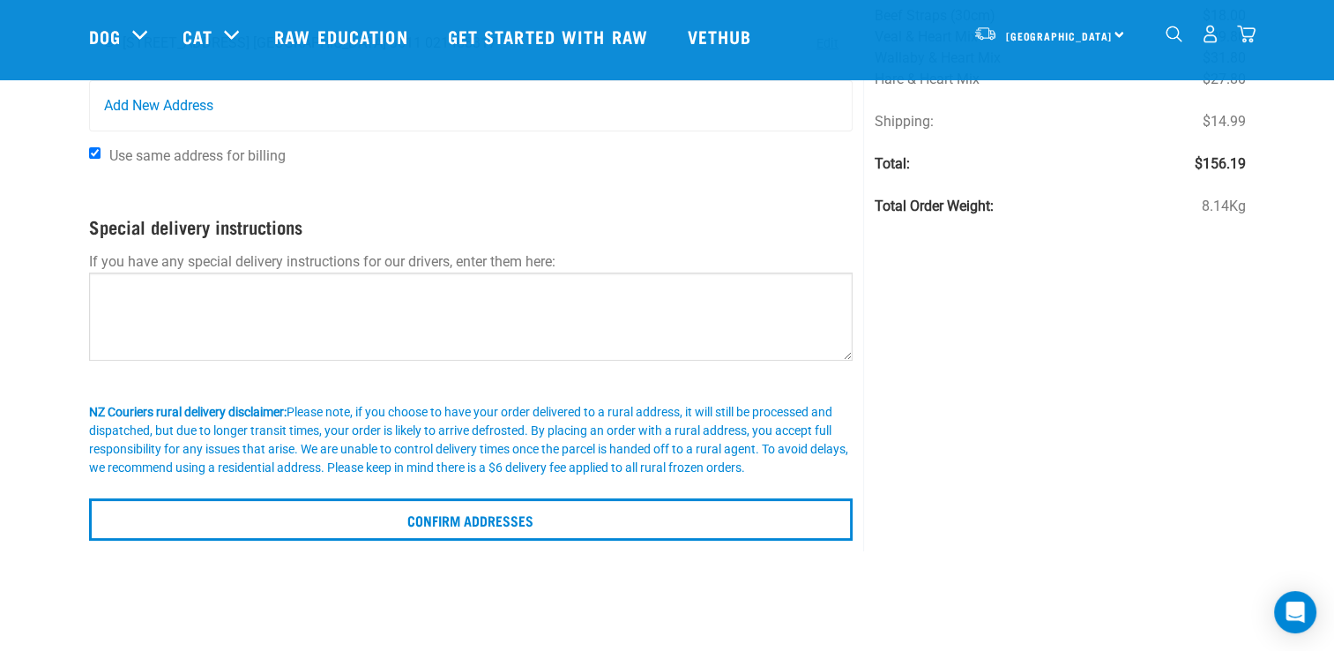
scroll to position [228, 0]
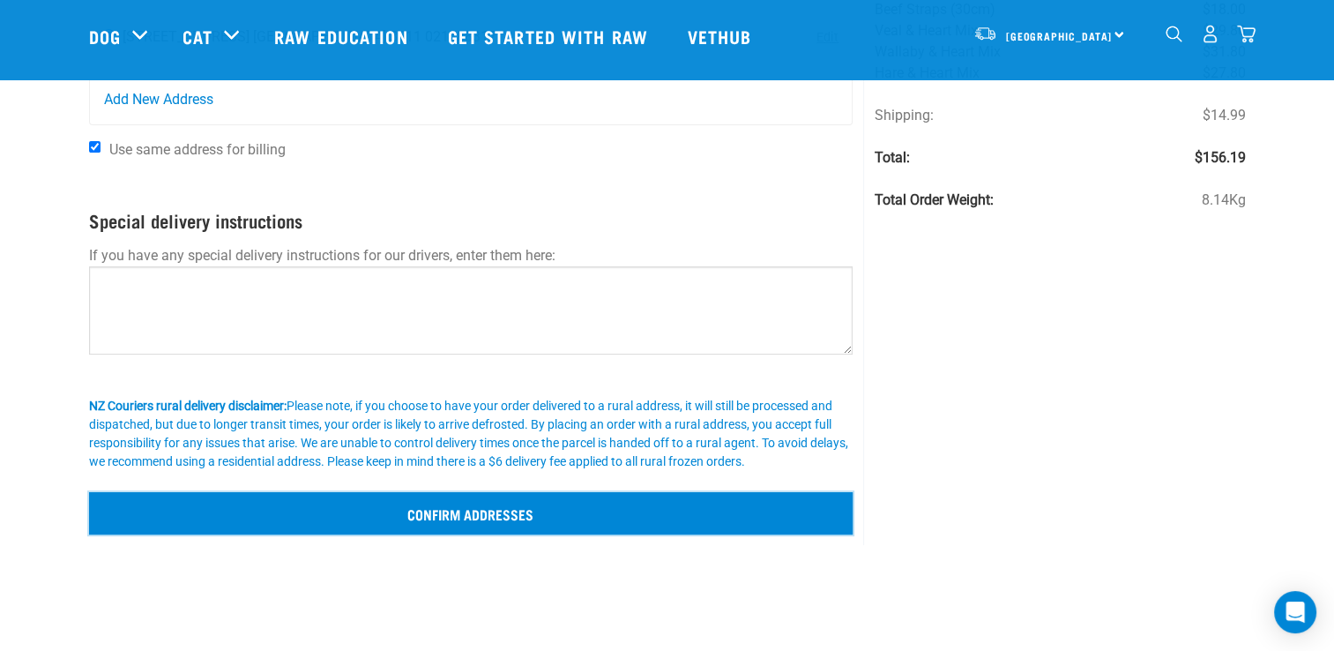
click at [402, 504] on input "Confirm addresses" at bounding box center [471, 513] width 764 height 42
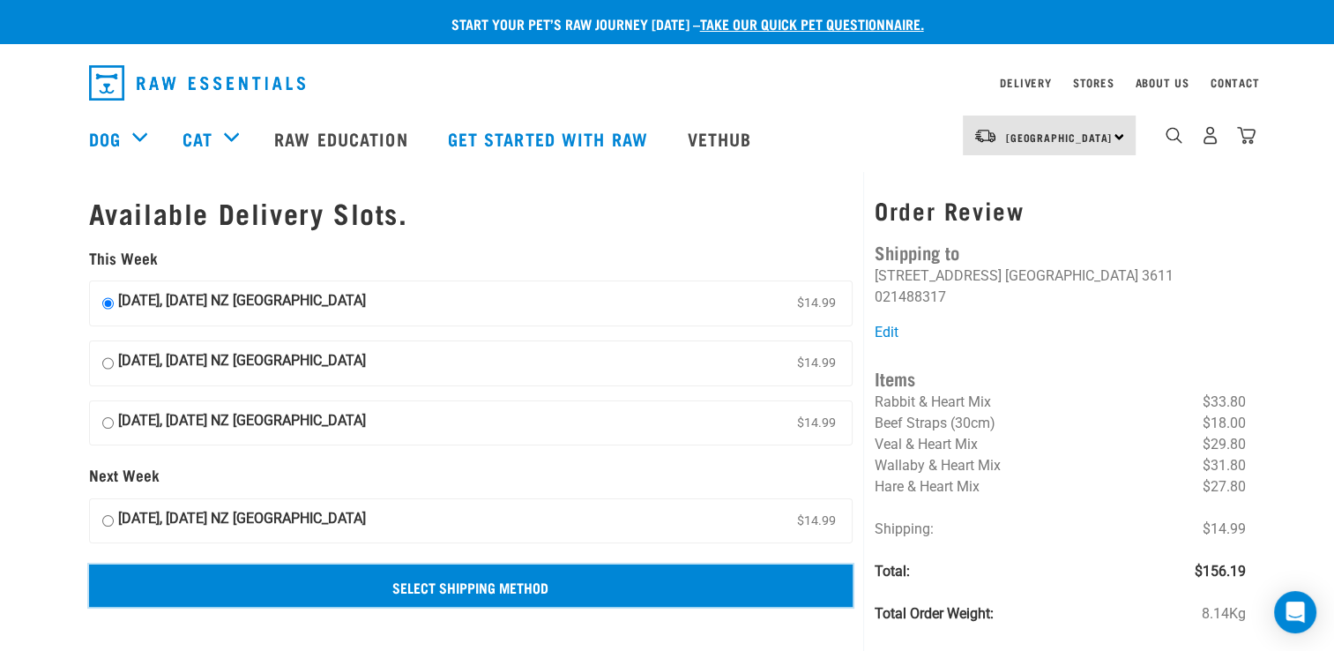
click at [423, 585] on input "Select Shipping Method" at bounding box center [471, 585] width 764 height 42
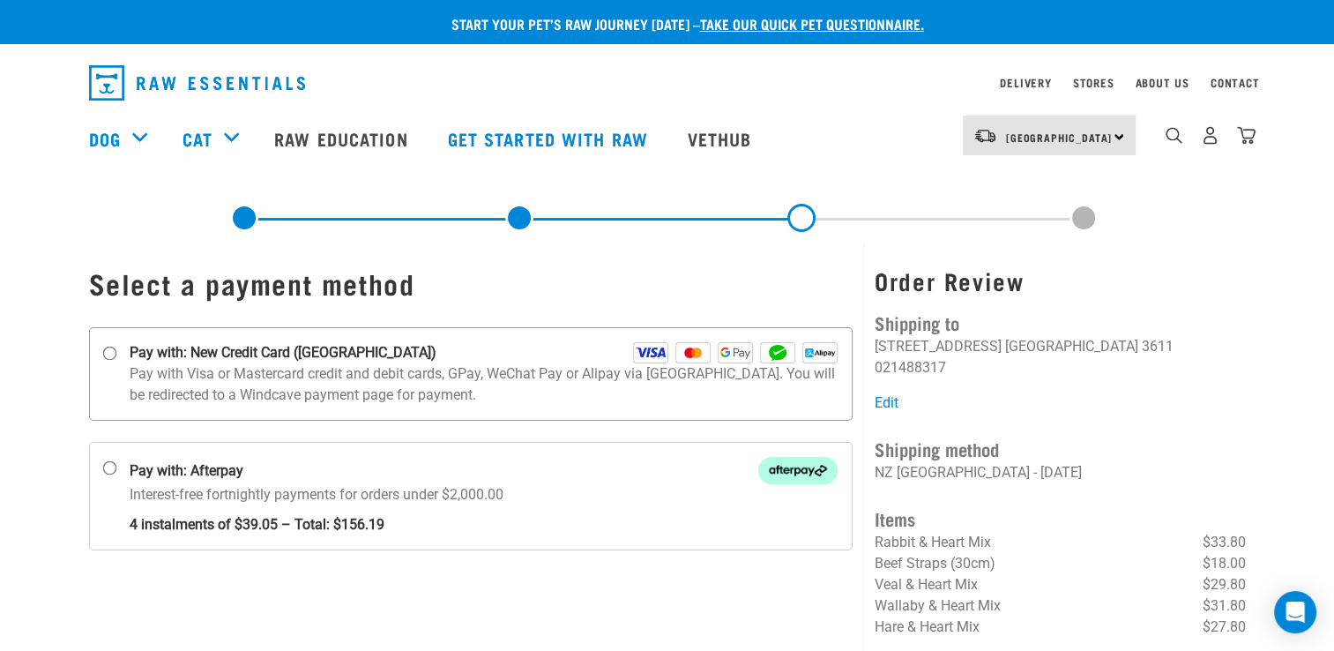
click at [104, 355] on input "Pay with: New Credit Card ([GEOGRAPHIC_DATA])" at bounding box center [109, 354] width 14 height 14
radio input "true"
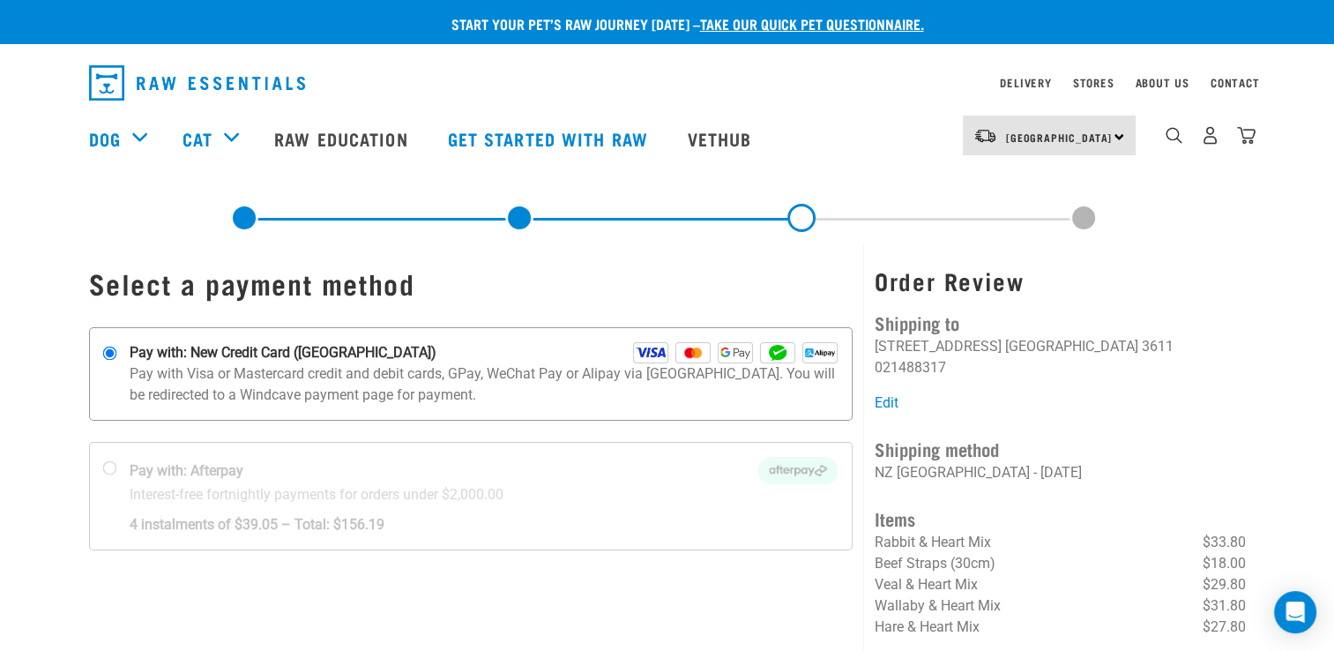
click at [104, 355] on input "Pay with: New Credit Card ([GEOGRAPHIC_DATA])" at bounding box center [109, 354] width 14 height 14
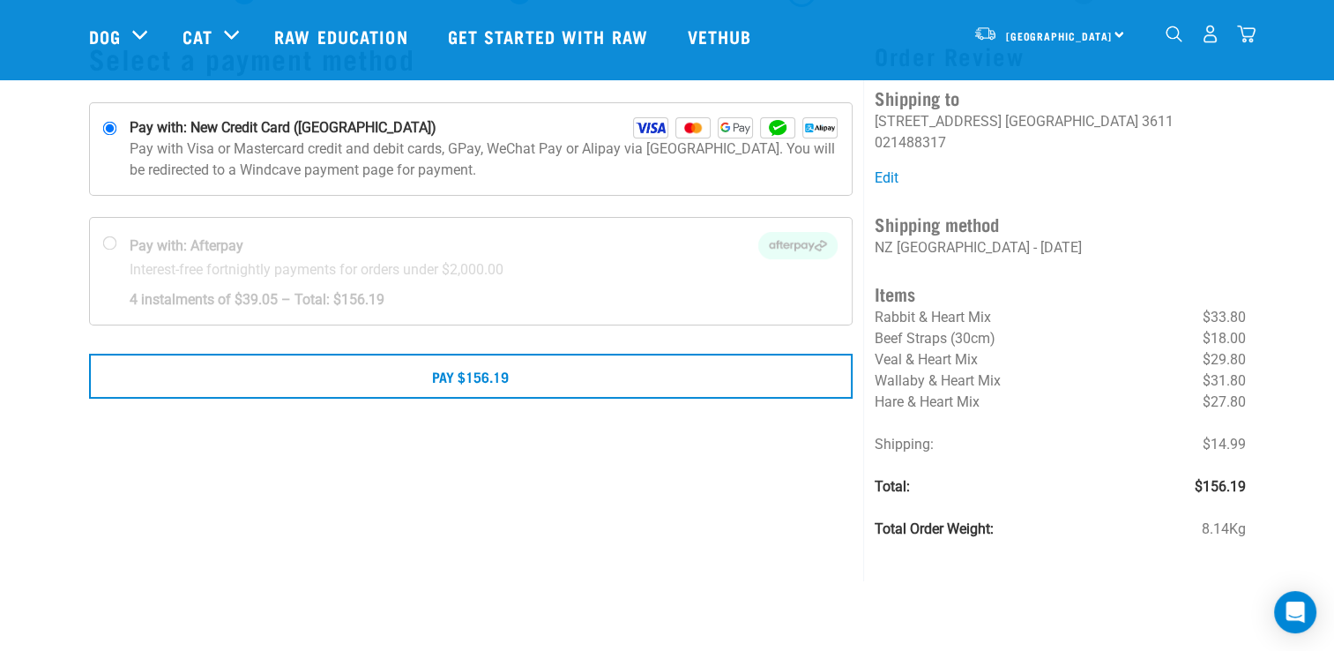
scroll to position [118, 0]
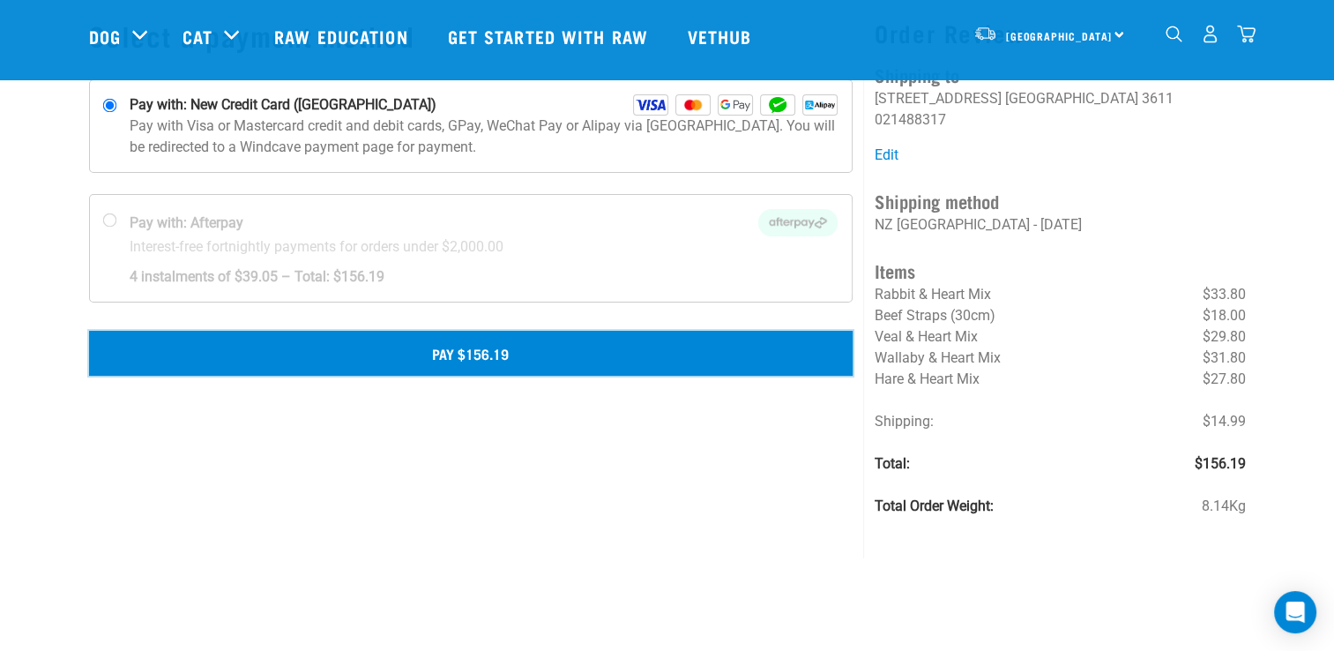
click at [444, 344] on button "Pay $156.19" at bounding box center [471, 353] width 764 height 44
